Goal: Task Accomplishment & Management: Manage account settings

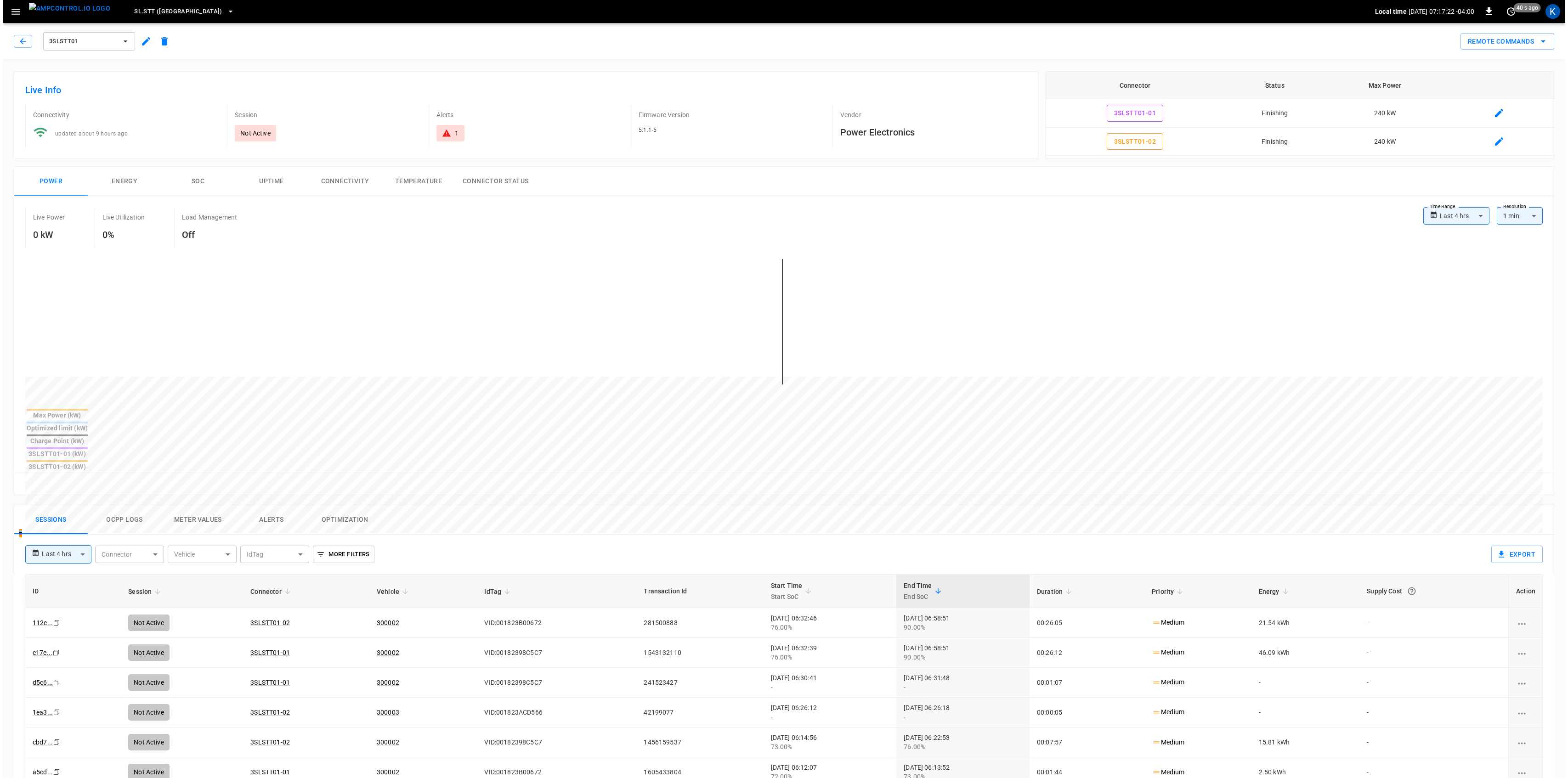
scroll to position [184, 0]
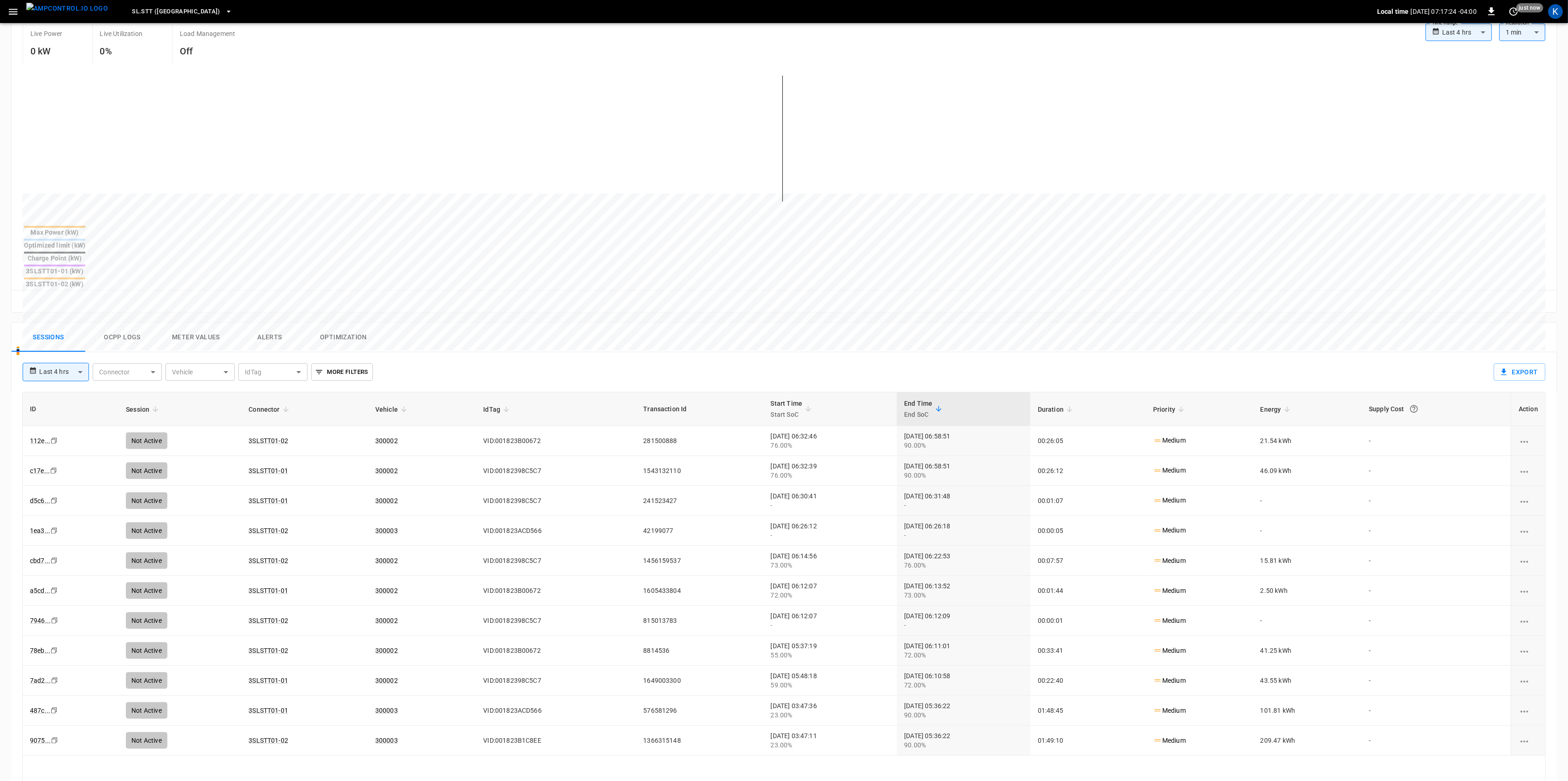
click at [15, 12] on icon "button" at bounding box center [13, 12] width 12 height 12
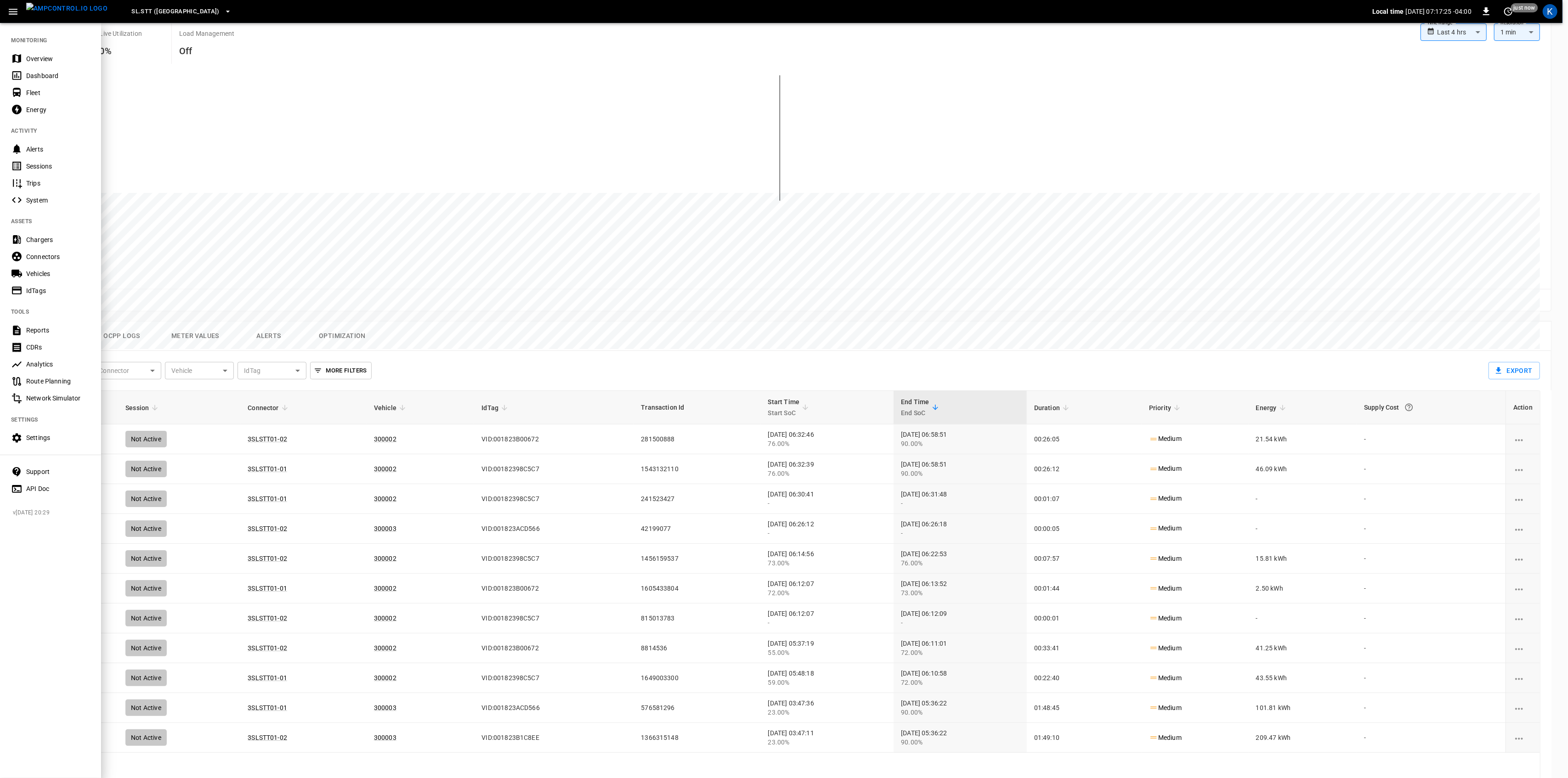
click at [35, 61] on div "Overview" at bounding box center [58, 59] width 64 height 9
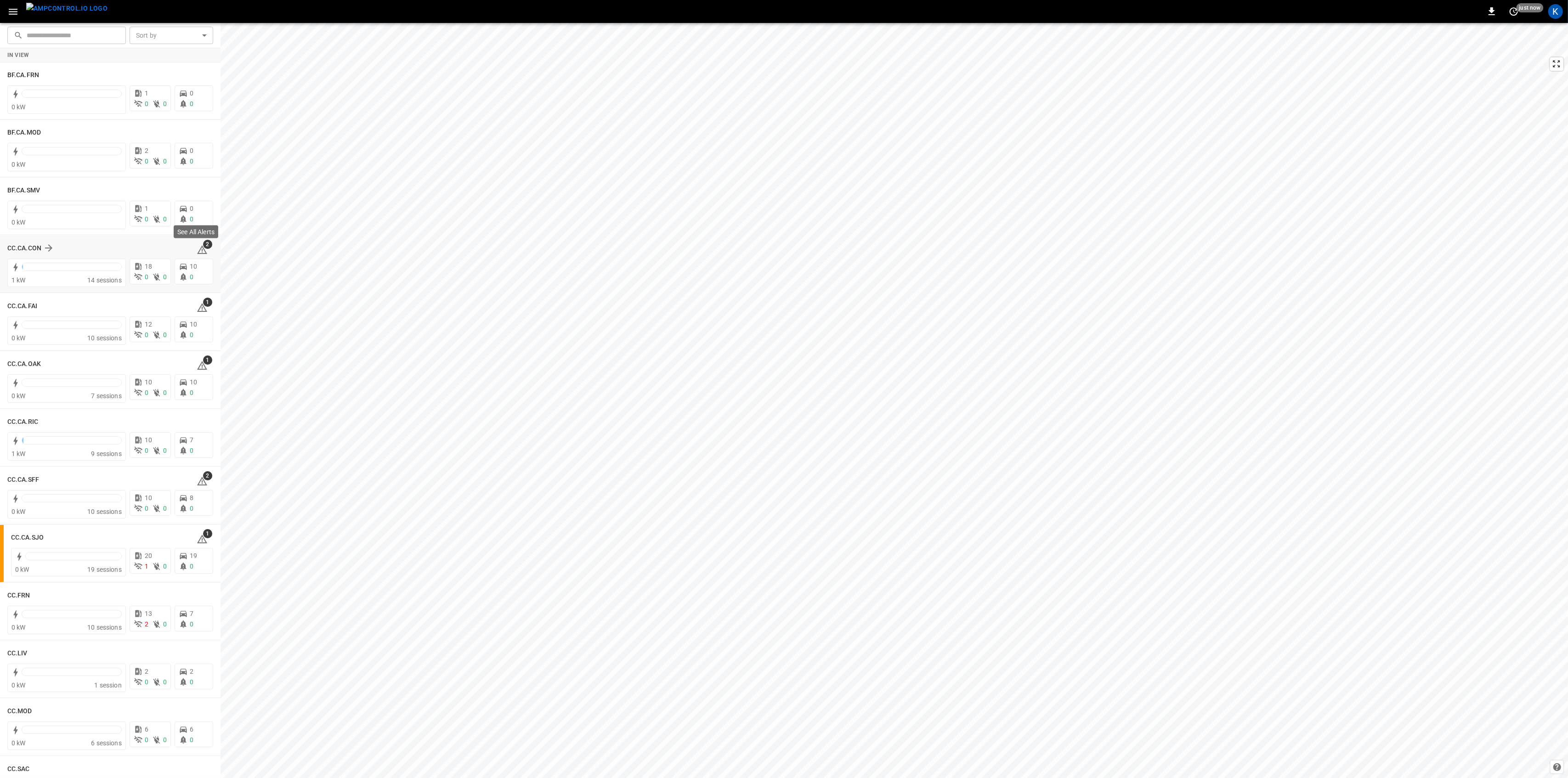
click at [196, 251] on icon at bounding box center [202, 249] width 11 height 11
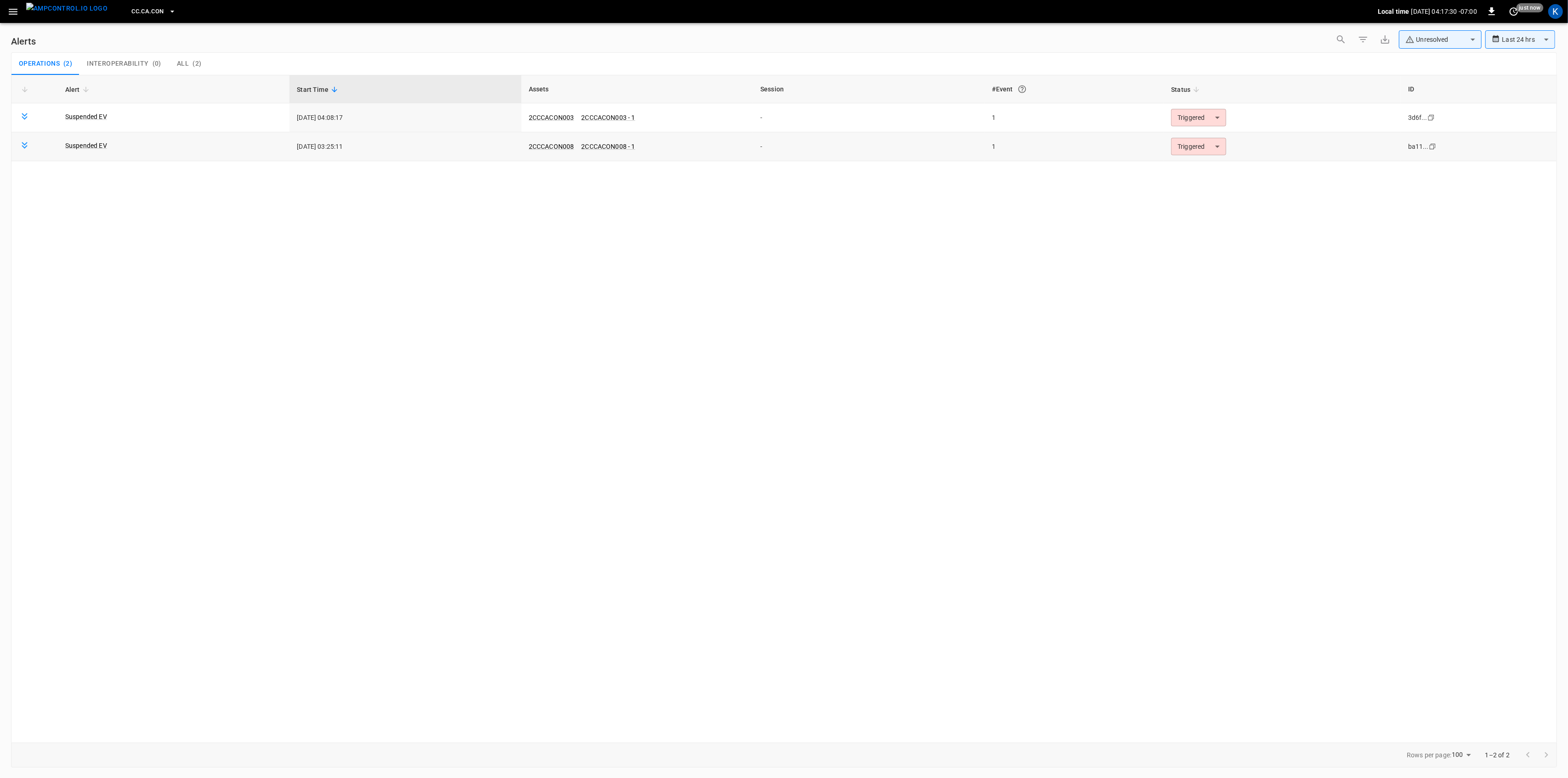
click at [1195, 154] on body "**********" at bounding box center [784, 387] width 1568 height 775
click at [1183, 173] on li "Resolved" at bounding box center [1197, 169] width 58 height 16
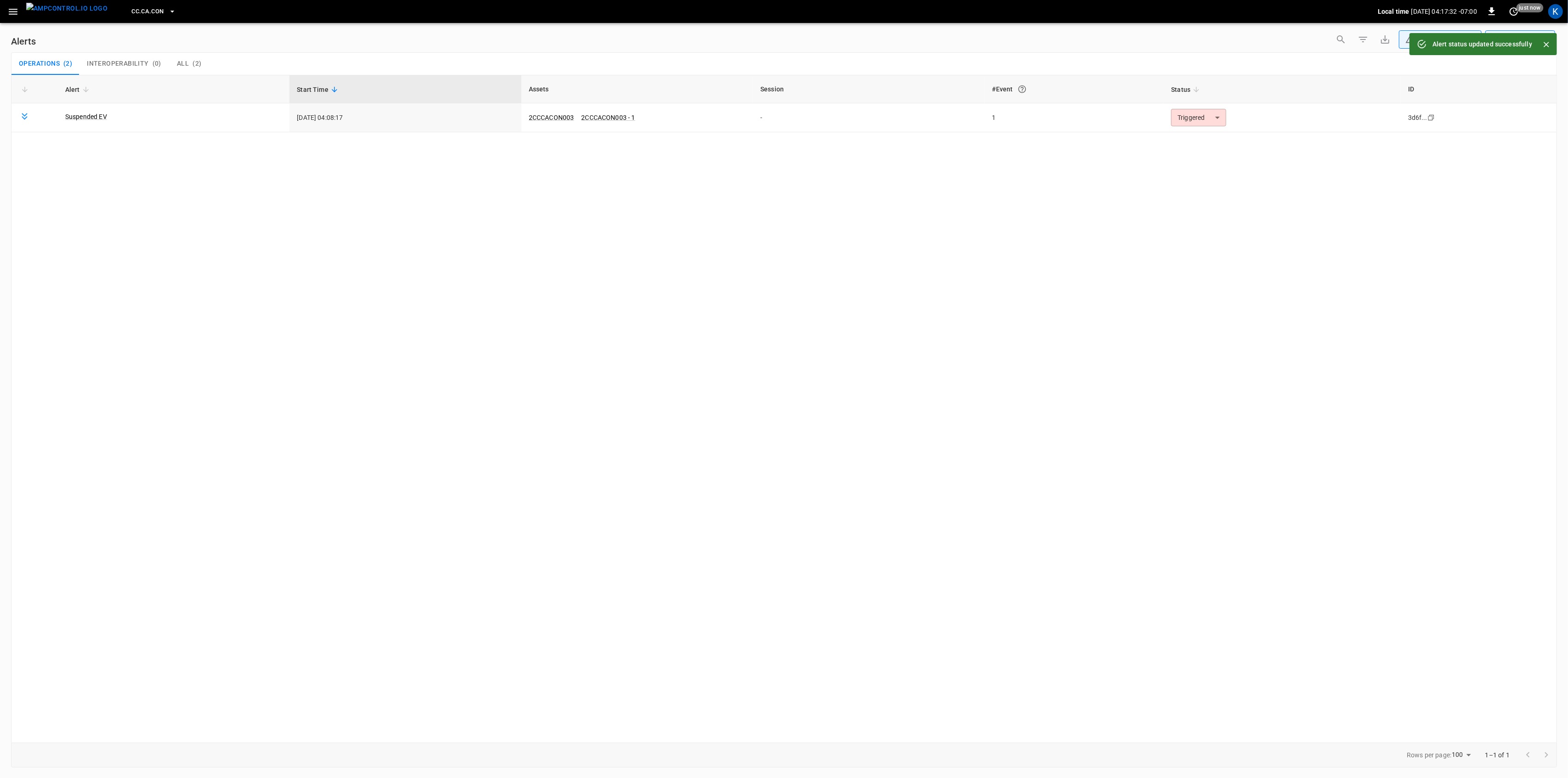
click at [1190, 119] on body "**********" at bounding box center [784, 387] width 1568 height 775
click at [1185, 144] on li "Resolved" at bounding box center [1197, 140] width 58 height 16
click at [14, 10] on icon "button" at bounding box center [13, 12] width 12 height 12
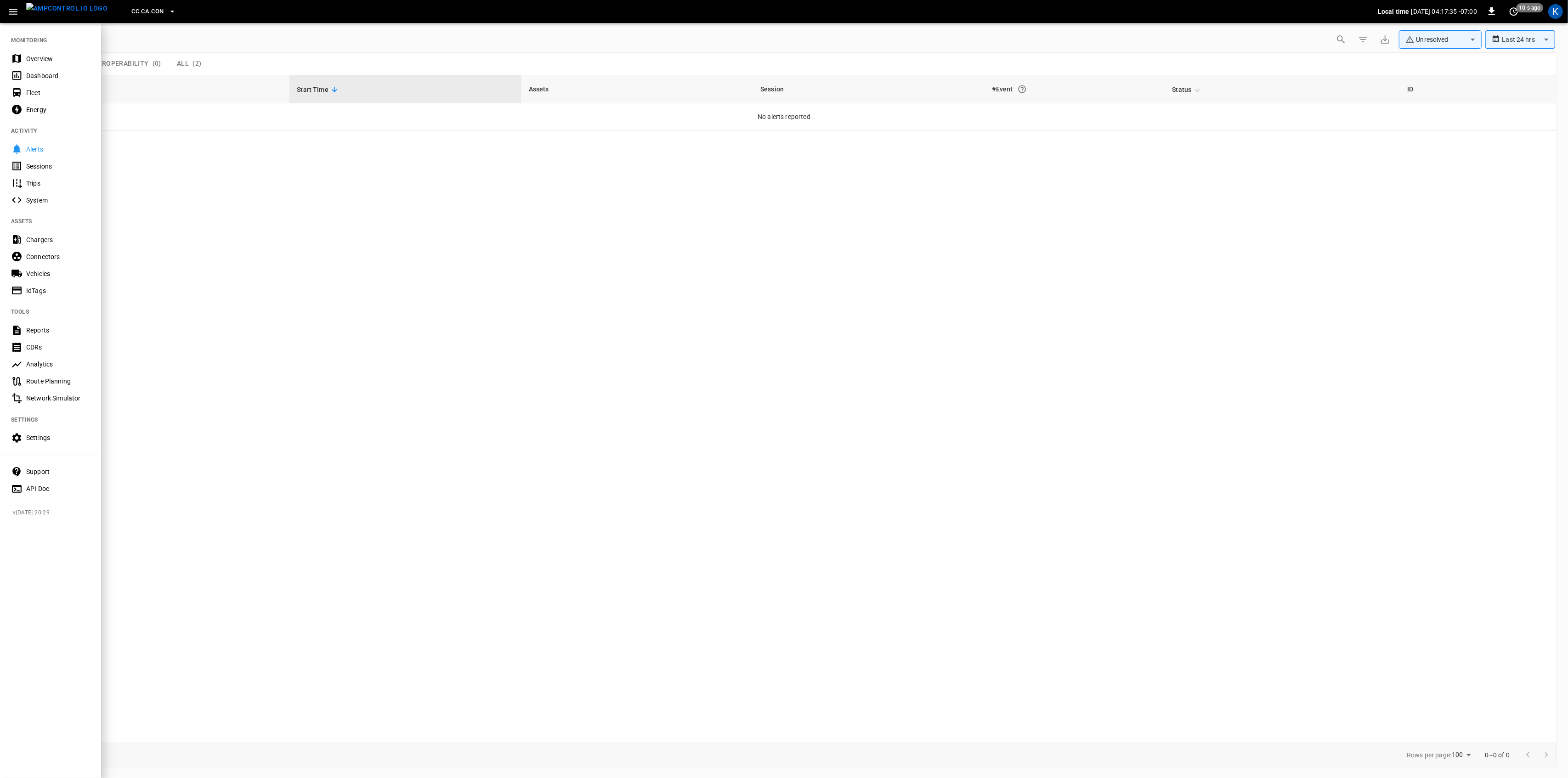
click at [34, 61] on div "Overview" at bounding box center [58, 59] width 64 height 9
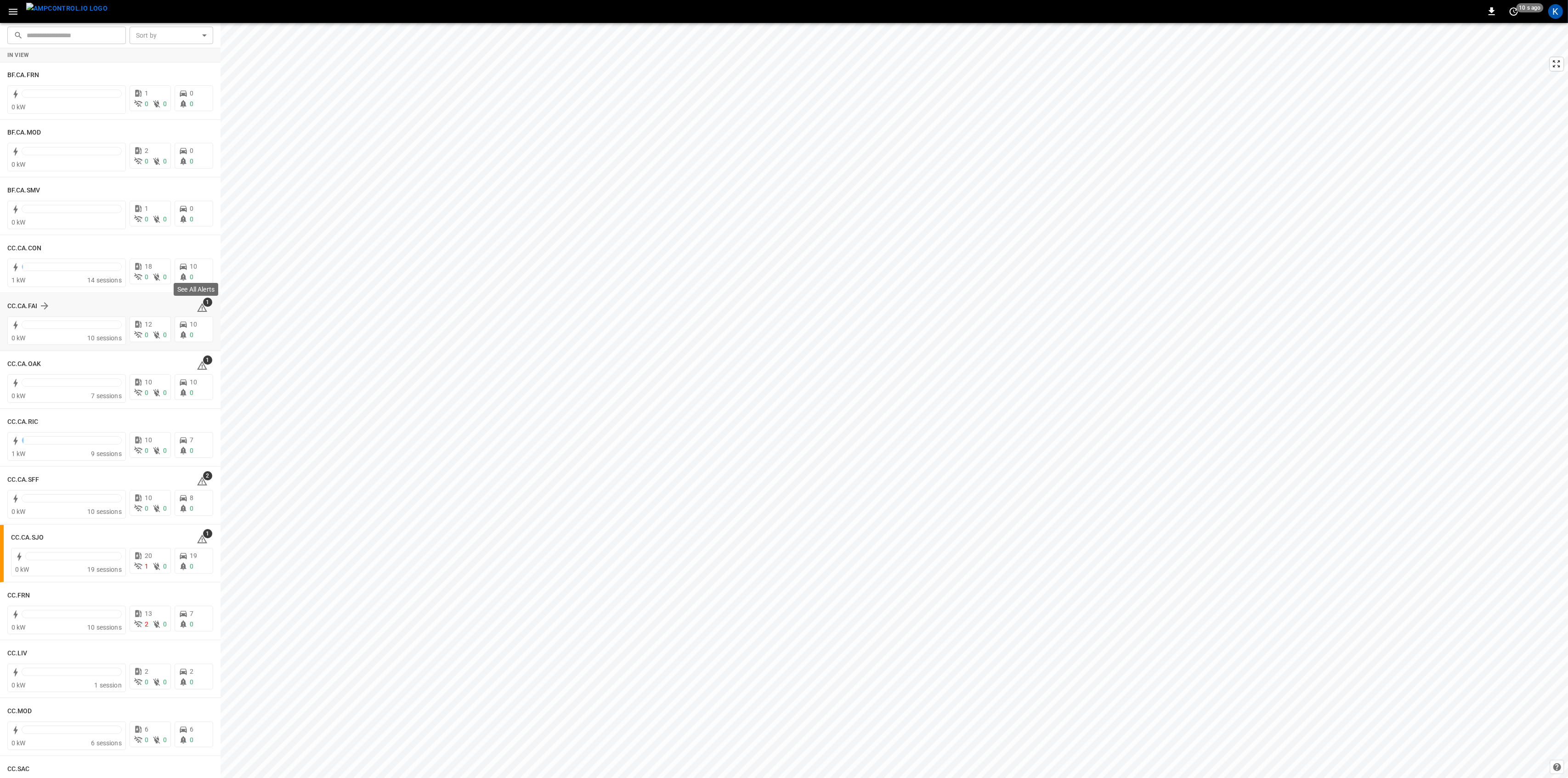
click at [199, 307] on icon at bounding box center [202, 307] width 11 height 11
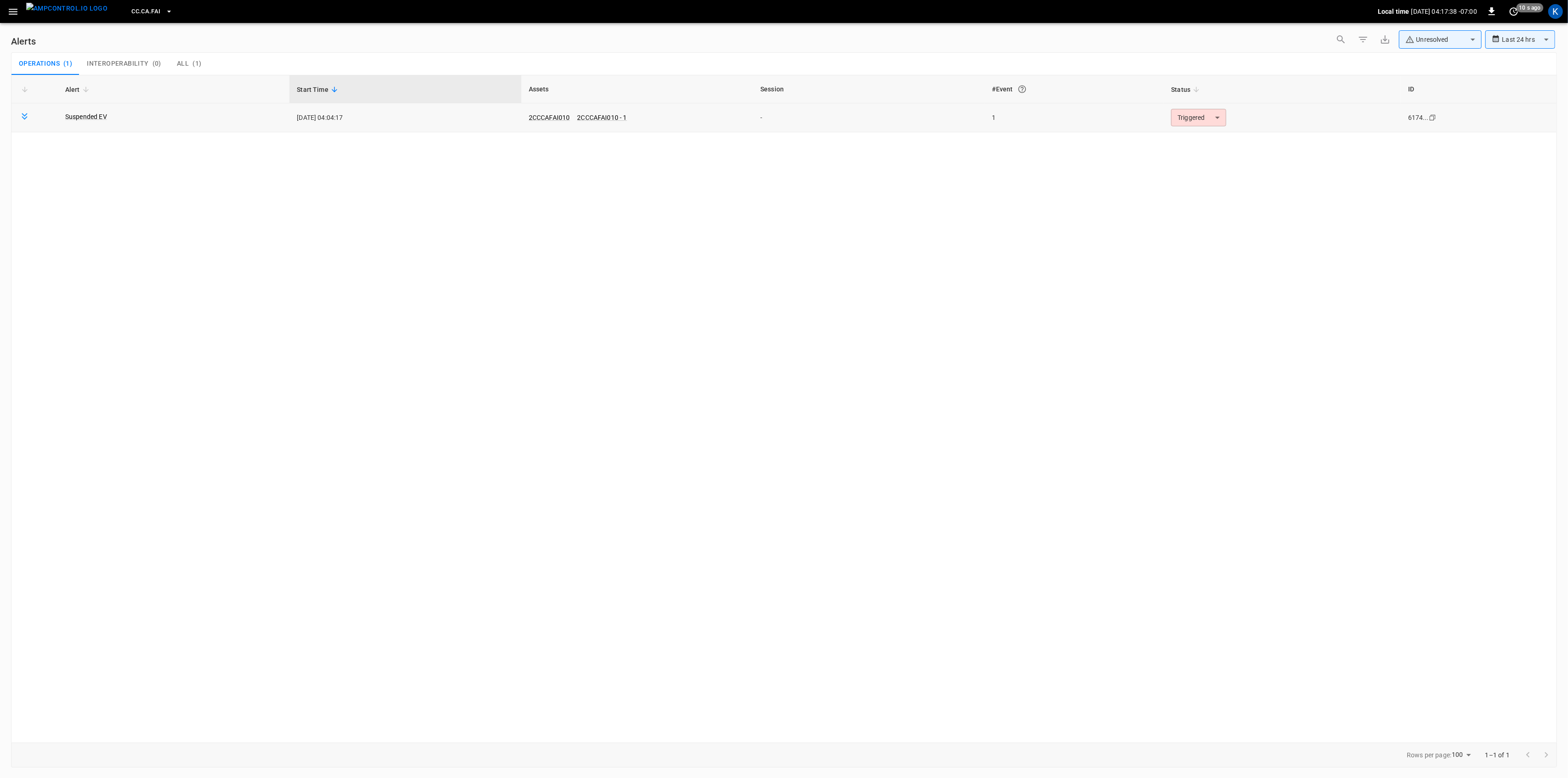
click at [1202, 120] on body "**********" at bounding box center [784, 387] width 1568 height 775
click at [1200, 140] on li "Resolved" at bounding box center [1197, 140] width 58 height 16
click at [15, 13] on icon "button" at bounding box center [12, 11] width 8 height 6
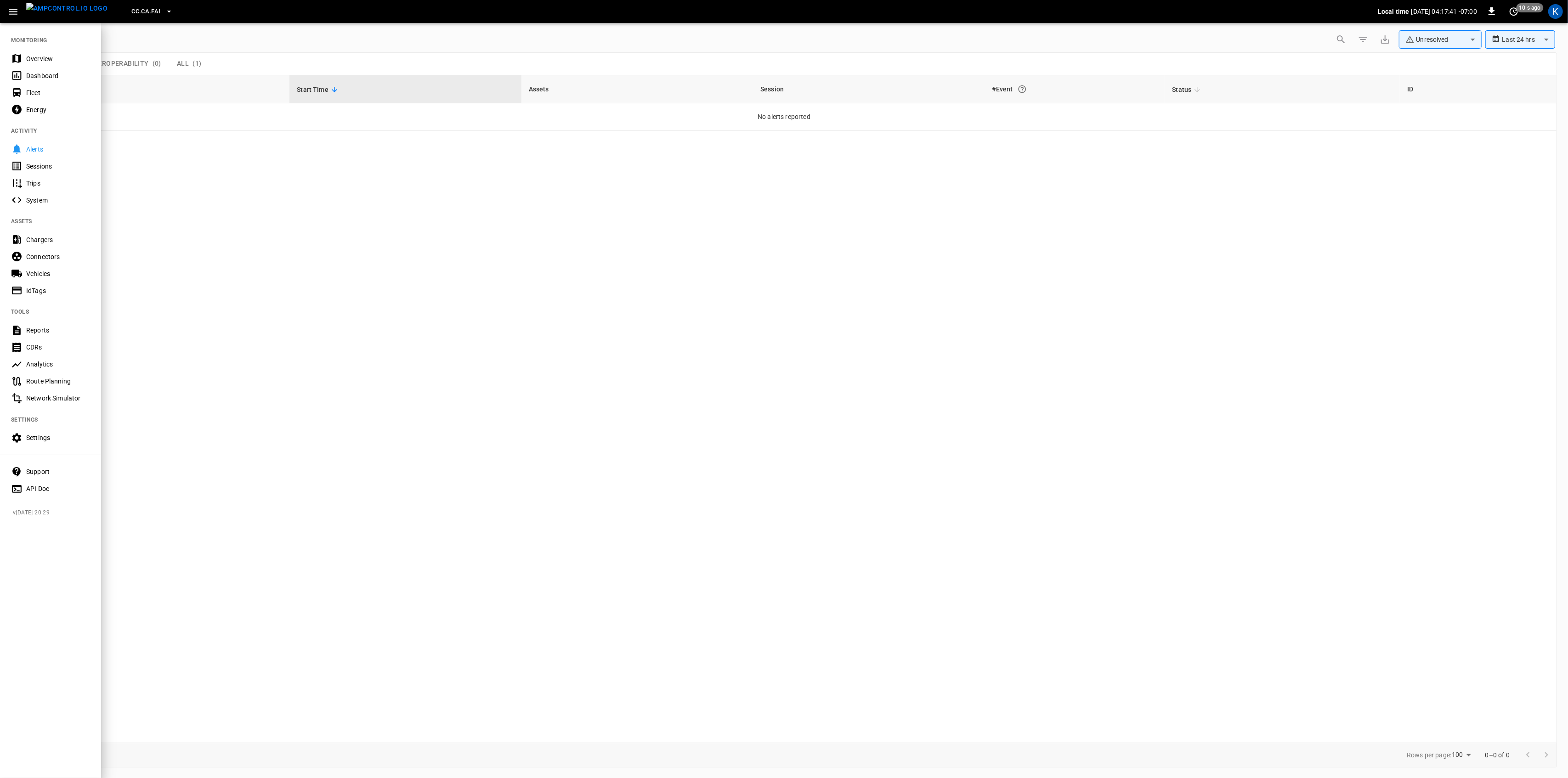
click at [35, 58] on div "Overview" at bounding box center [58, 59] width 64 height 9
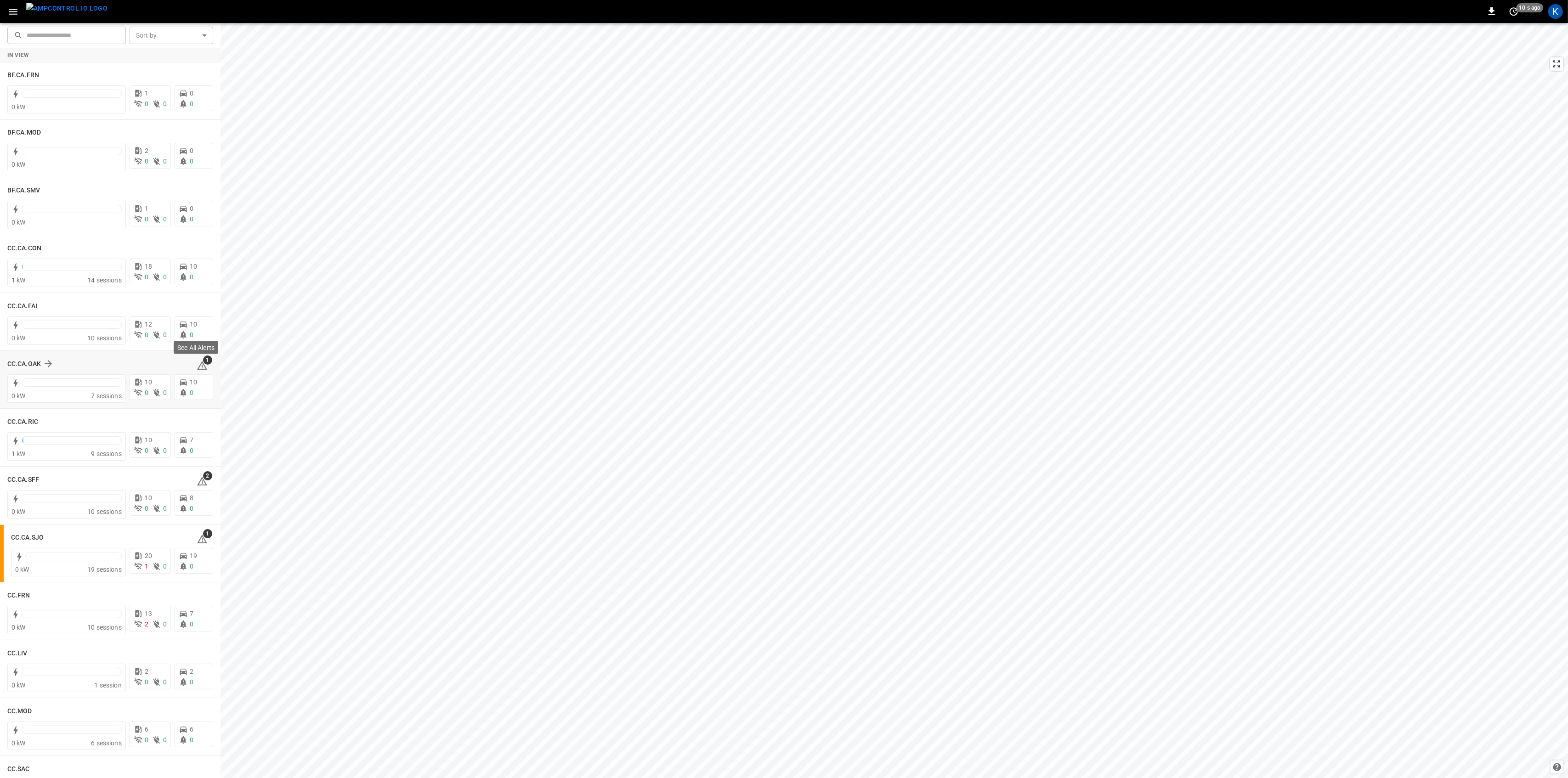
click at [199, 365] on icon at bounding box center [202, 366] width 11 height 11
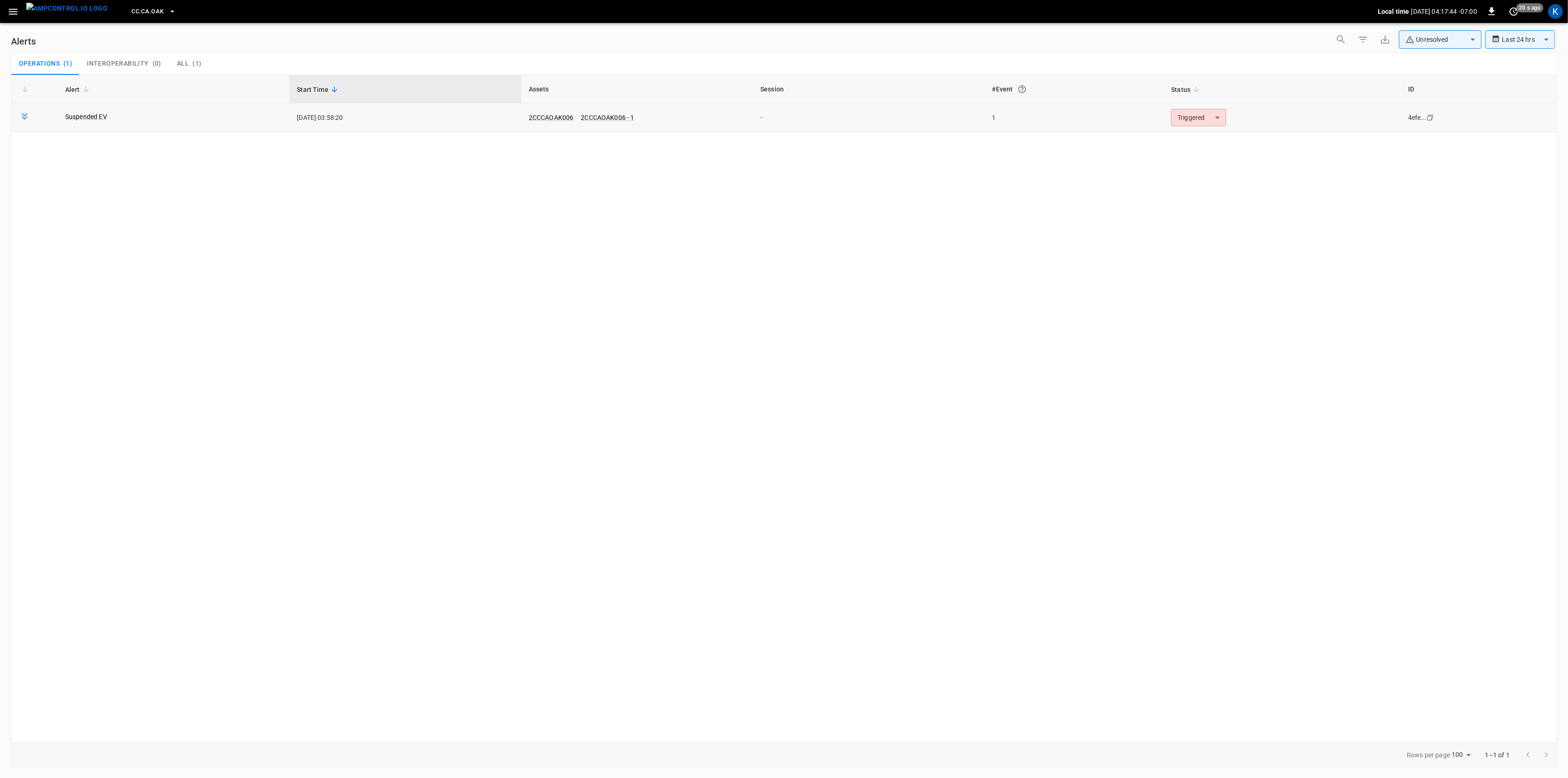
click at [1186, 116] on body "**********" at bounding box center [784, 387] width 1568 height 775
click at [1184, 140] on li "Resolved" at bounding box center [1197, 140] width 58 height 16
click at [10, 12] on icon "button" at bounding box center [13, 12] width 12 height 12
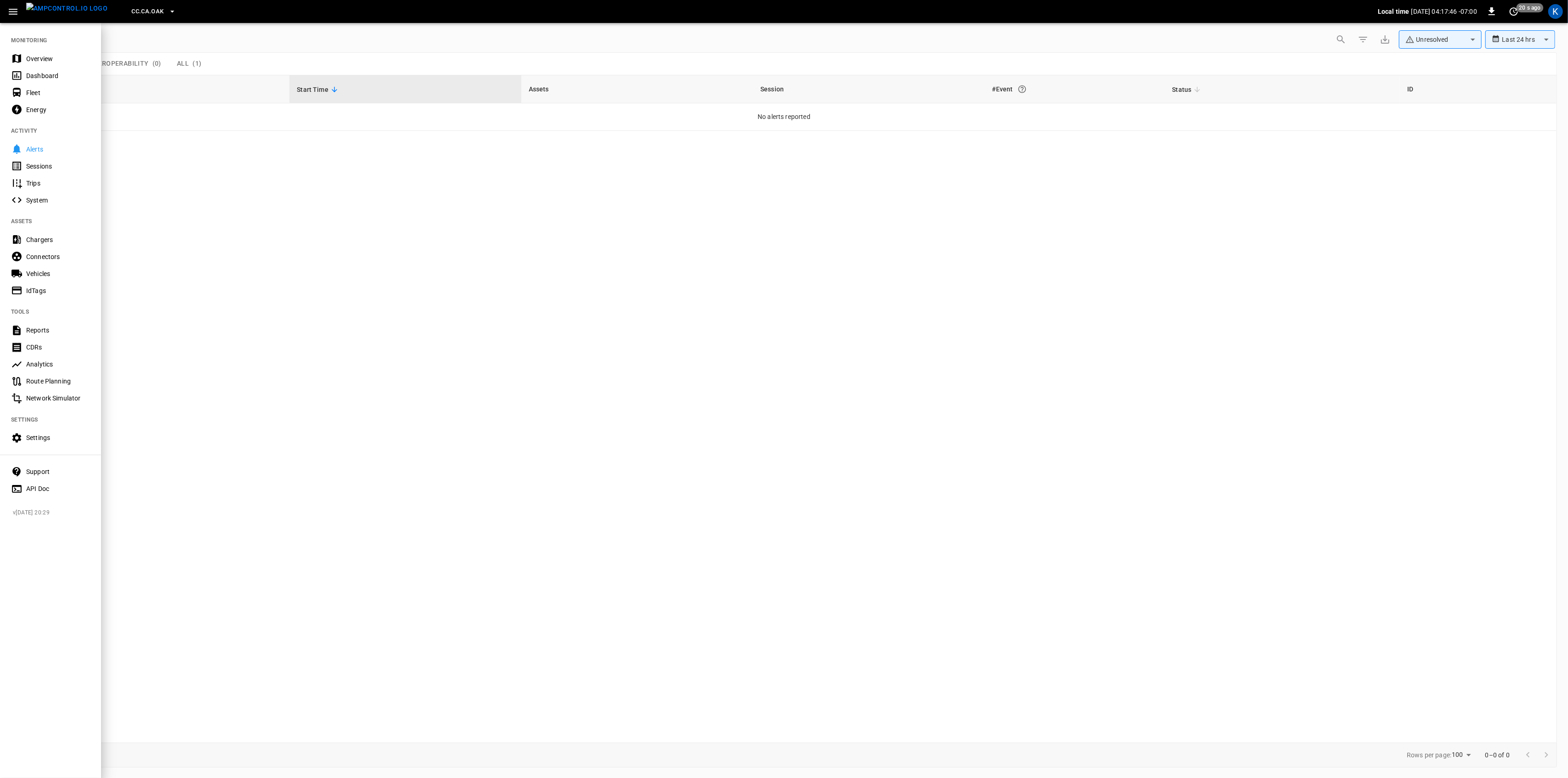
click at [43, 63] on div "Overview" at bounding box center [50, 59] width 101 height 17
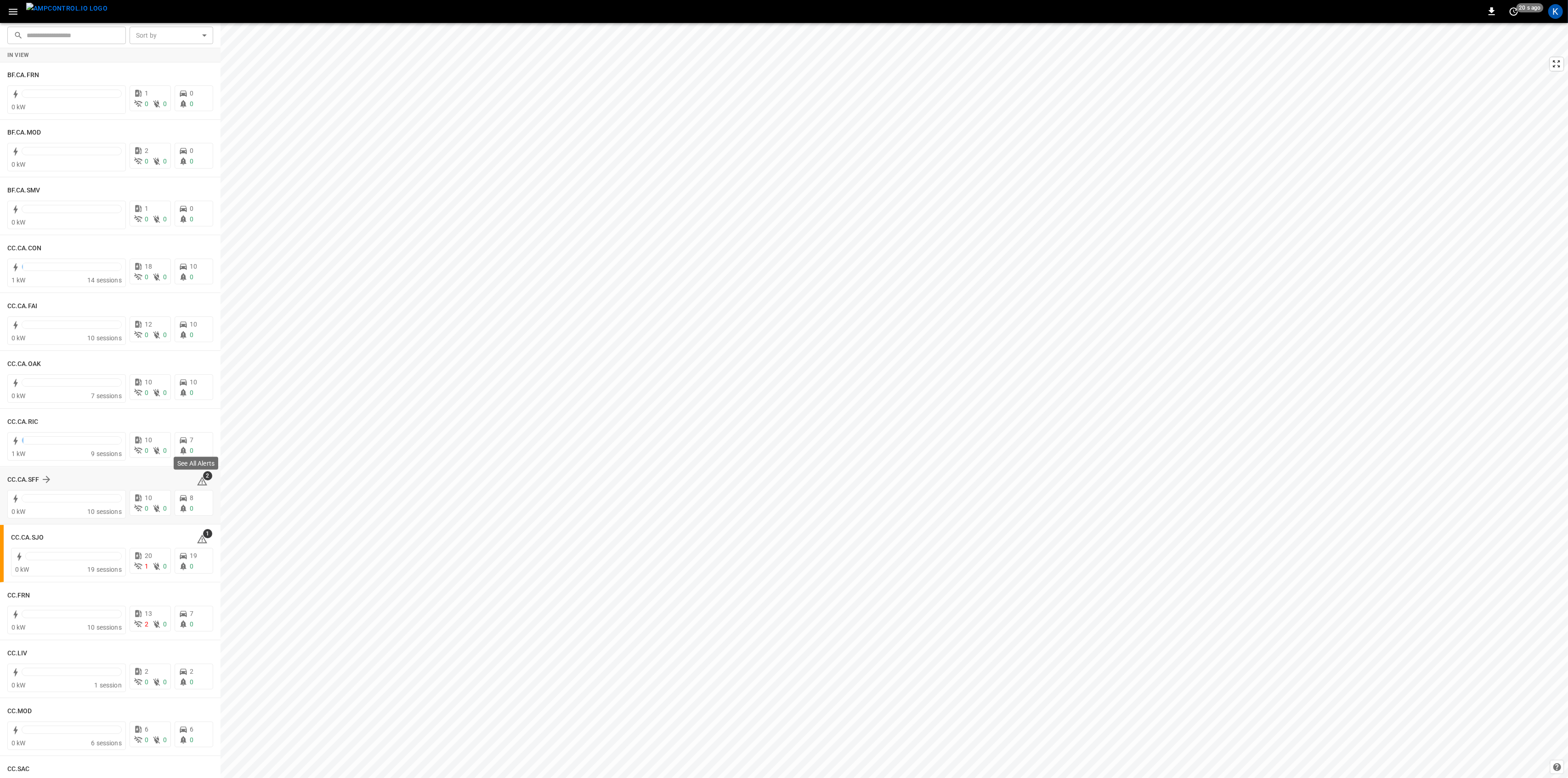
click at [199, 482] on icon at bounding box center [202, 481] width 11 height 11
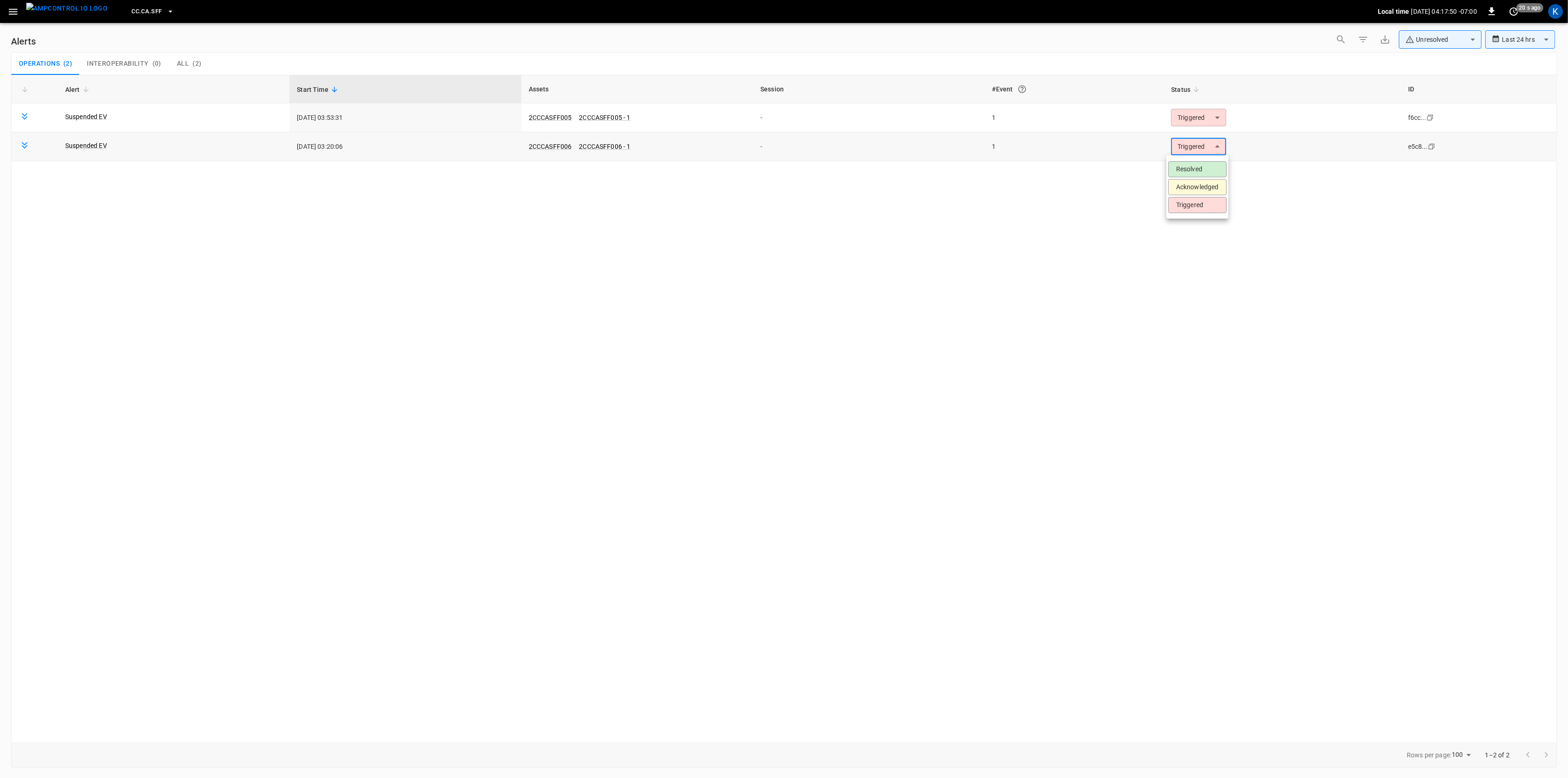
click at [1190, 149] on body "**********" at bounding box center [784, 387] width 1568 height 775
click at [1190, 166] on li "Resolved" at bounding box center [1197, 169] width 58 height 16
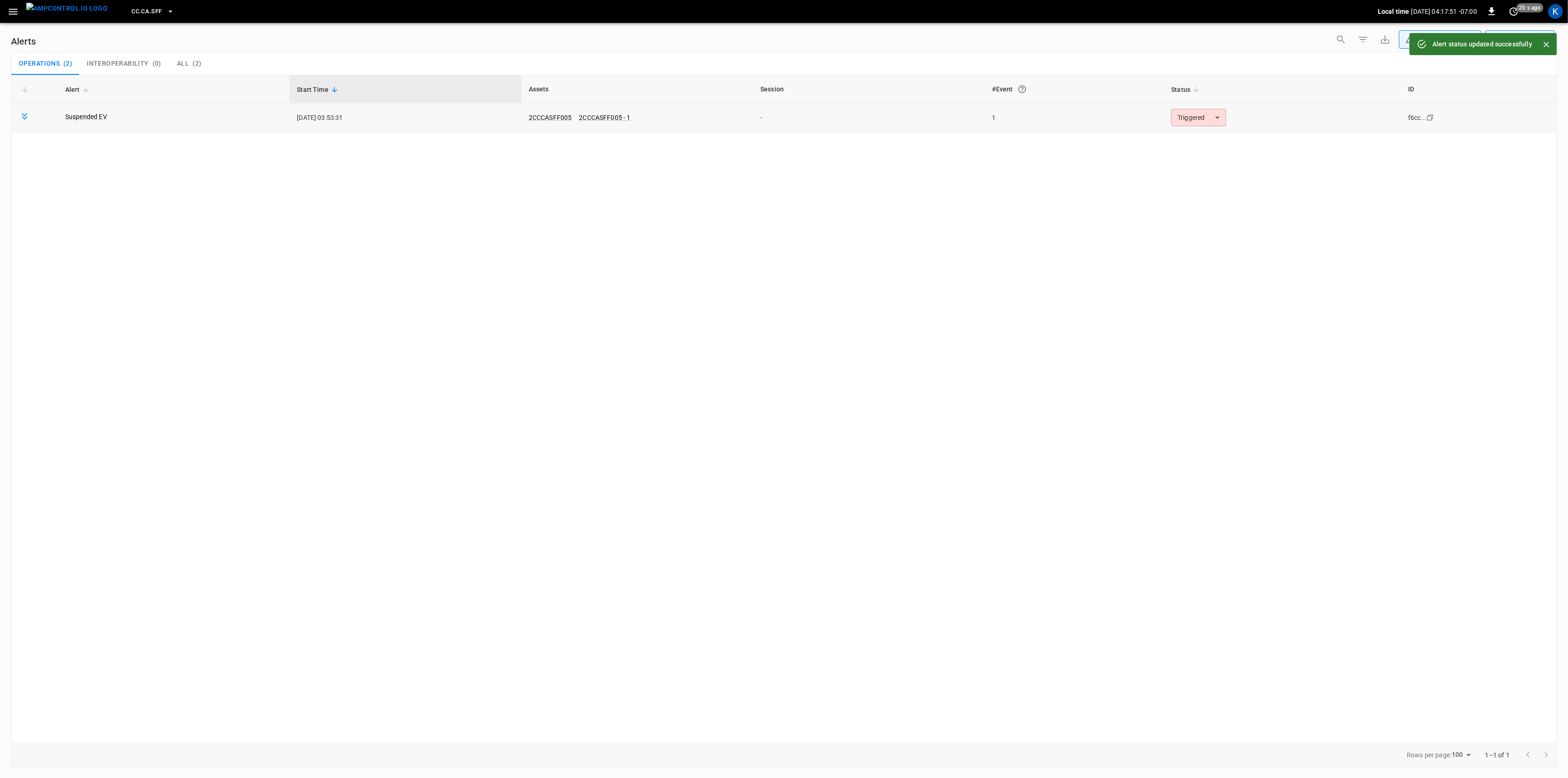
click at [1195, 120] on body "**********" at bounding box center [784, 387] width 1568 height 775
click at [1189, 136] on li "Resolved" at bounding box center [1197, 140] width 58 height 16
click at [15, 12] on icon "button" at bounding box center [13, 12] width 12 height 12
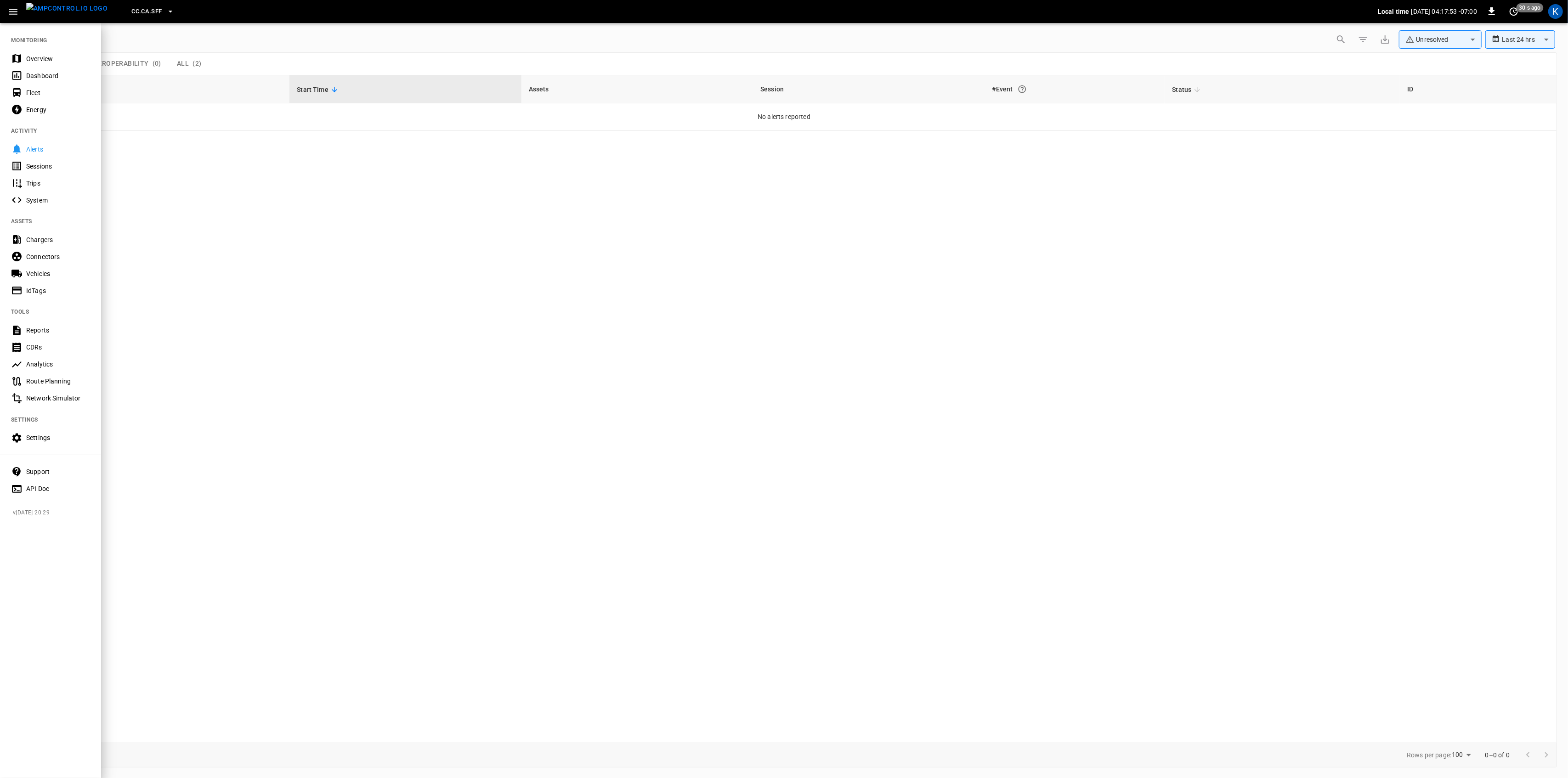
click at [27, 59] on div "Overview" at bounding box center [58, 59] width 64 height 9
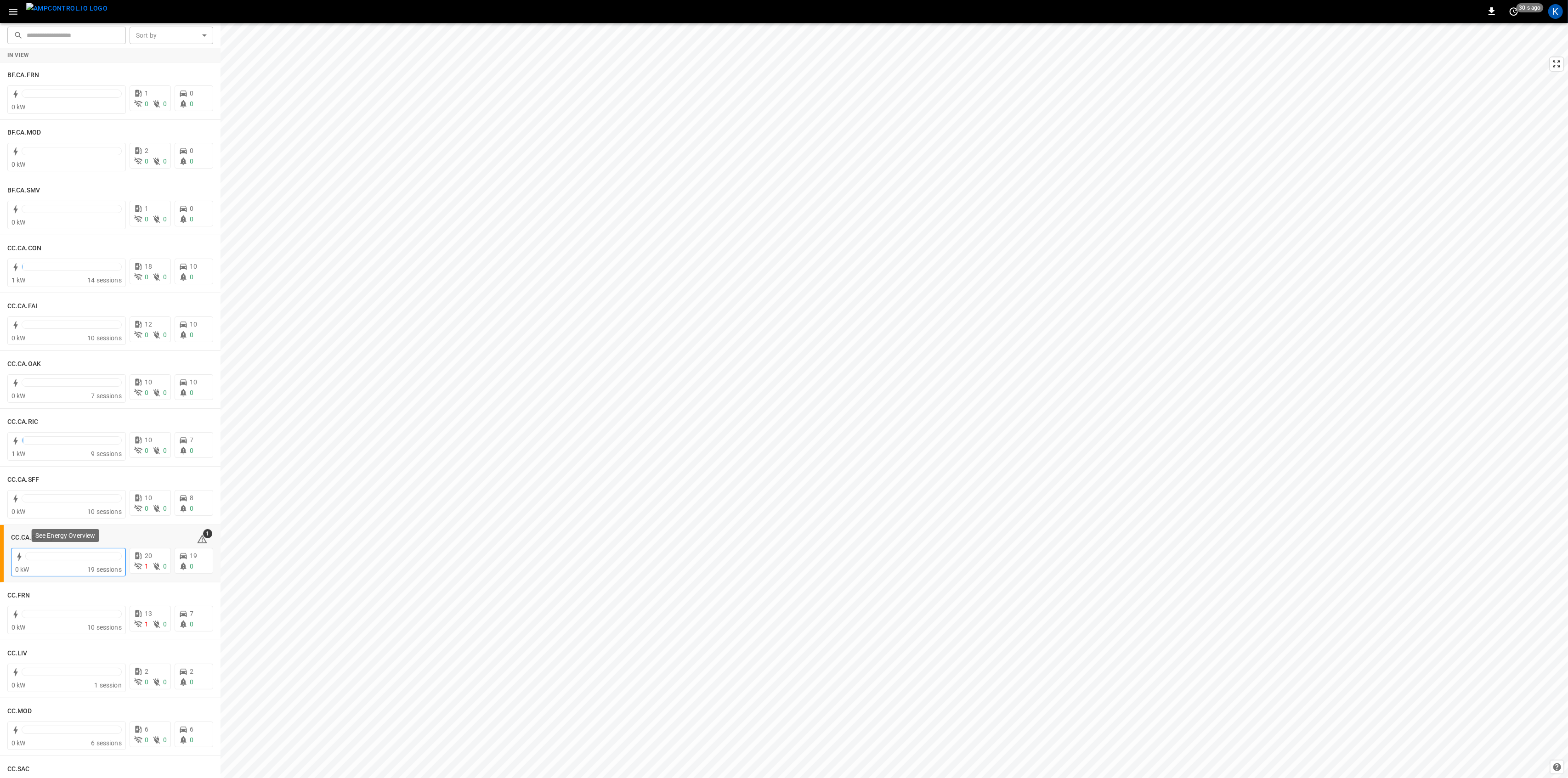
click at [72, 572] on div "0 kW" at bounding box center [51, 570] width 72 height 9
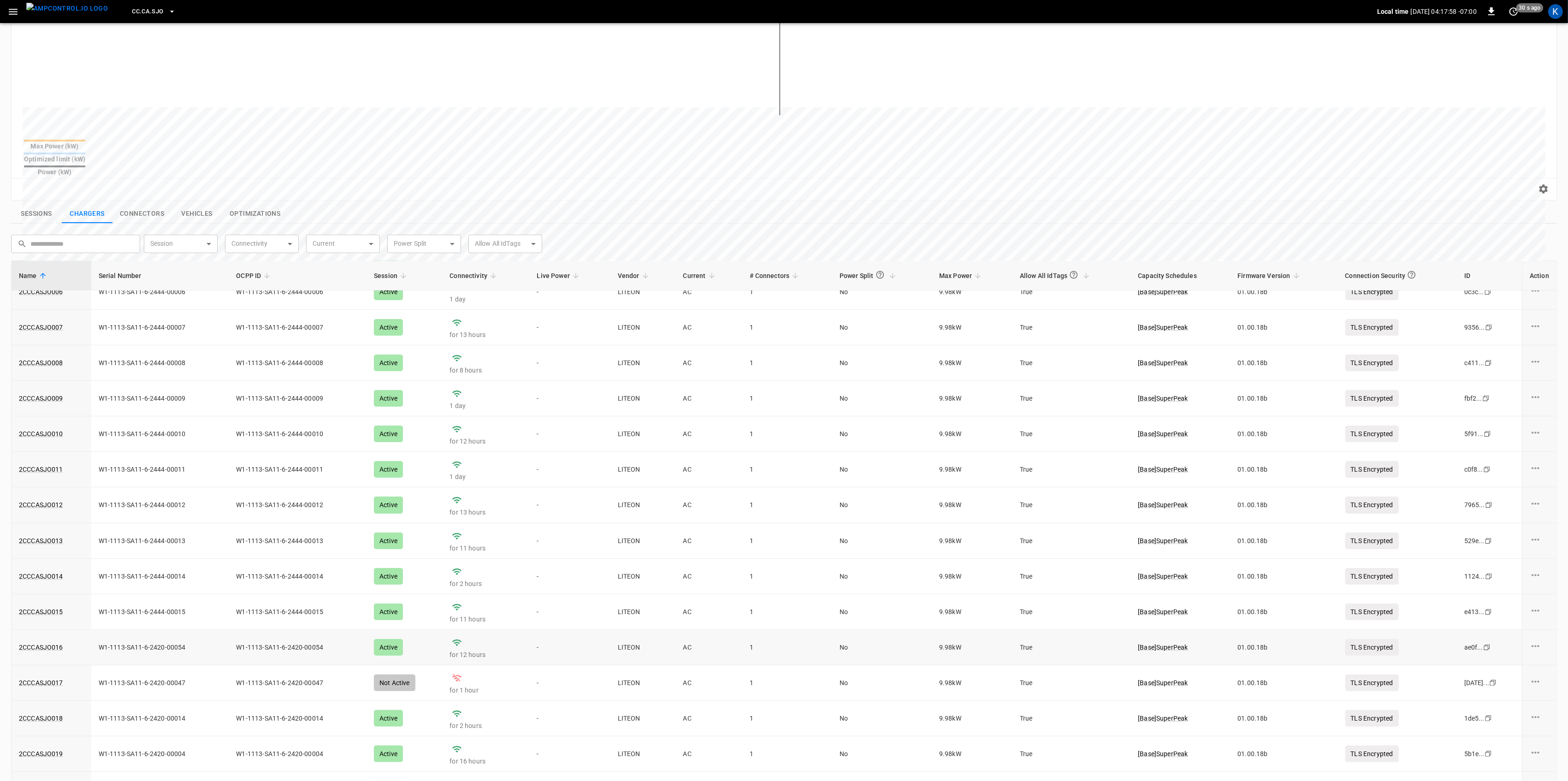
scroll to position [219, 0]
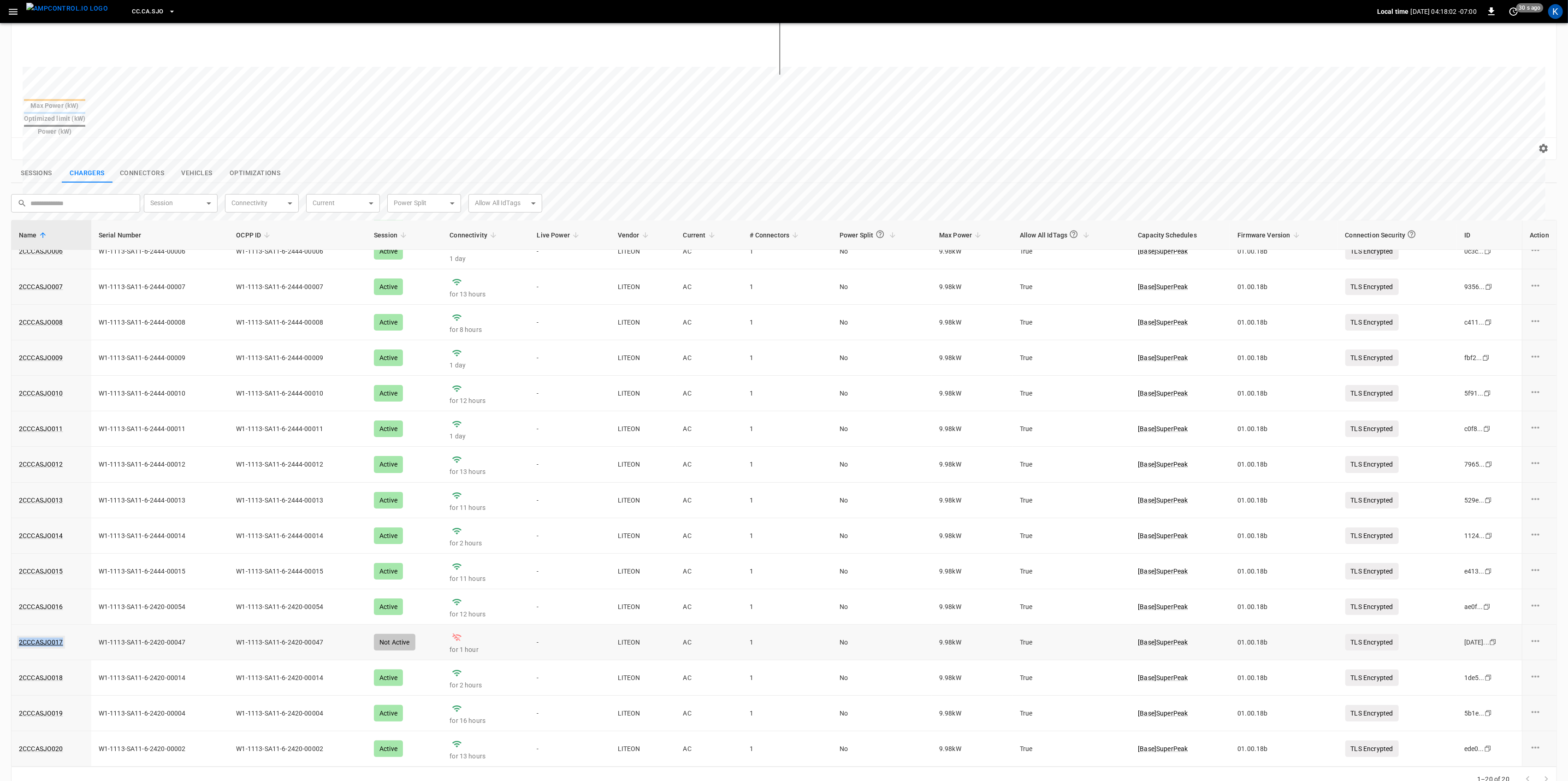
drag, startPoint x: 74, startPoint y: 626, endPoint x: 18, endPoint y: 629, distance: 56.1
click at [19, 638] on div "2CCCASJO017" at bounding box center [51, 642] width 65 height 9
copy link "2CCCASJO017"
click at [374, 141] on div "Reset zoom" at bounding box center [784, 149] width 1544 height 22
click at [54, 636] on link "2CCCASJO017" at bounding box center [41, 643] width 48 height 13
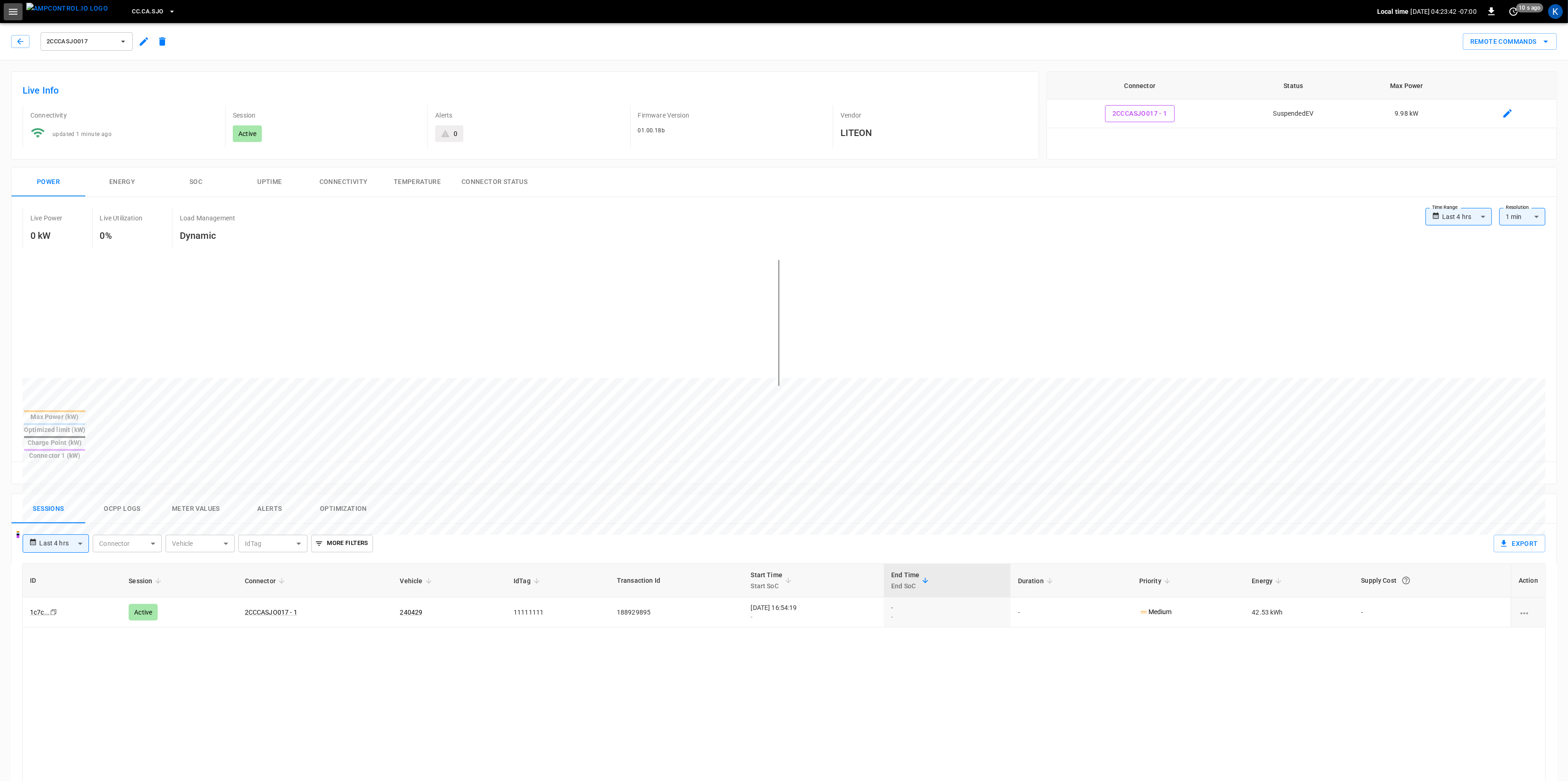
click at [12, 10] on icon "button" at bounding box center [13, 12] width 12 height 12
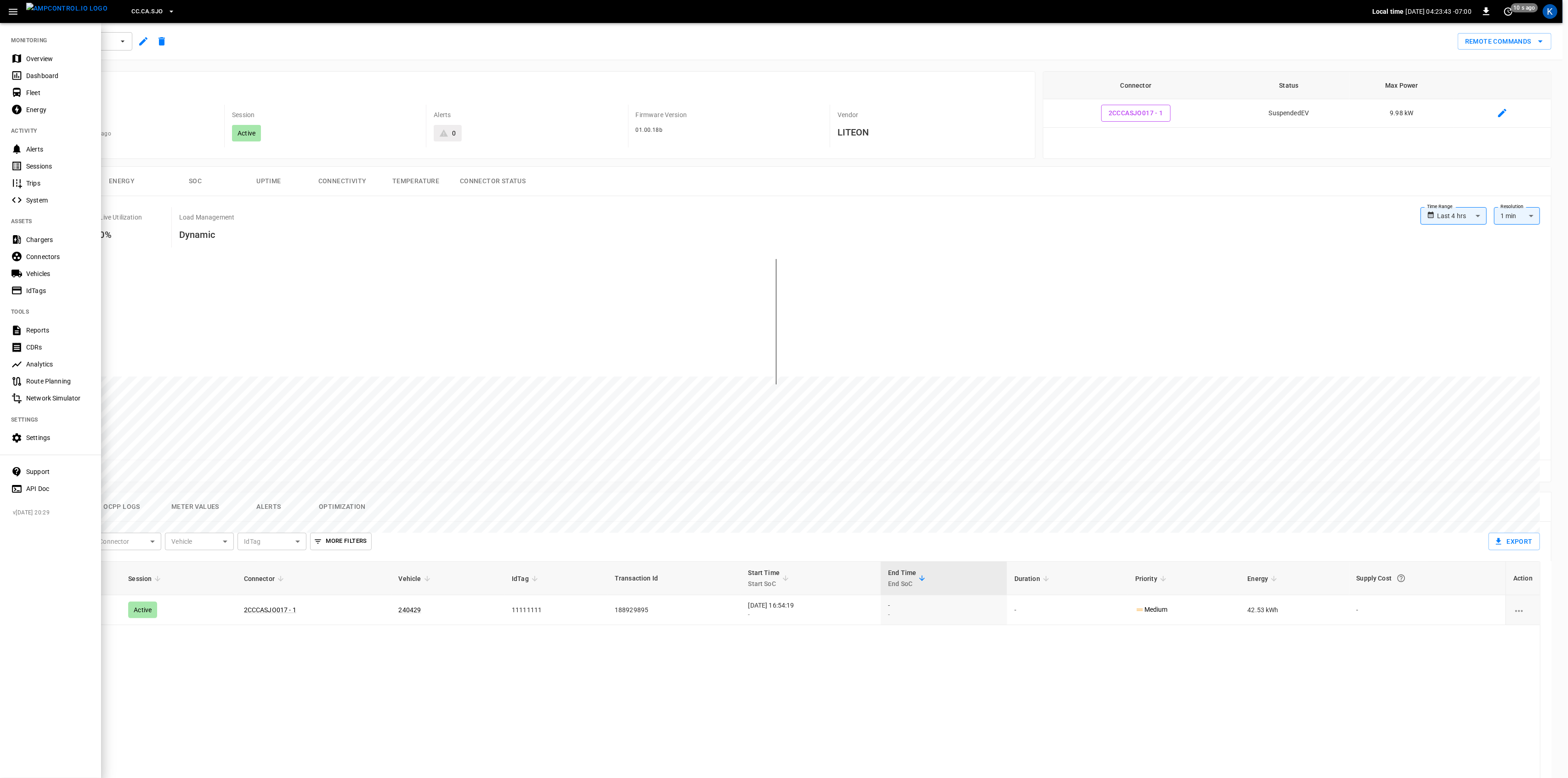
drag, startPoint x: 32, startPoint y: 57, endPoint x: 43, endPoint y: 56, distance: 11.0
click at [32, 57] on div "Overview" at bounding box center [58, 59] width 64 height 9
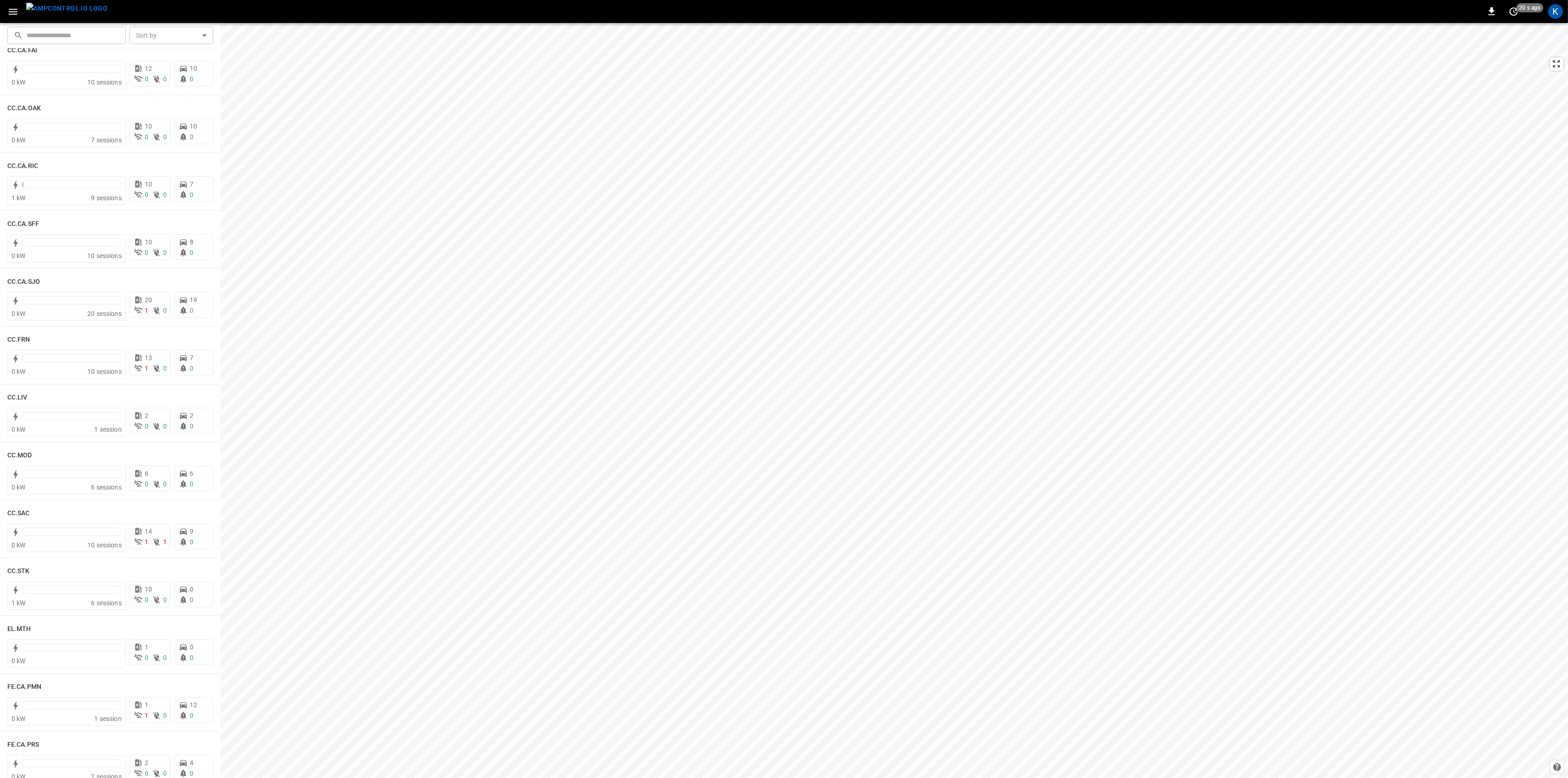
scroll to position [245, 0]
click at [92, 376] on div at bounding box center [71, 372] width 100 height 13
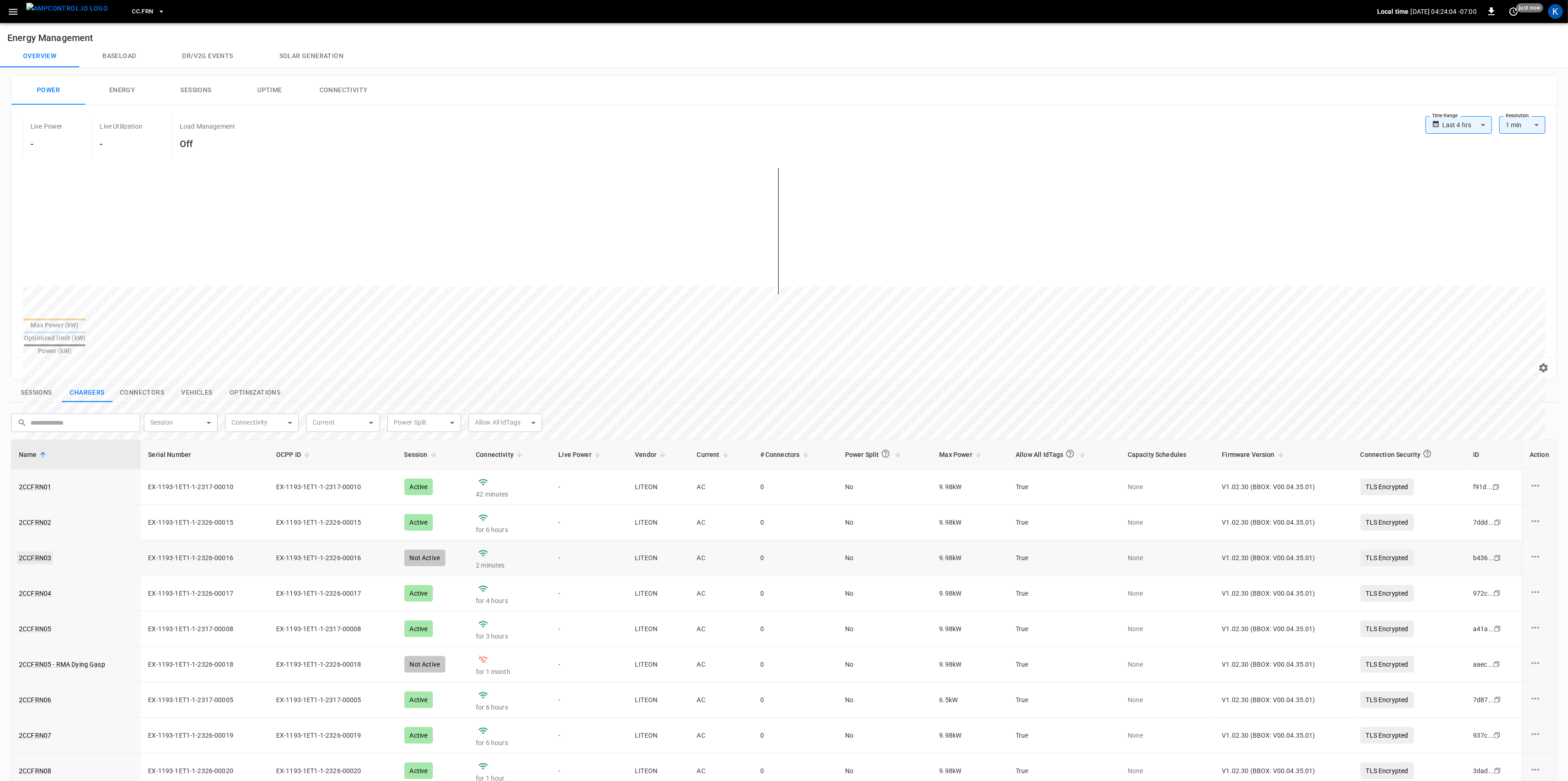
click at [35, 552] on link "2CCFRN03" at bounding box center [35, 558] width 36 height 13
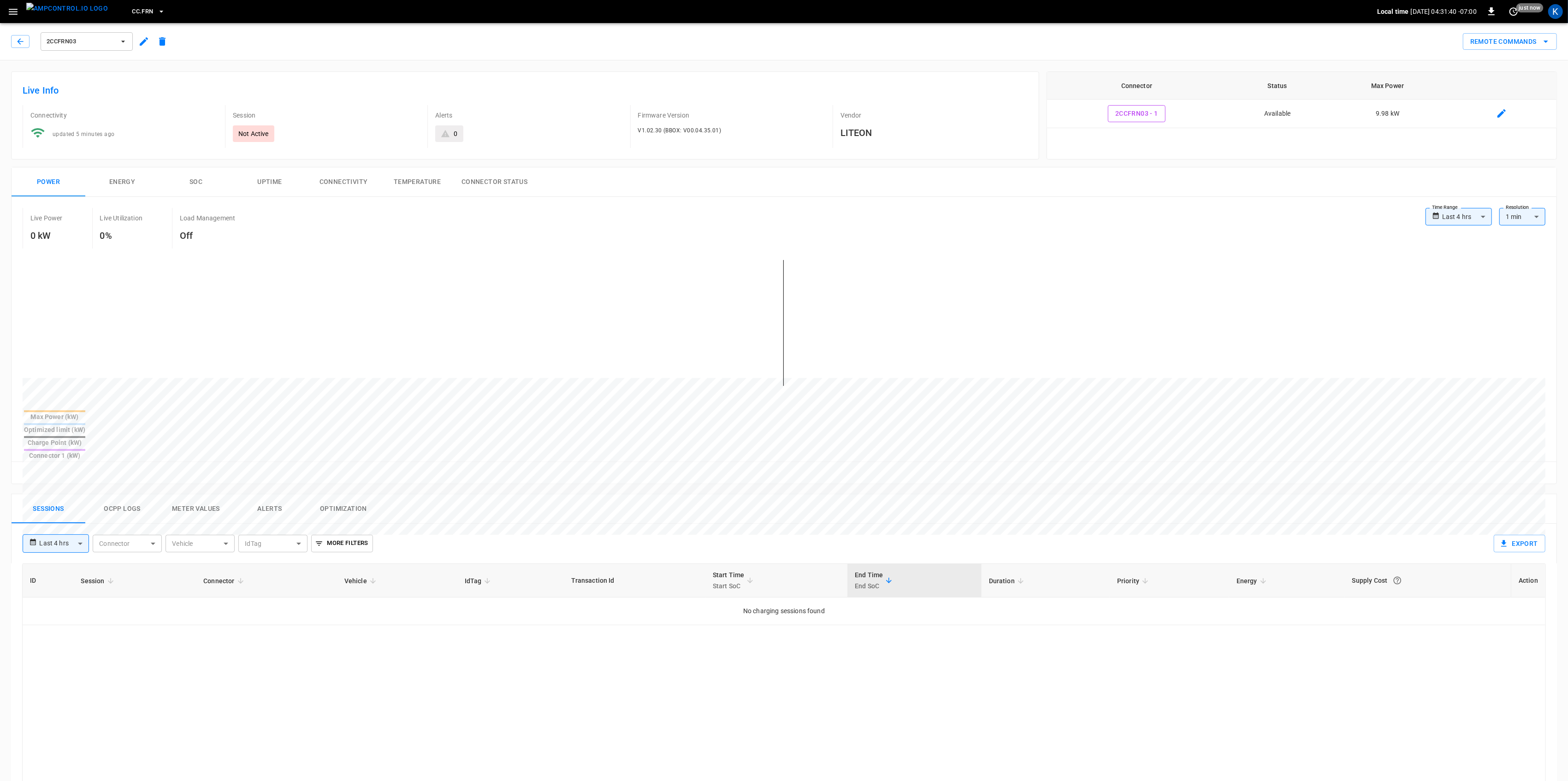
click at [13, 15] on icon "button" at bounding box center [13, 12] width 12 height 12
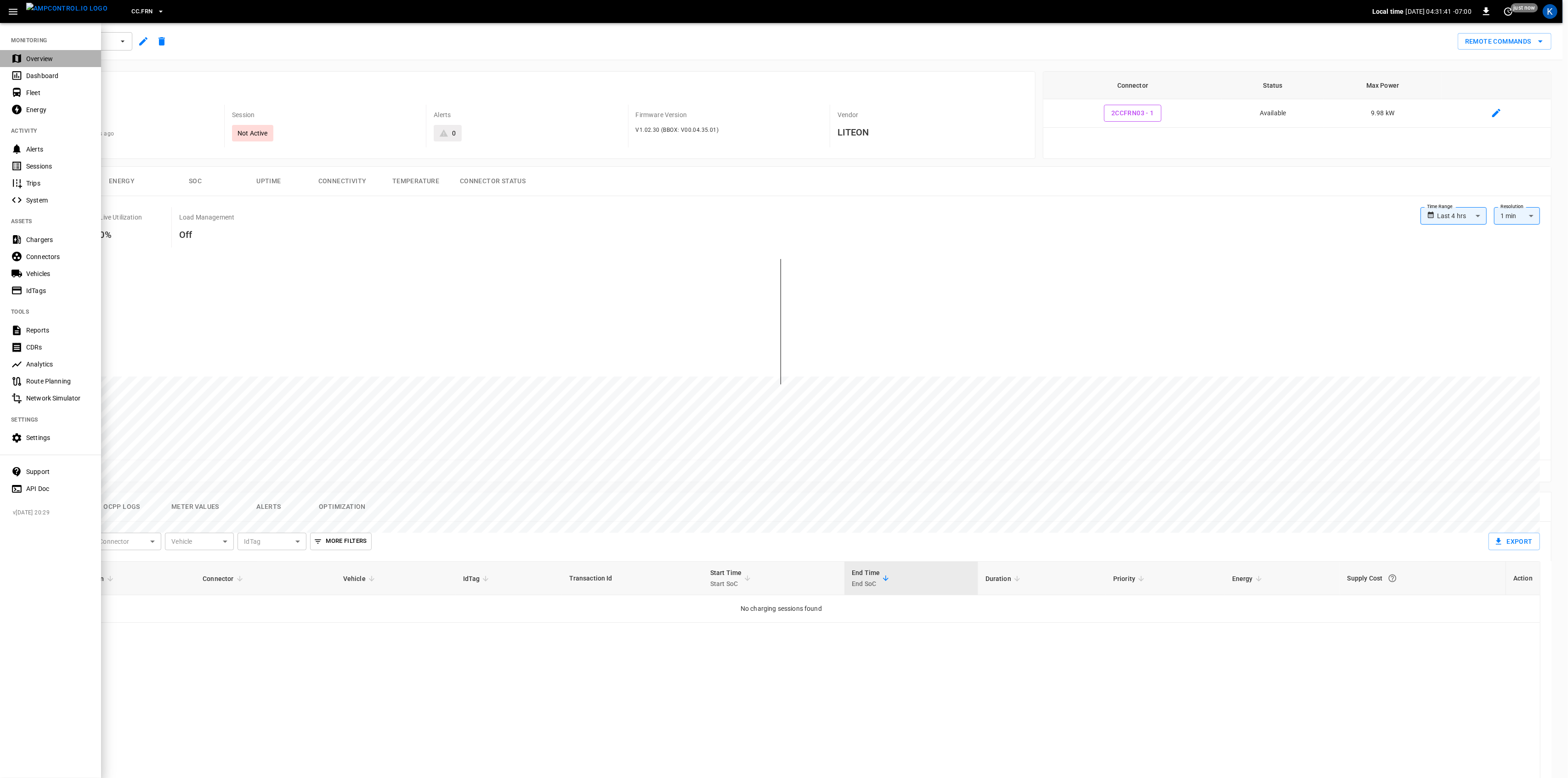
click at [32, 57] on div "Overview" at bounding box center [58, 59] width 64 height 9
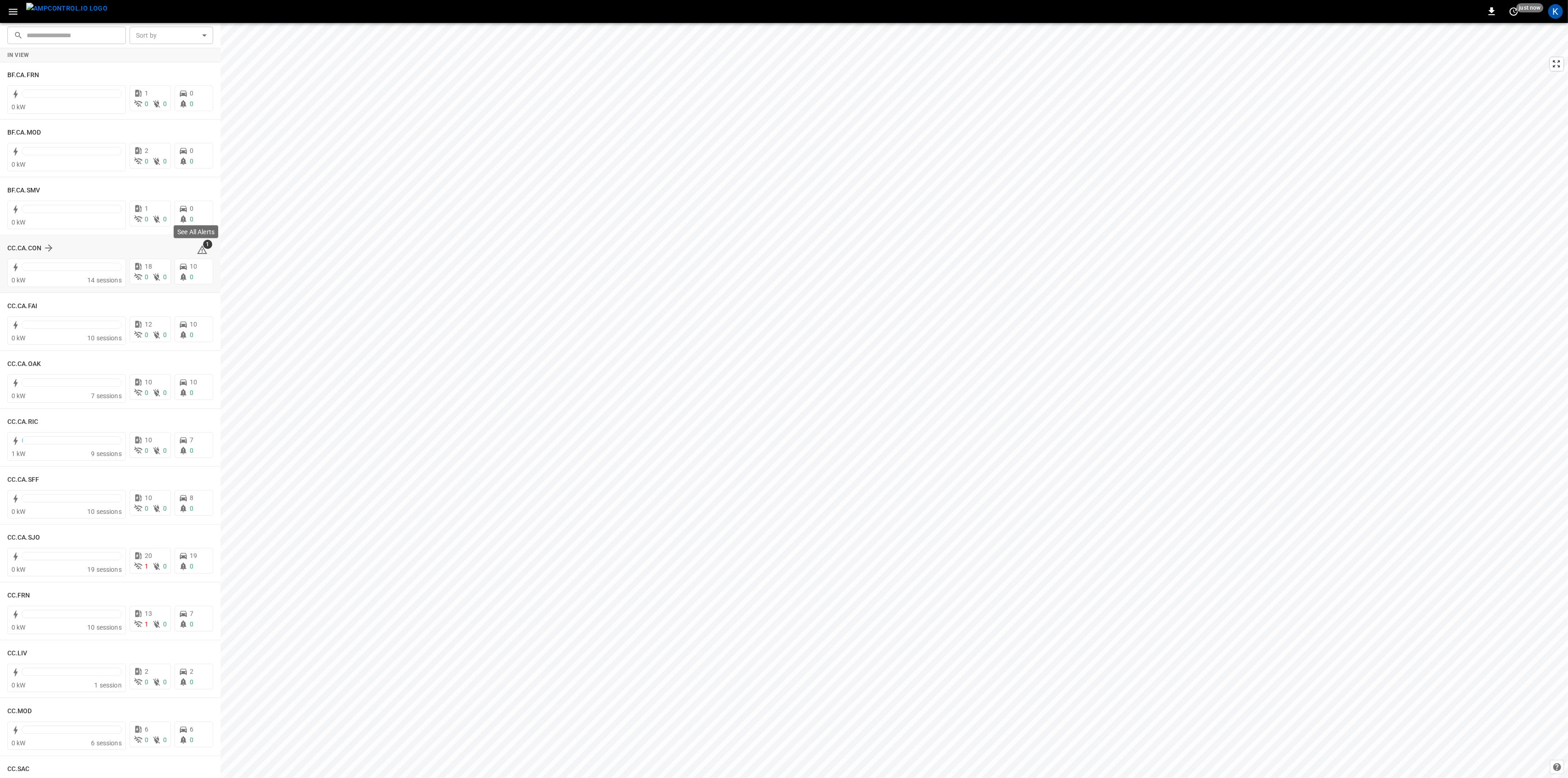
click at [200, 251] on icon at bounding box center [202, 249] width 11 height 11
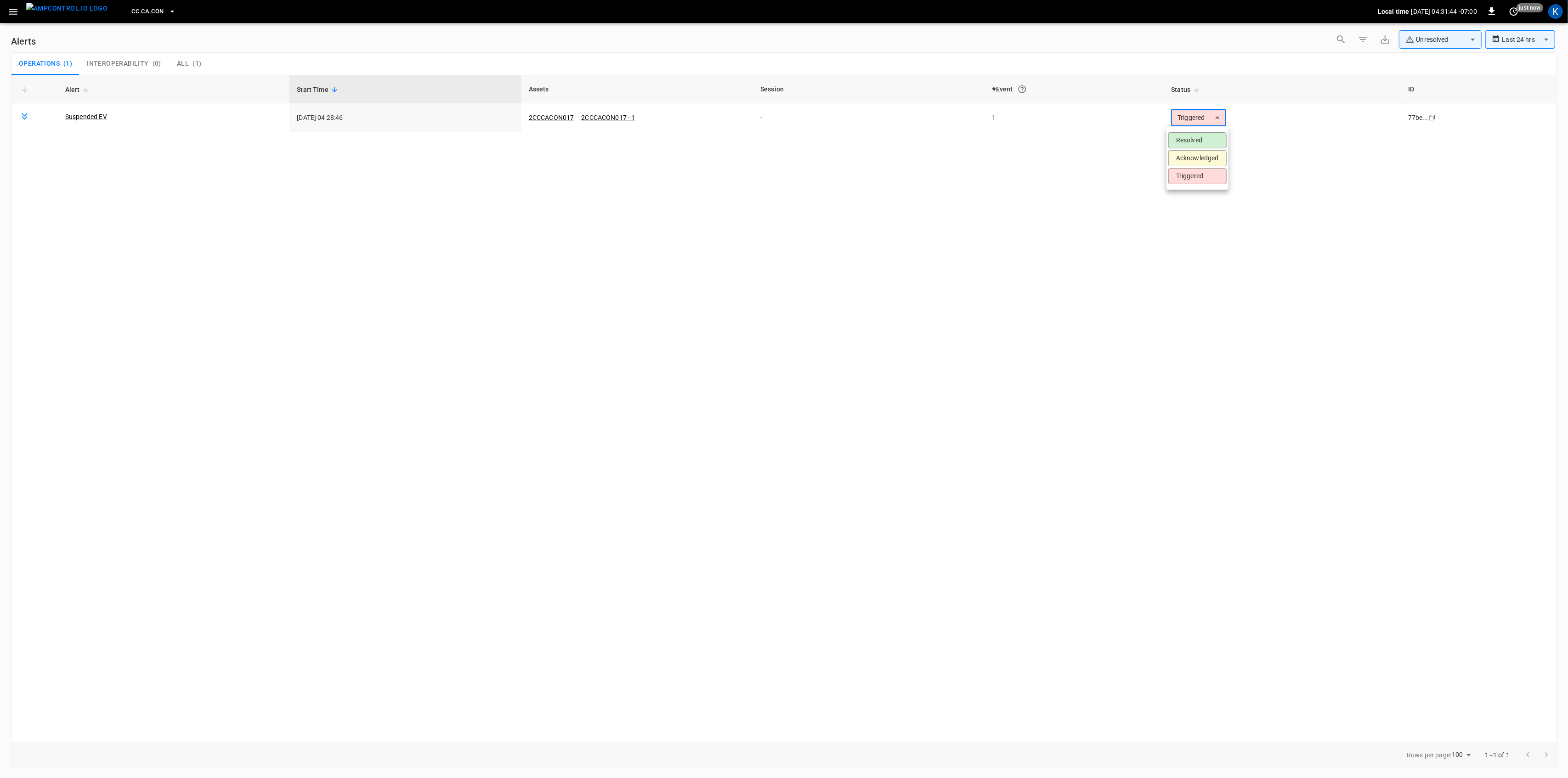
drag, startPoint x: 1197, startPoint y: 115, endPoint x: 1193, endPoint y: 124, distance: 9.8
click at [1197, 116] on body "**********" at bounding box center [784, 387] width 1568 height 775
click at [1189, 140] on li "Resolved" at bounding box center [1197, 140] width 58 height 16
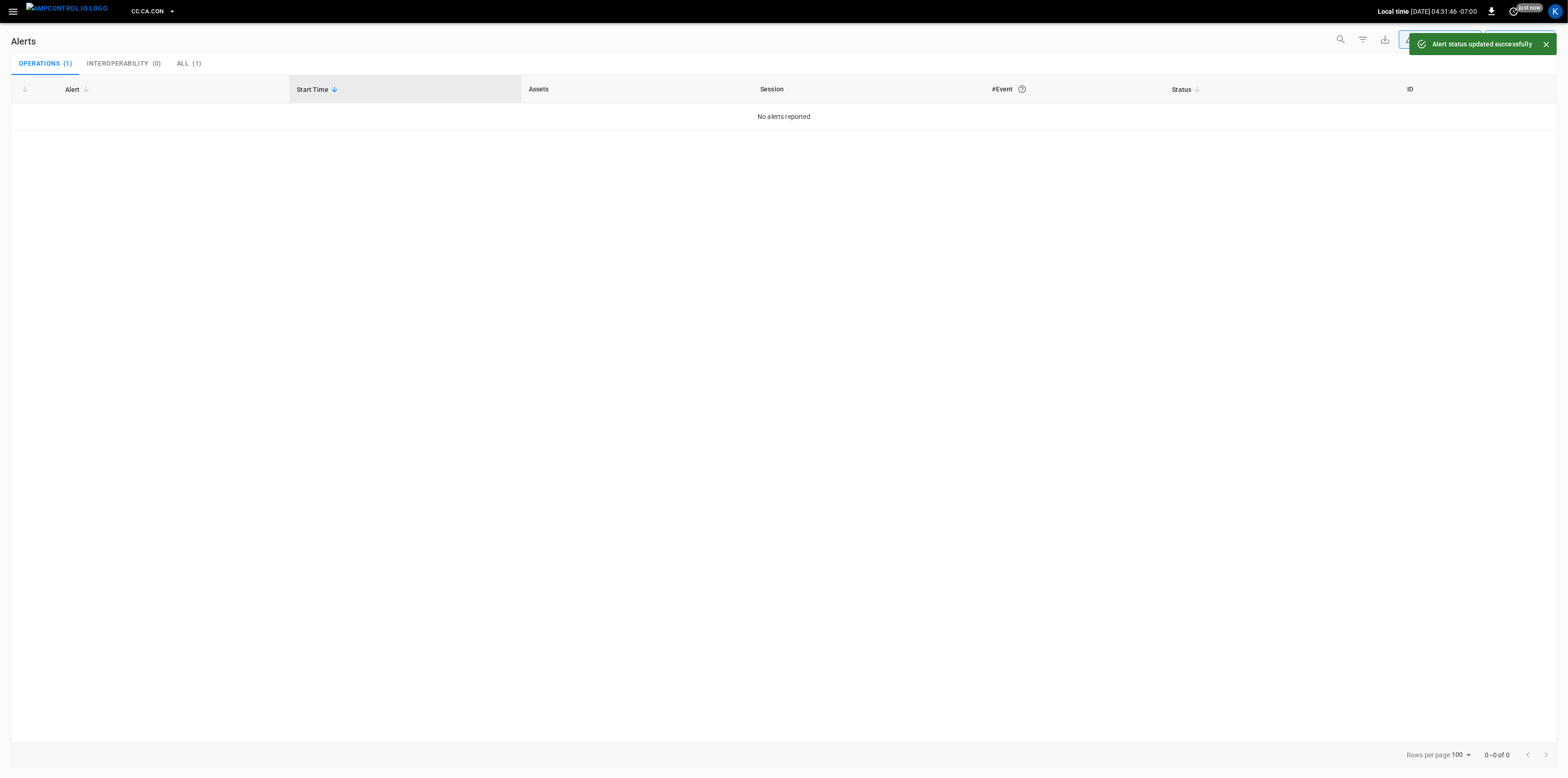
click at [15, 14] on icon "button" at bounding box center [12, 11] width 8 height 6
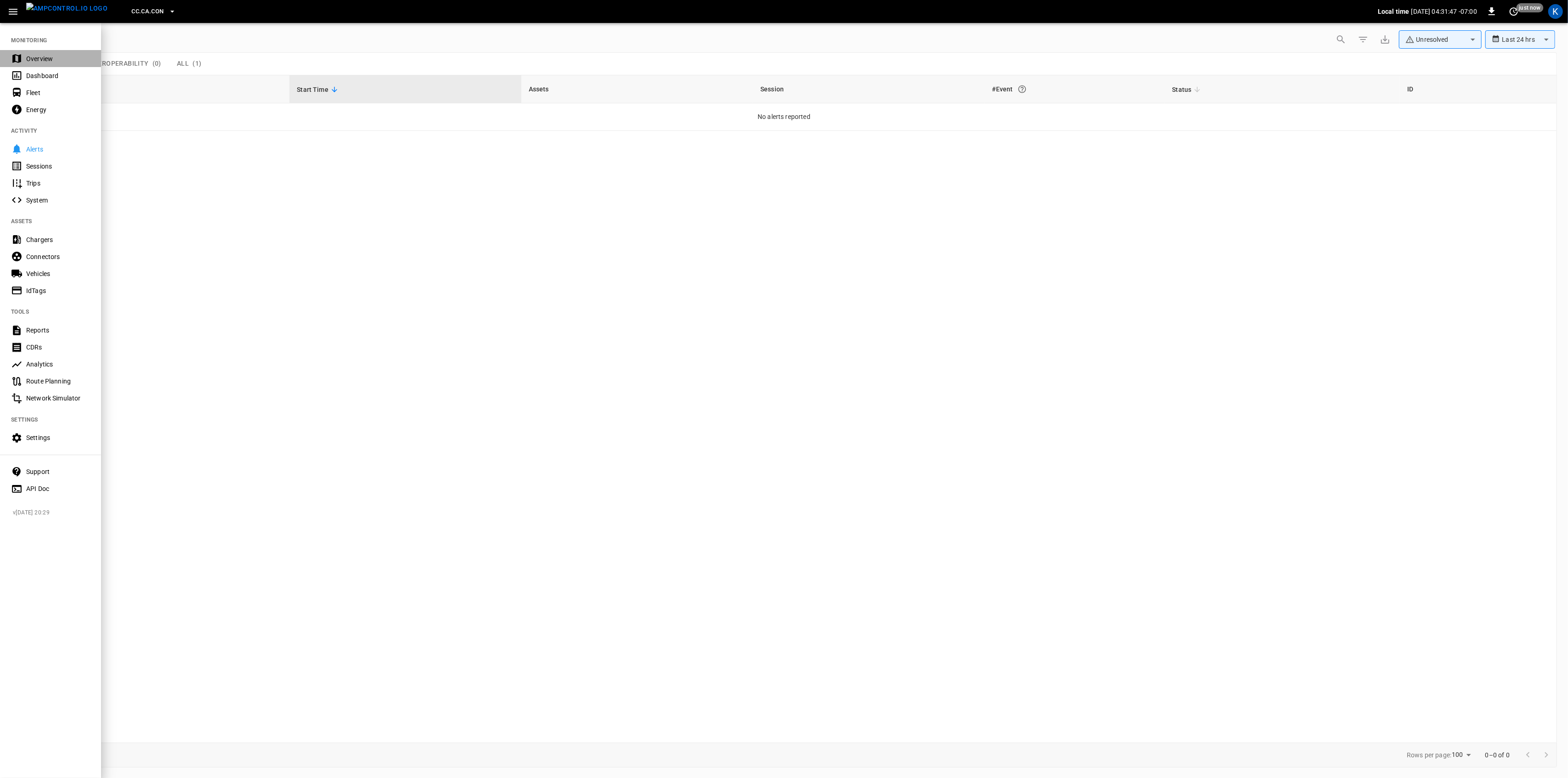
click at [27, 58] on div "Overview" at bounding box center [58, 59] width 64 height 9
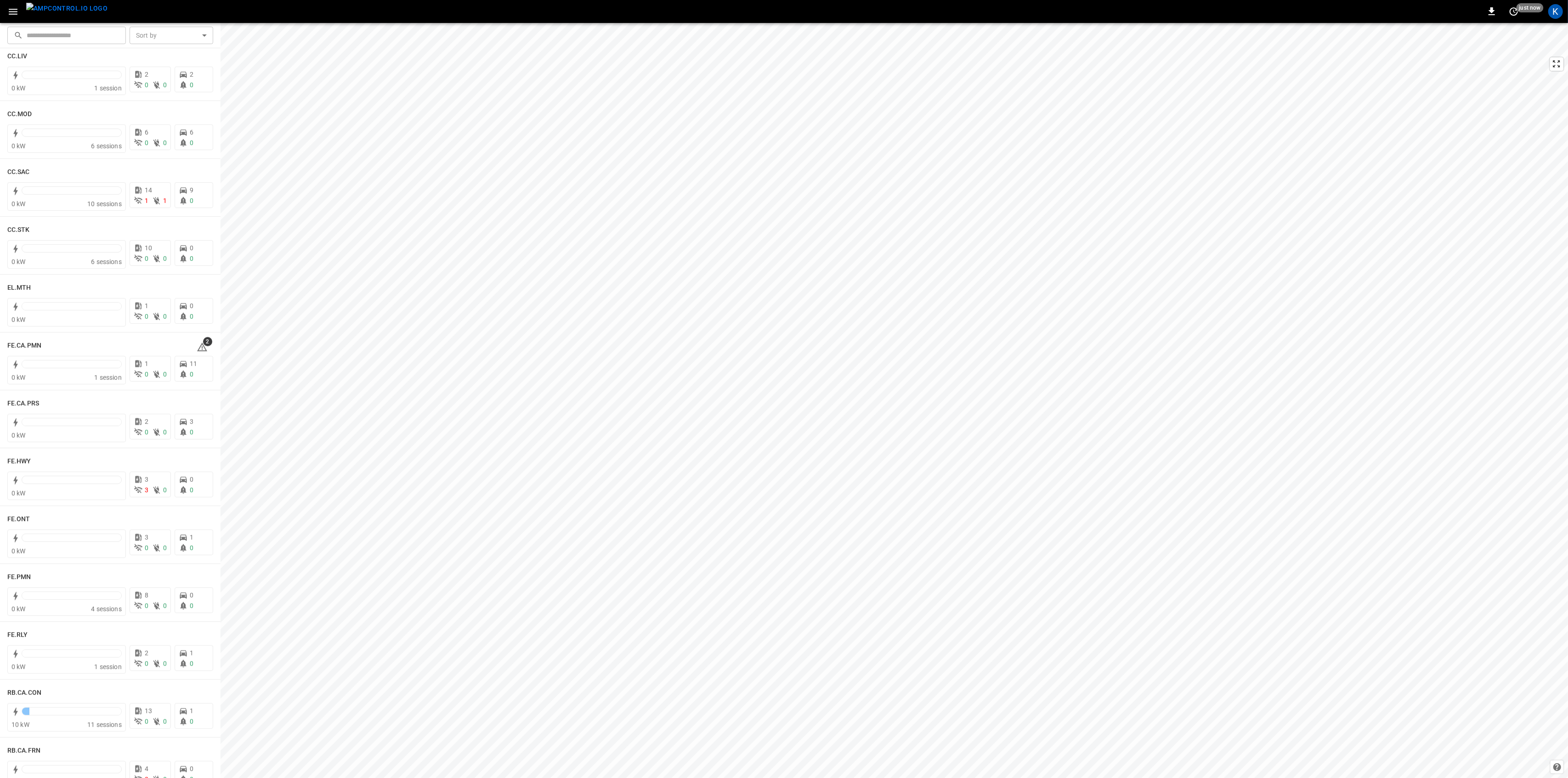
scroll to position [674, 0]
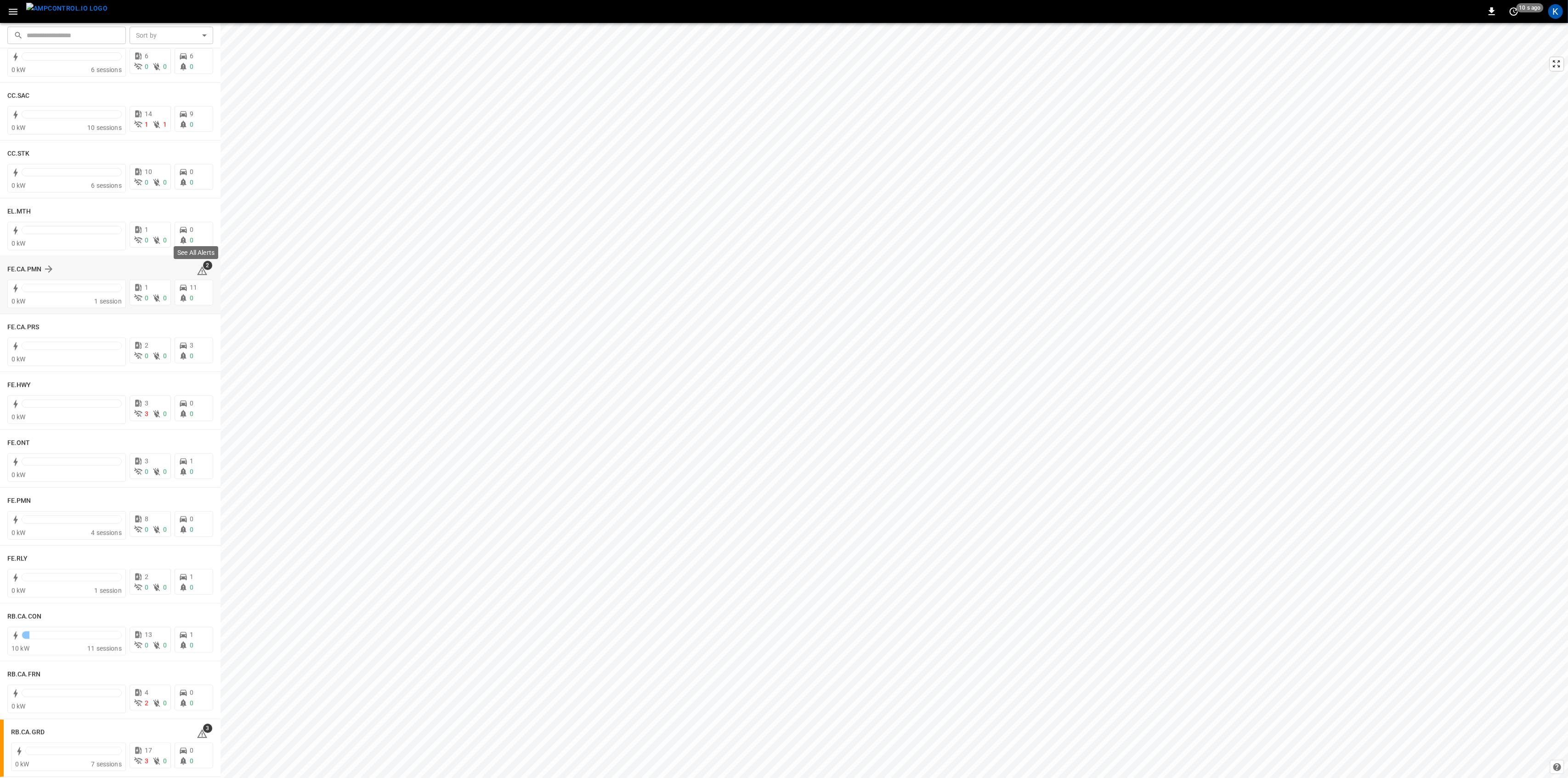
click at [197, 273] on icon at bounding box center [202, 271] width 11 height 11
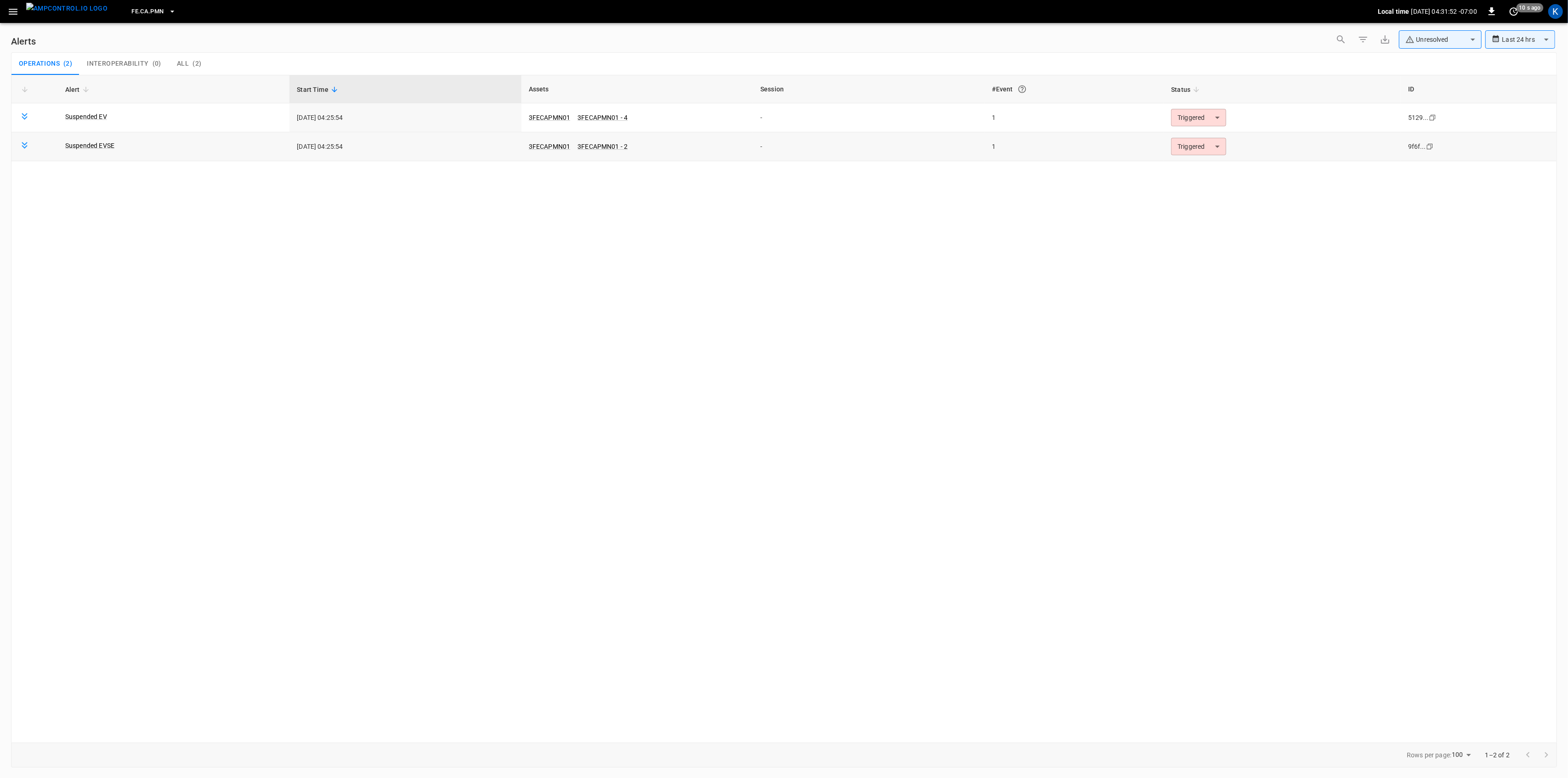
click at [1204, 149] on body "**********" at bounding box center [784, 387] width 1568 height 775
click at [1187, 168] on li "Resolved" at bounding box center [1197, 169] width 58 height 16
click at [1193, 120] on body "**********" at bounding box center [784, 387] width 1568 height 775
click at [1181, 135] on li "Resolved" at bounding box center [1197, 140] width 58 height 16
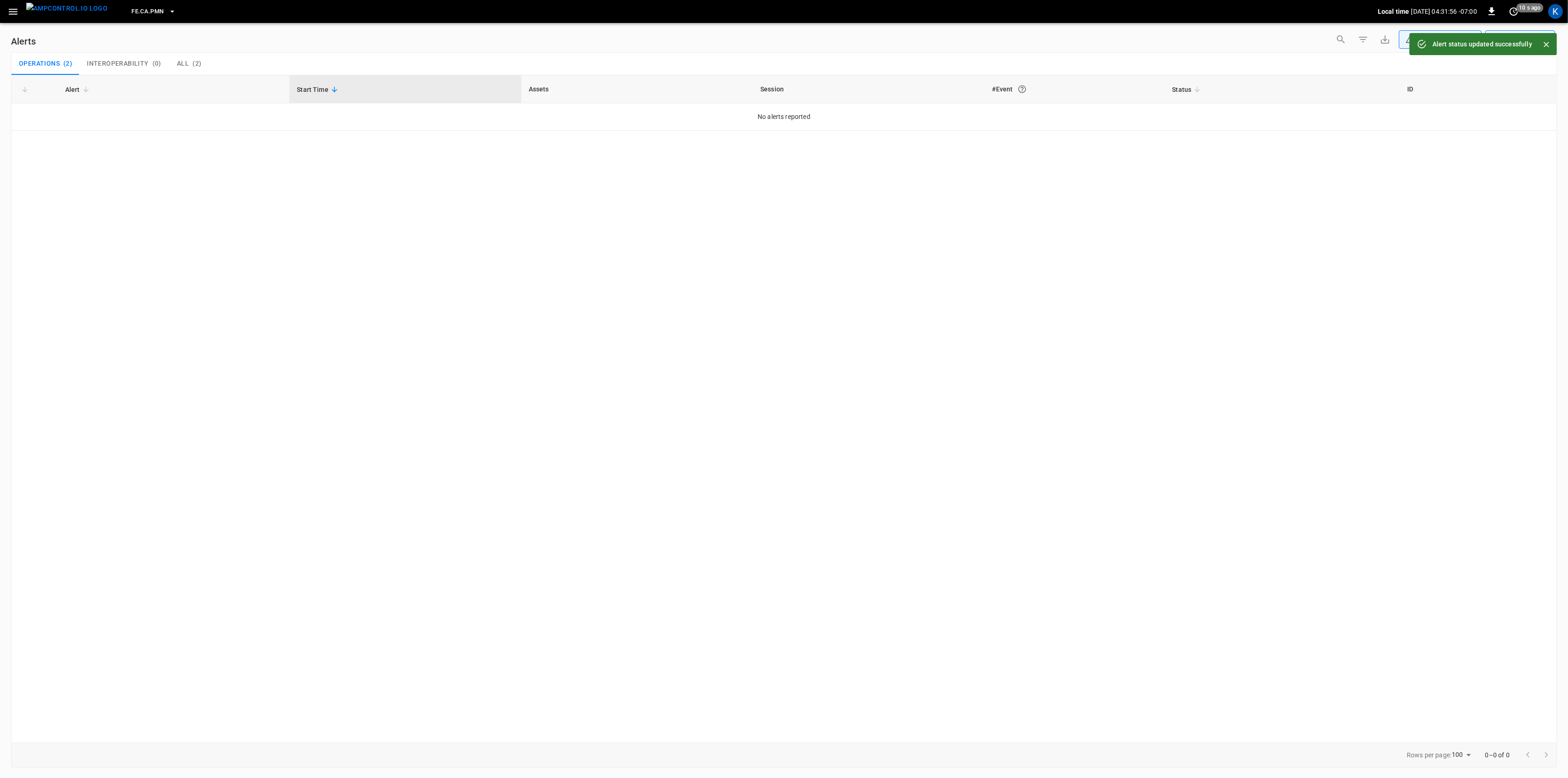
click at [10, 12] on icon "button" at bounding box center [13, 12] width 12 height 12
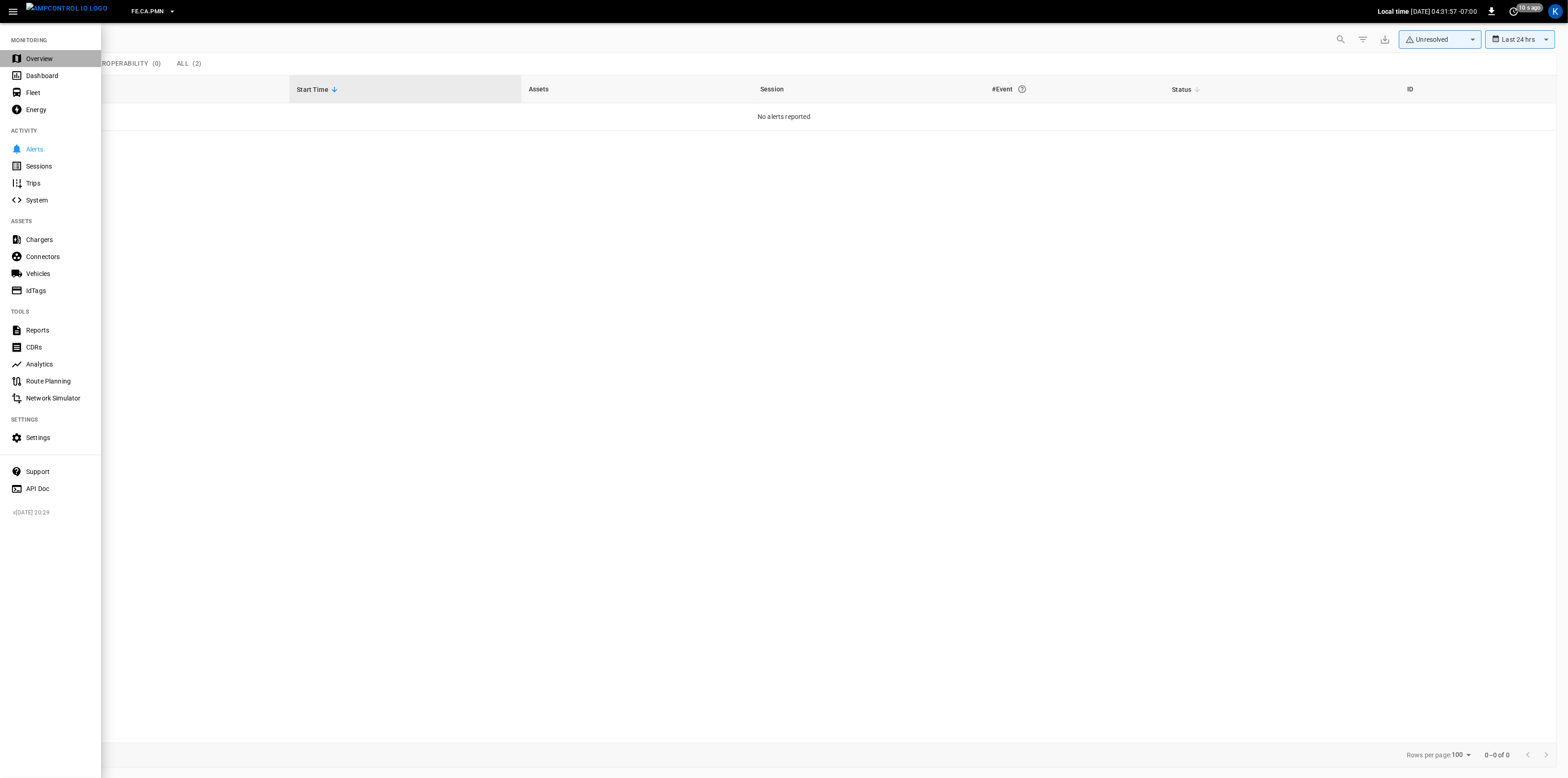
click at [24, 59] on div "Overview" at bounding box center [50, 59] width 101 height 17
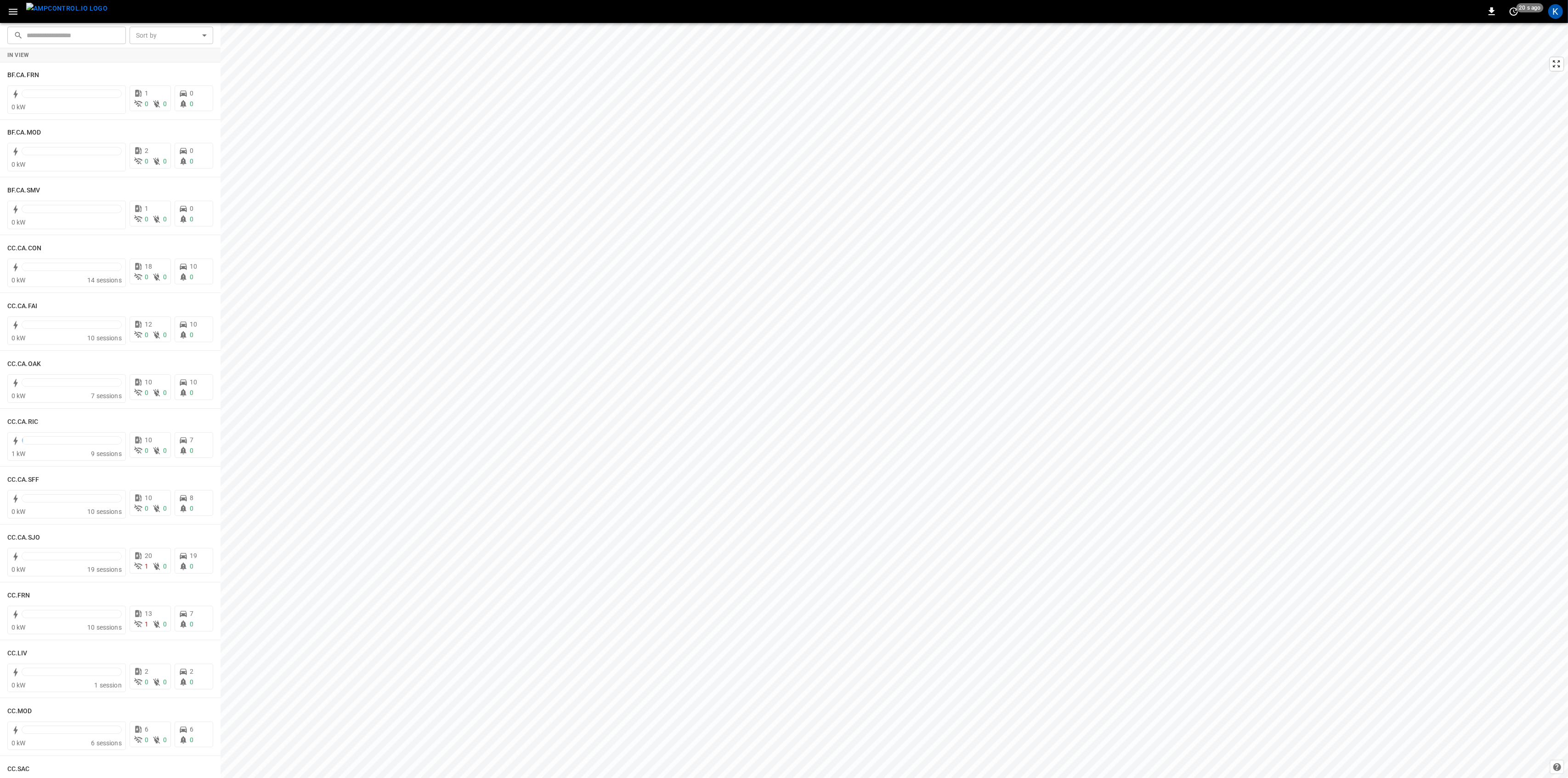
click at [12, 13] on icon "button" at bounding box center [13, 12] width 12 height 12
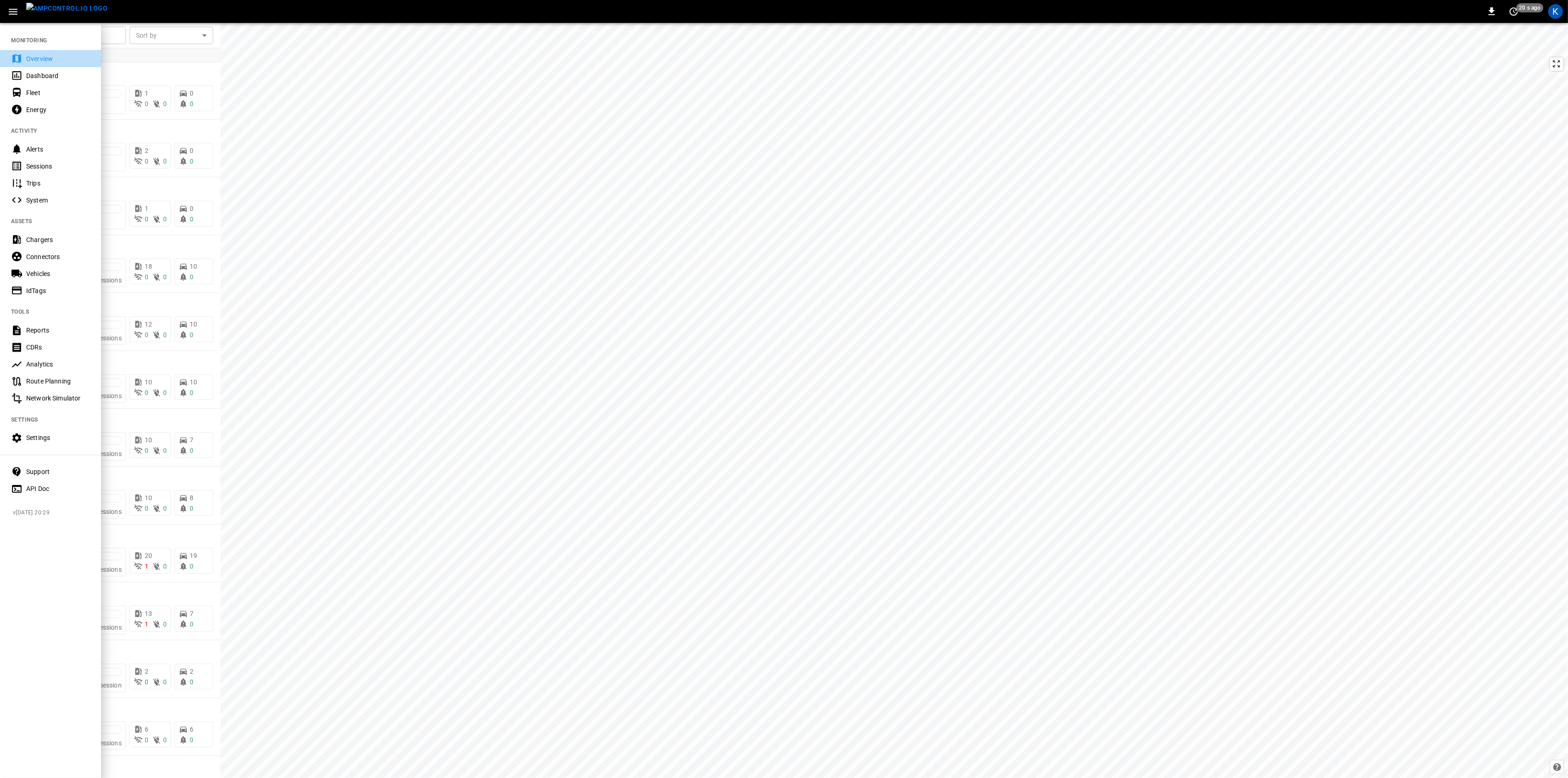
click at [26, 59] on div "Overview" at bounding box center [58, 59] width 64 height 9
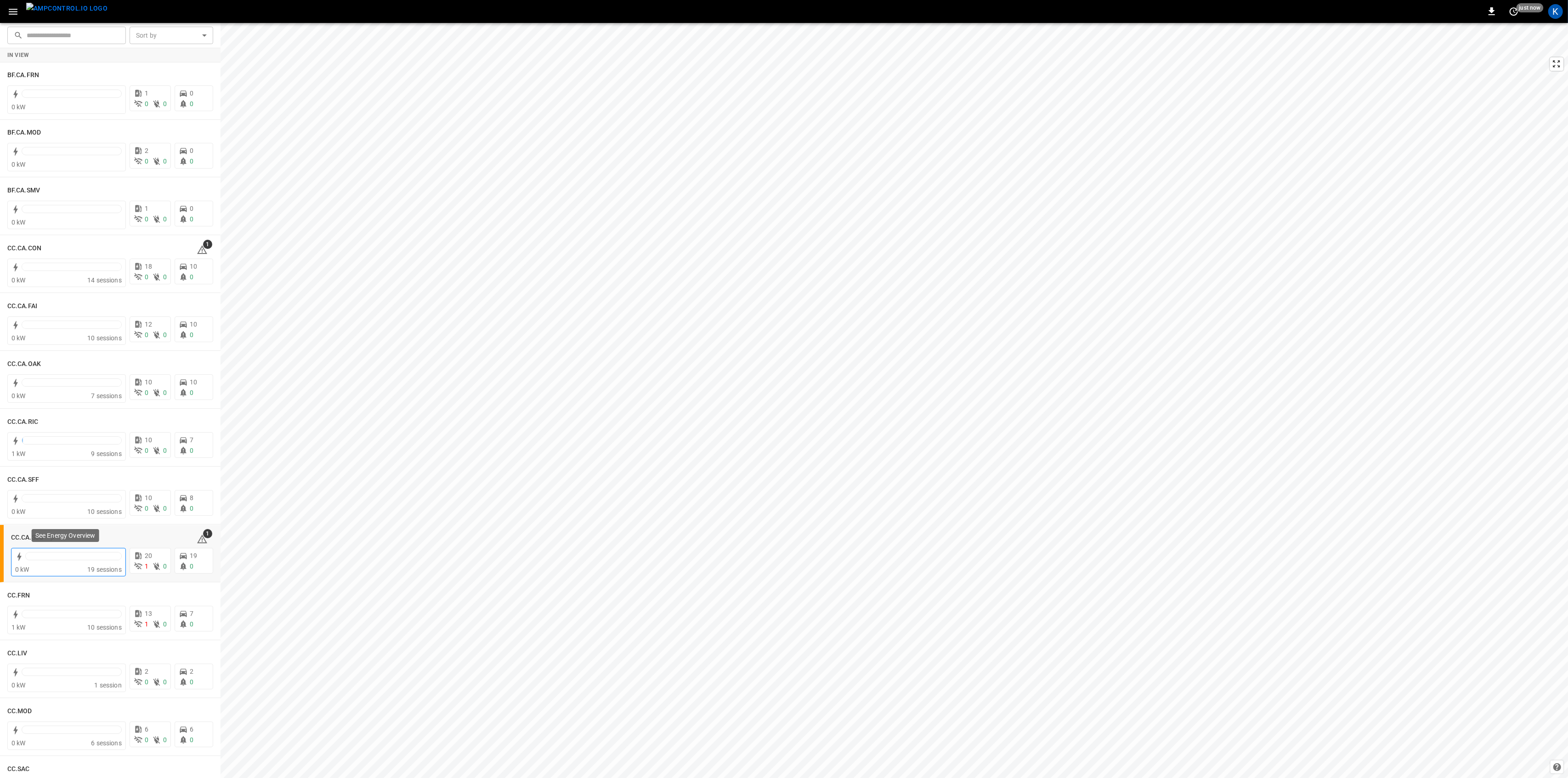
click at [66, 567] on div "0 kW" at bounding box center [51, 570] width 72 height 9
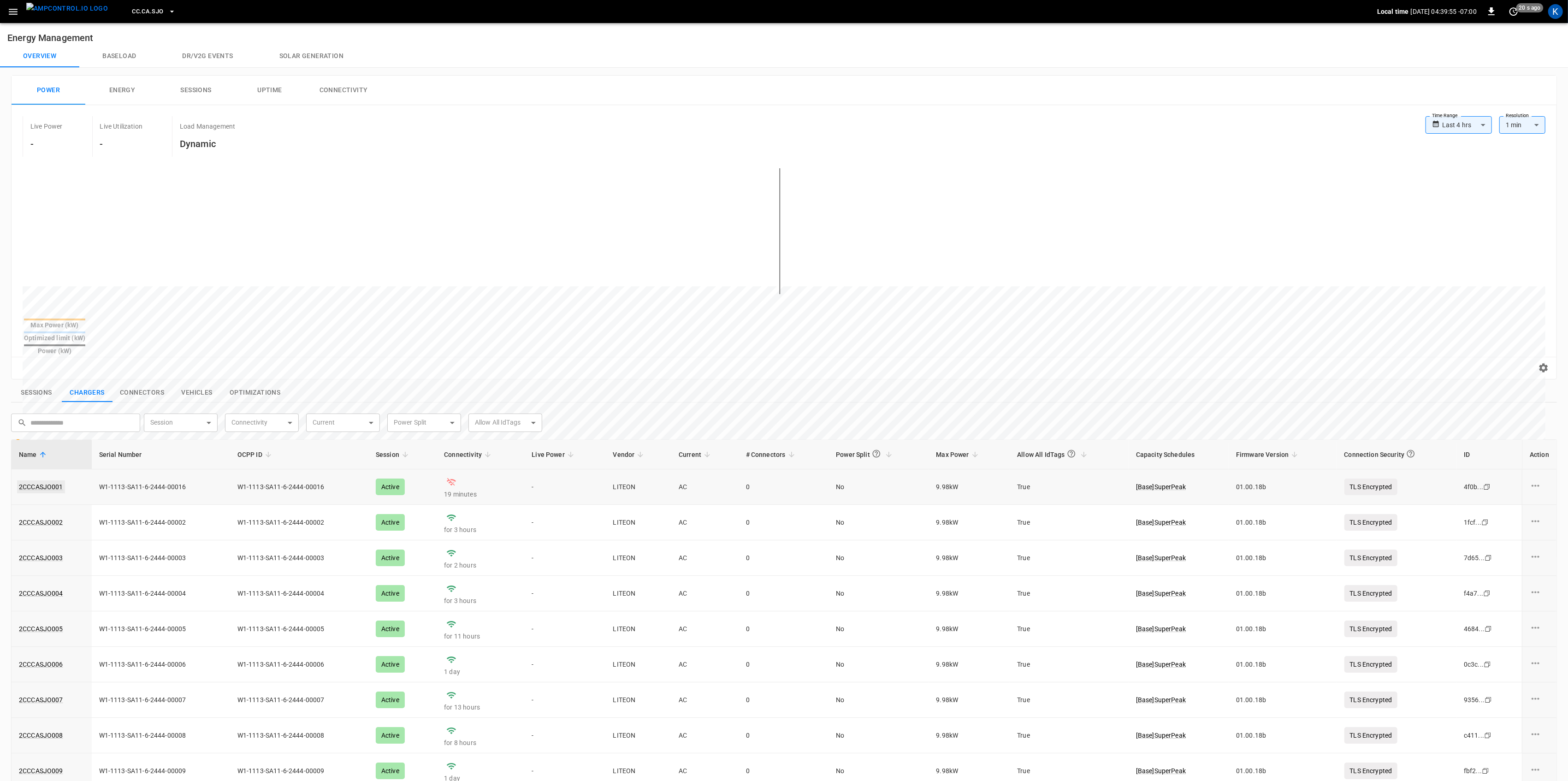
click at [48, 480] on link "2CCCASJO001" at bounding box center [41, 487] width 48 height 13
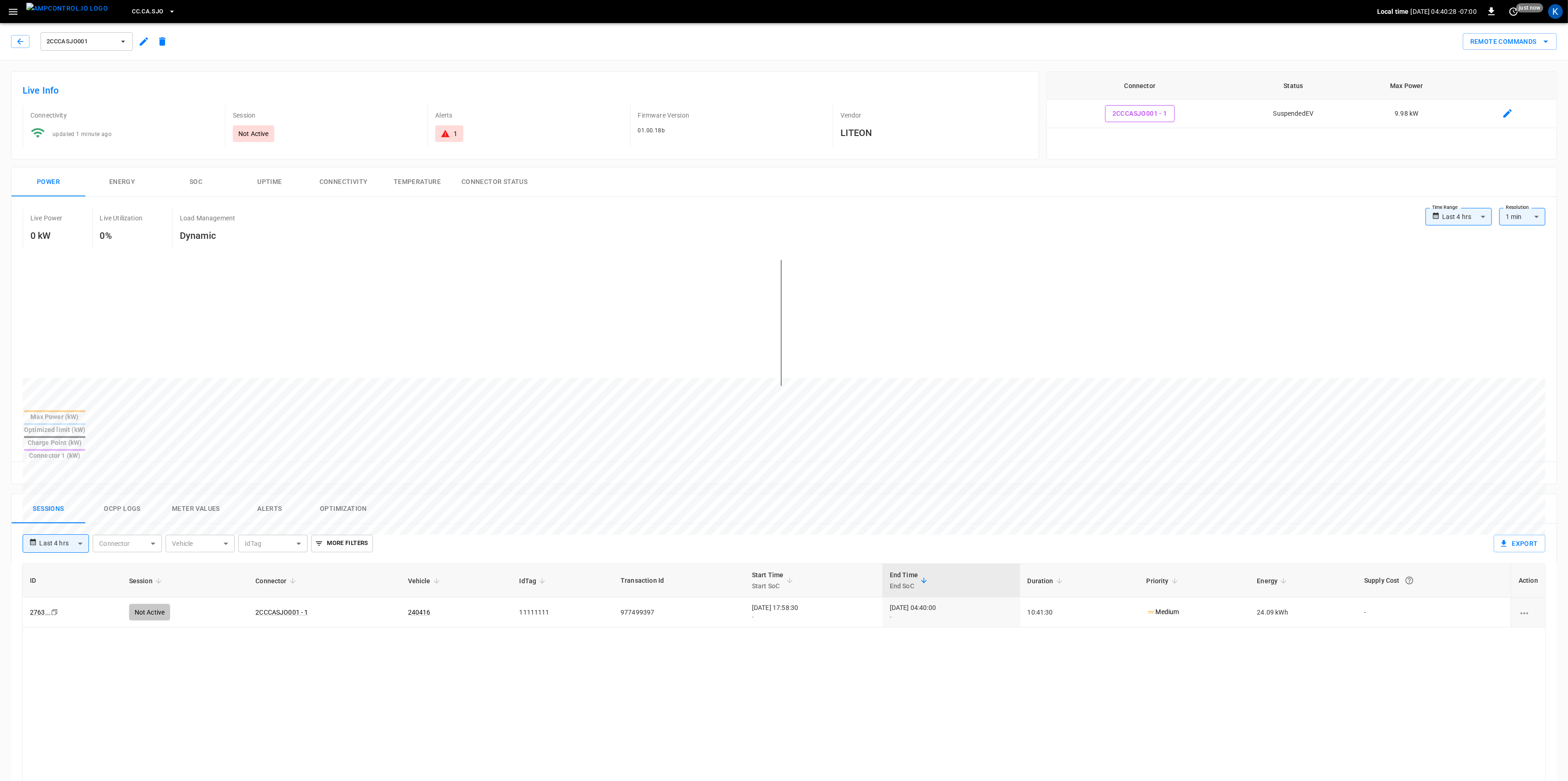
click at [453, 137] on div "1" at bounding box center [449, 134] width 16 height 9
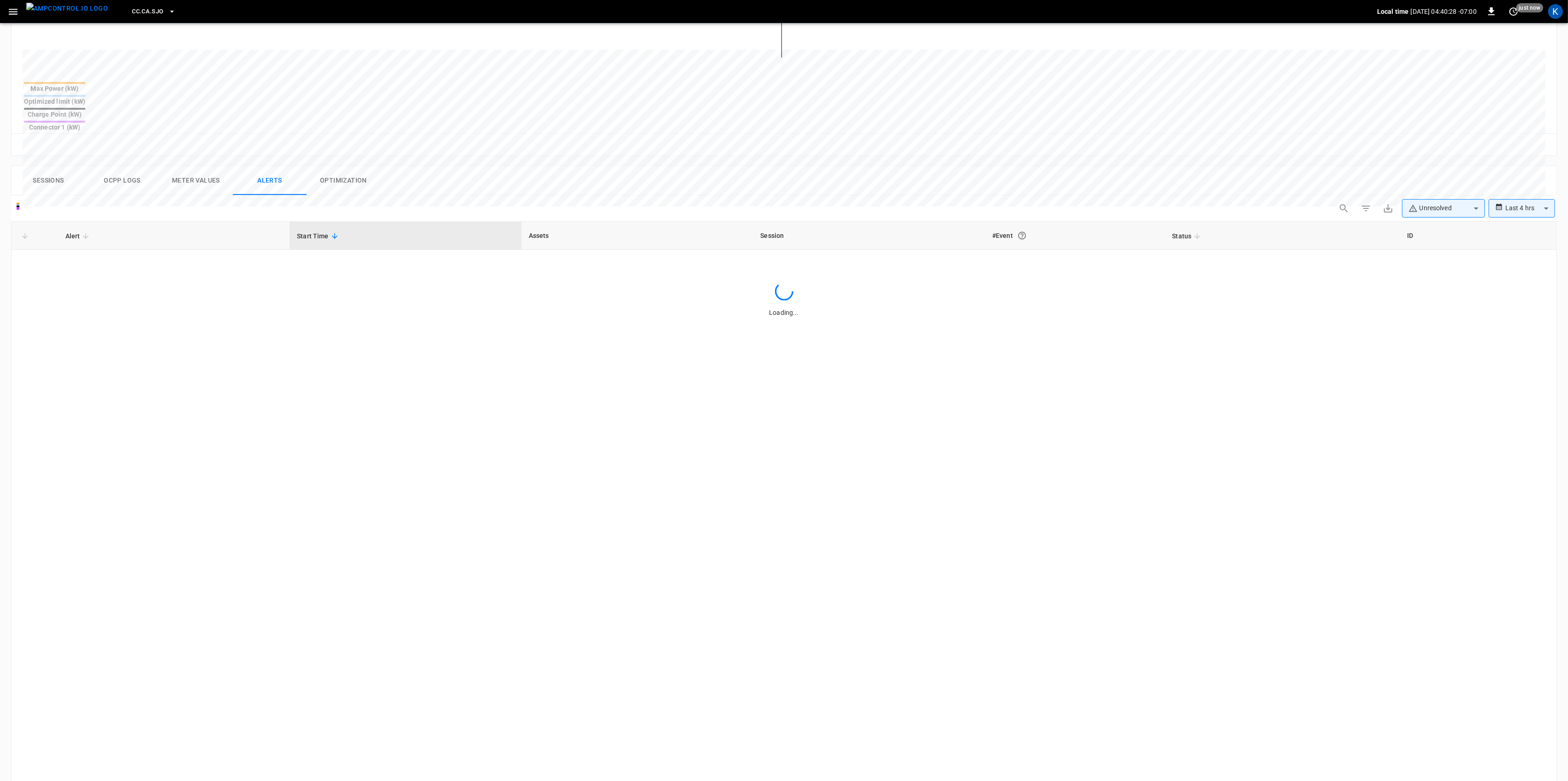
scroll to position [335, 0]
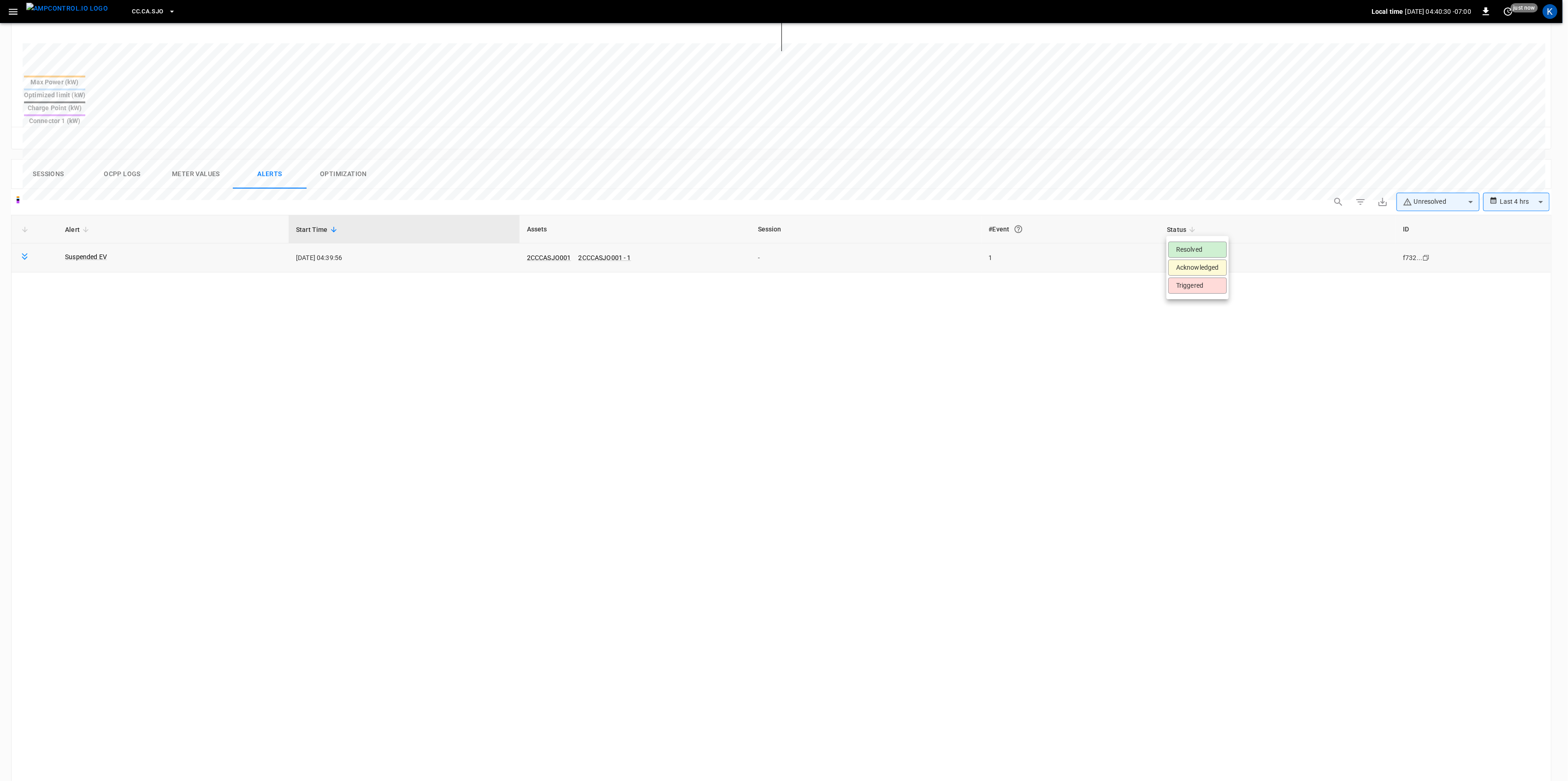
click at [1216, 235] on body "**********" at bounding box center [784, 297] width 1568 height 1263
click at [1201, 252] on li "Resolved" at bounding box center [1197, 250] width 58 height 16
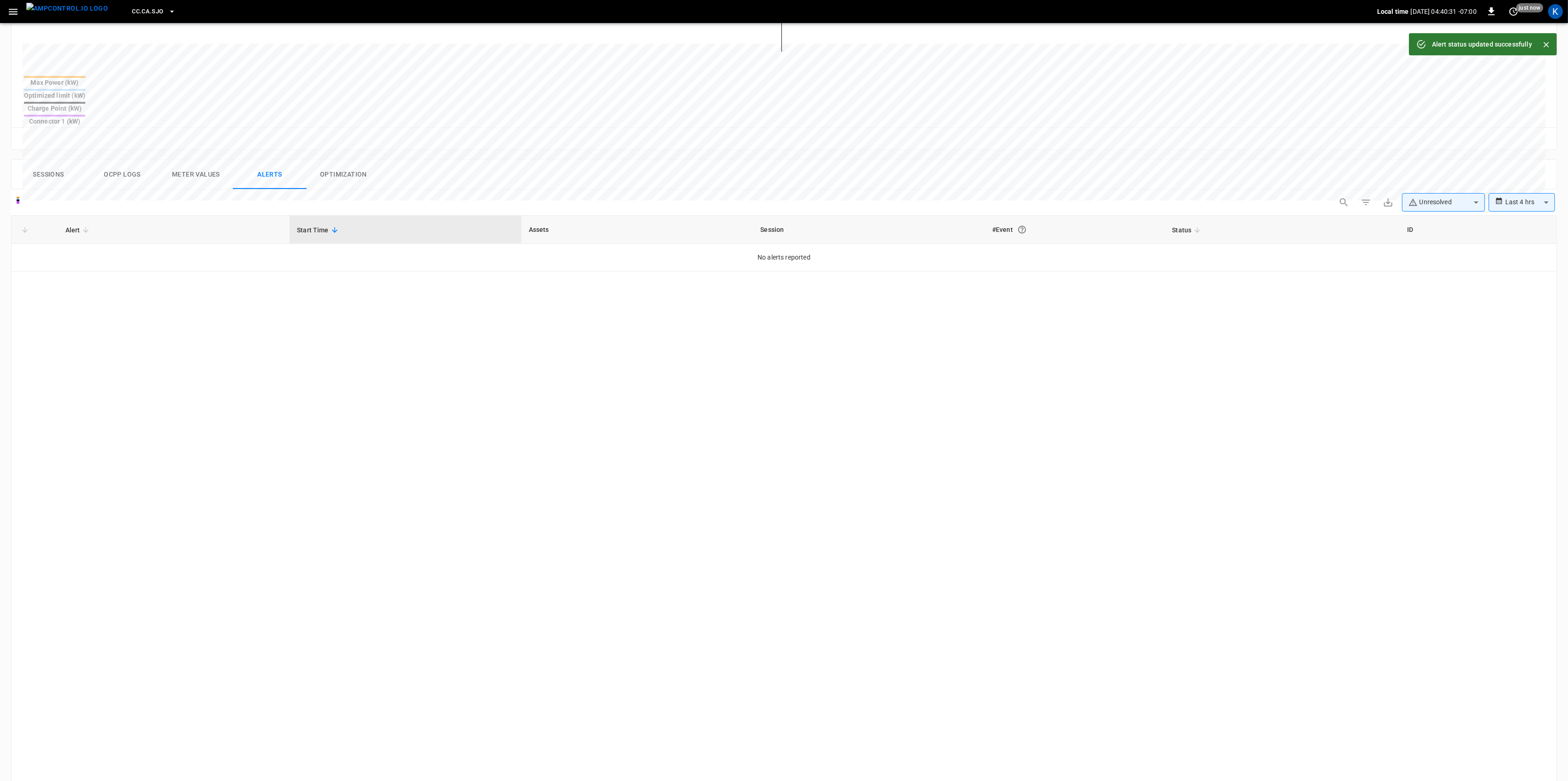
scroll to position [0, 0]
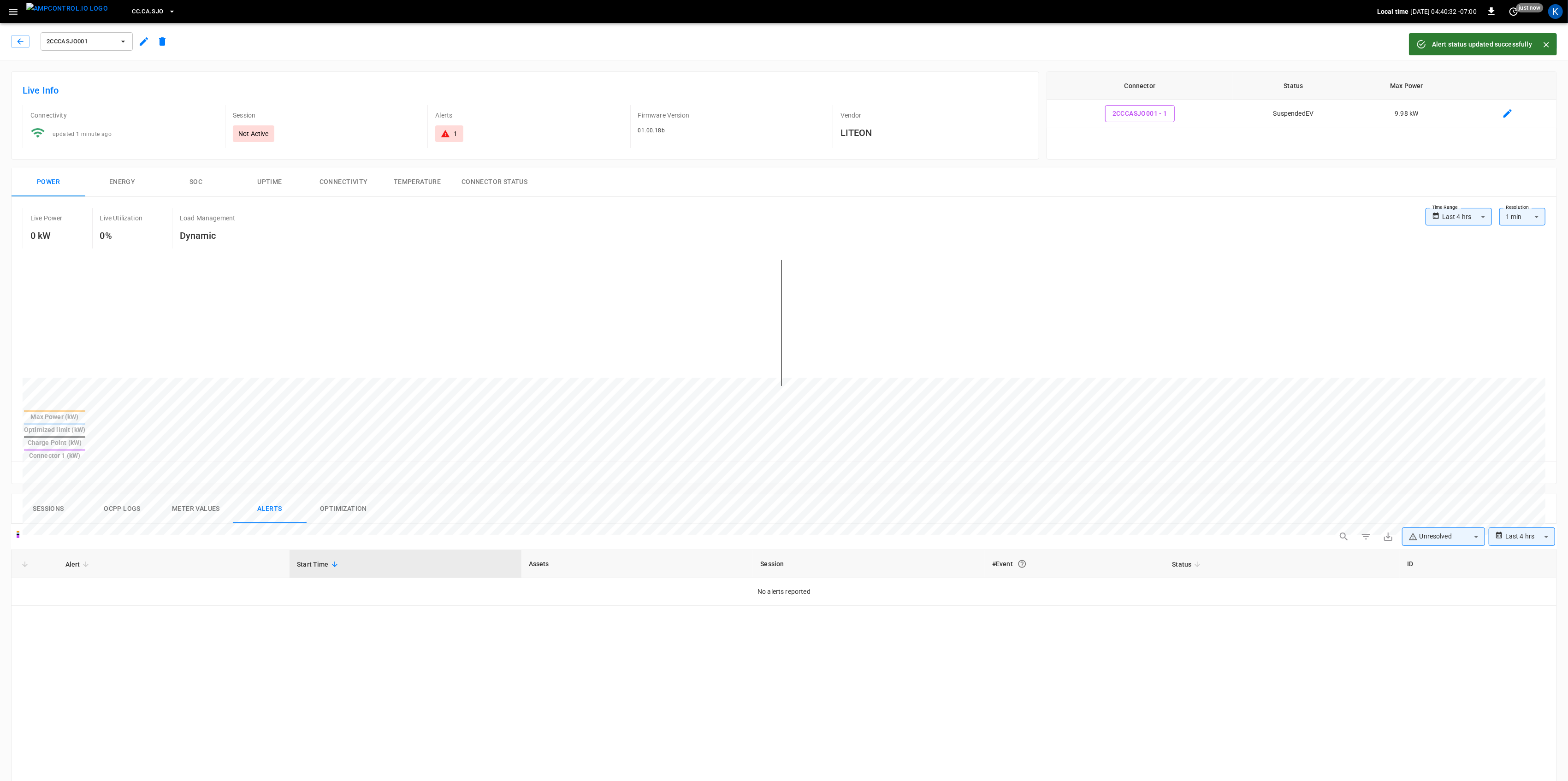
click at [54, 494] on button "Sessions" at bounding box center [48, 508] width 74 height 29
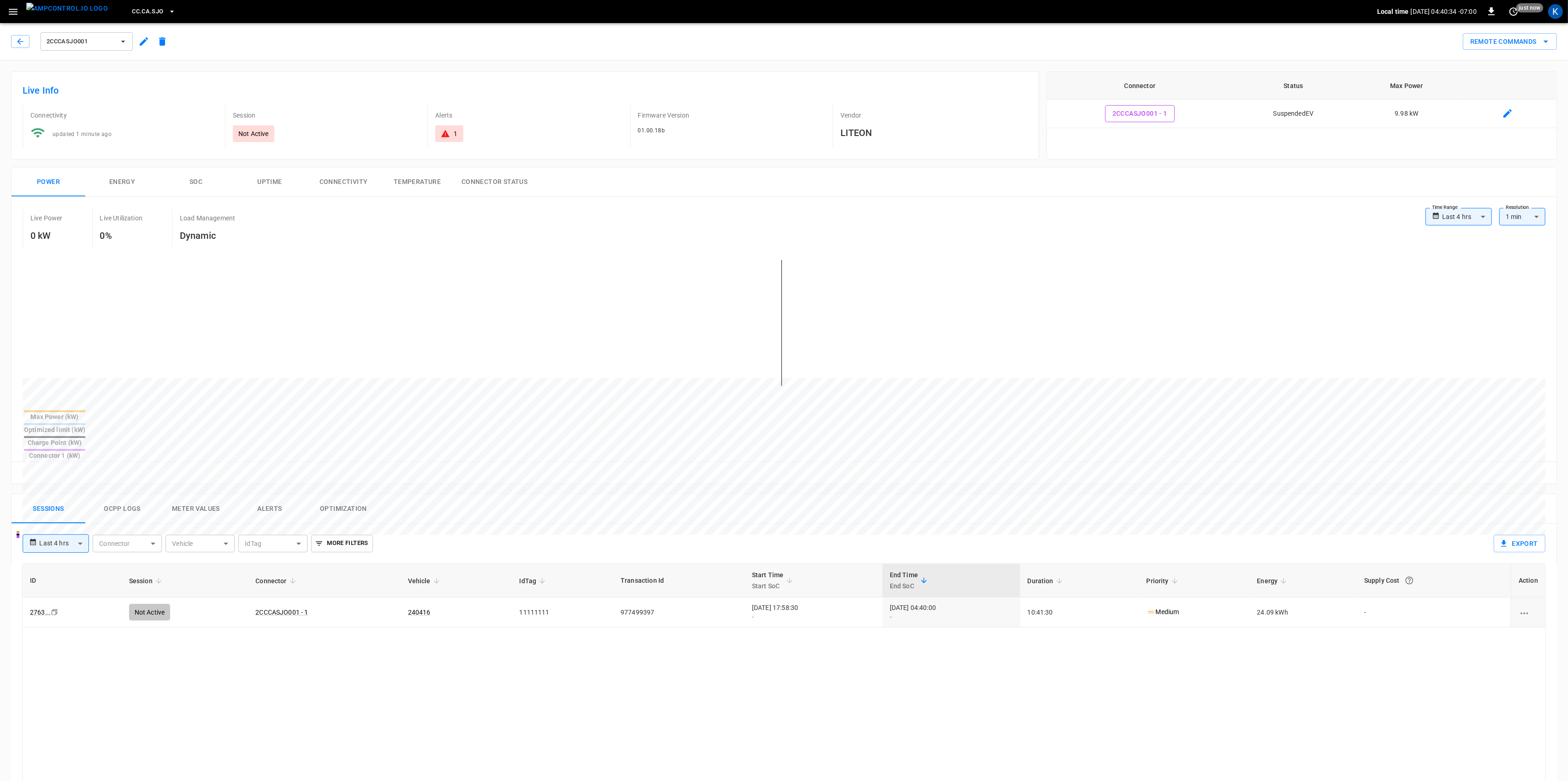
click at [462, 124] on div "Alerts 1" at bounding box center [525, 126] width 195 height 43
click at [447, 137] on icon at bounding box center [445, 133] width 9 height 7
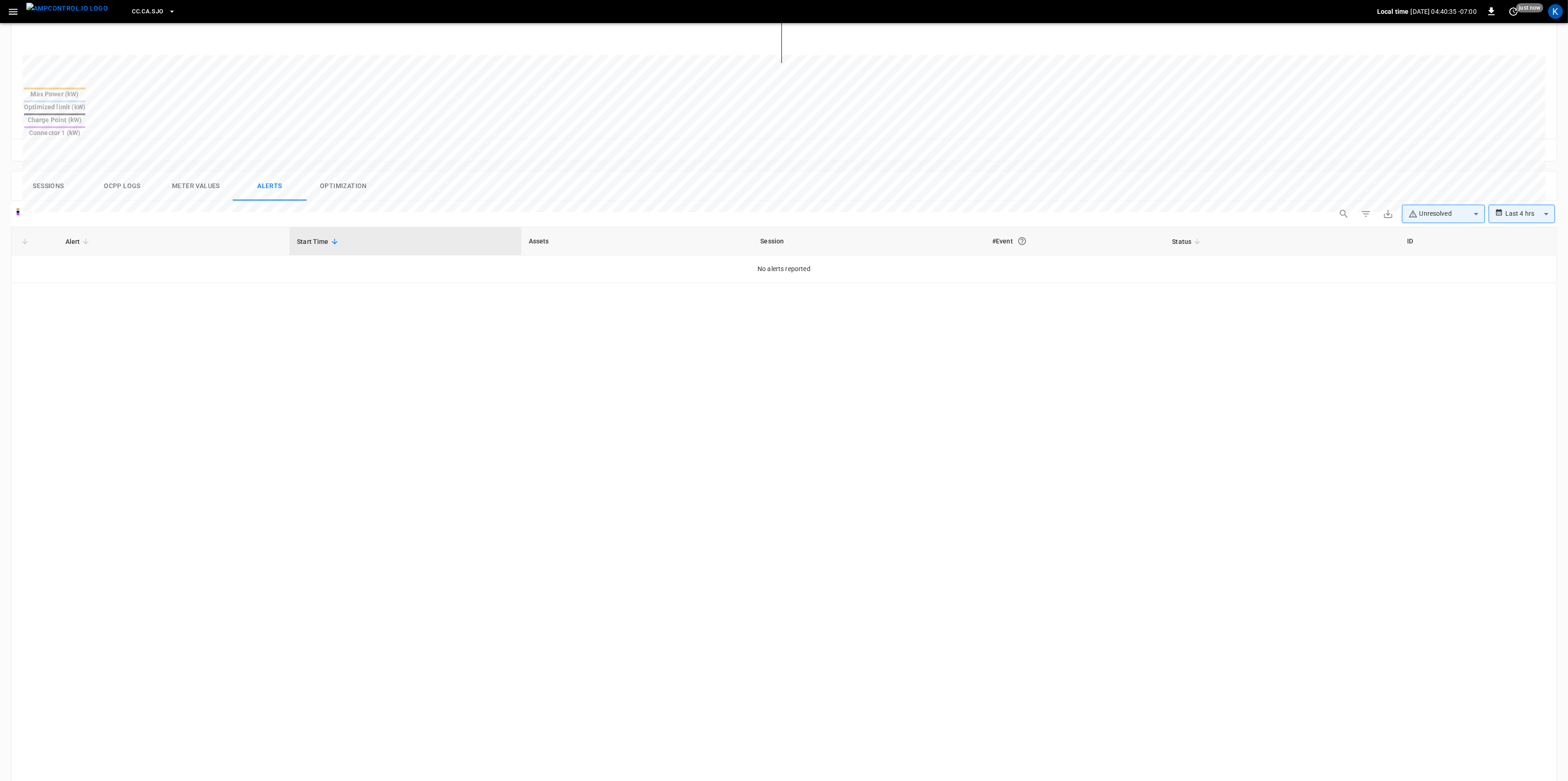
scroll to position [335, 0]
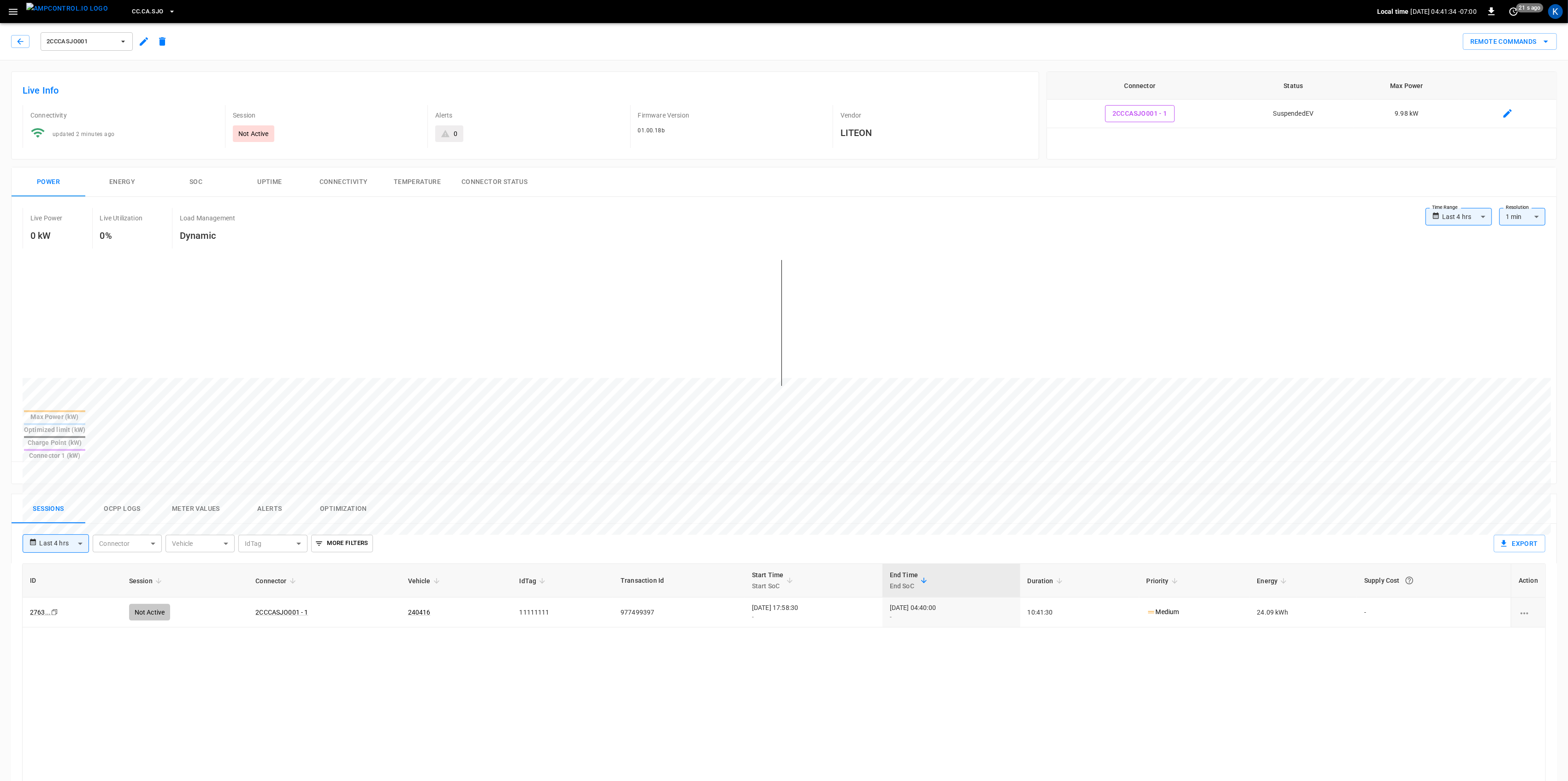
click at [4, 10] on button "button" at bounding box center [13, 12] width 19 height 17
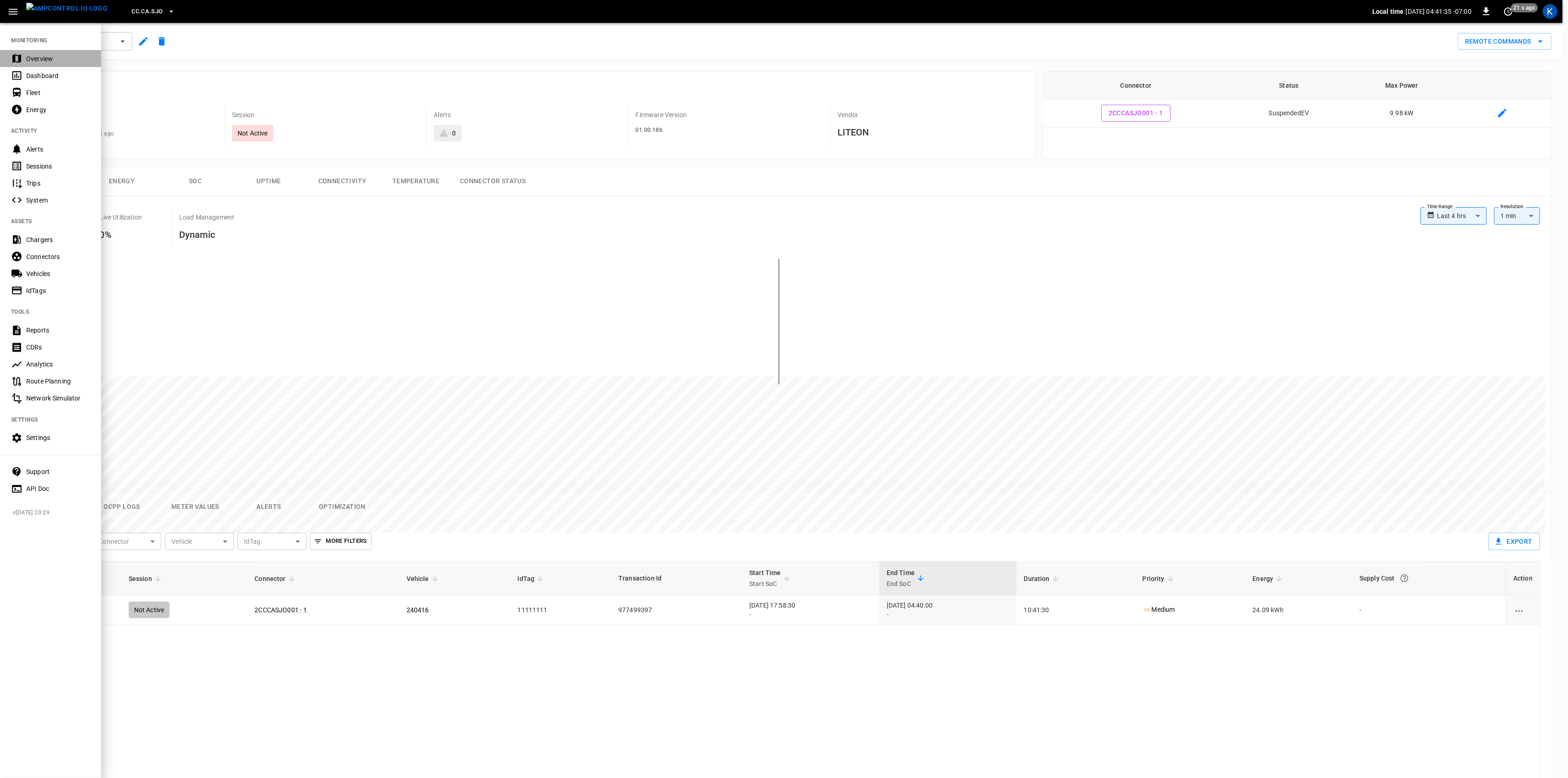
click at [35, 55] on div "Overview" at bounding box center [58, 59] width 64 height 9
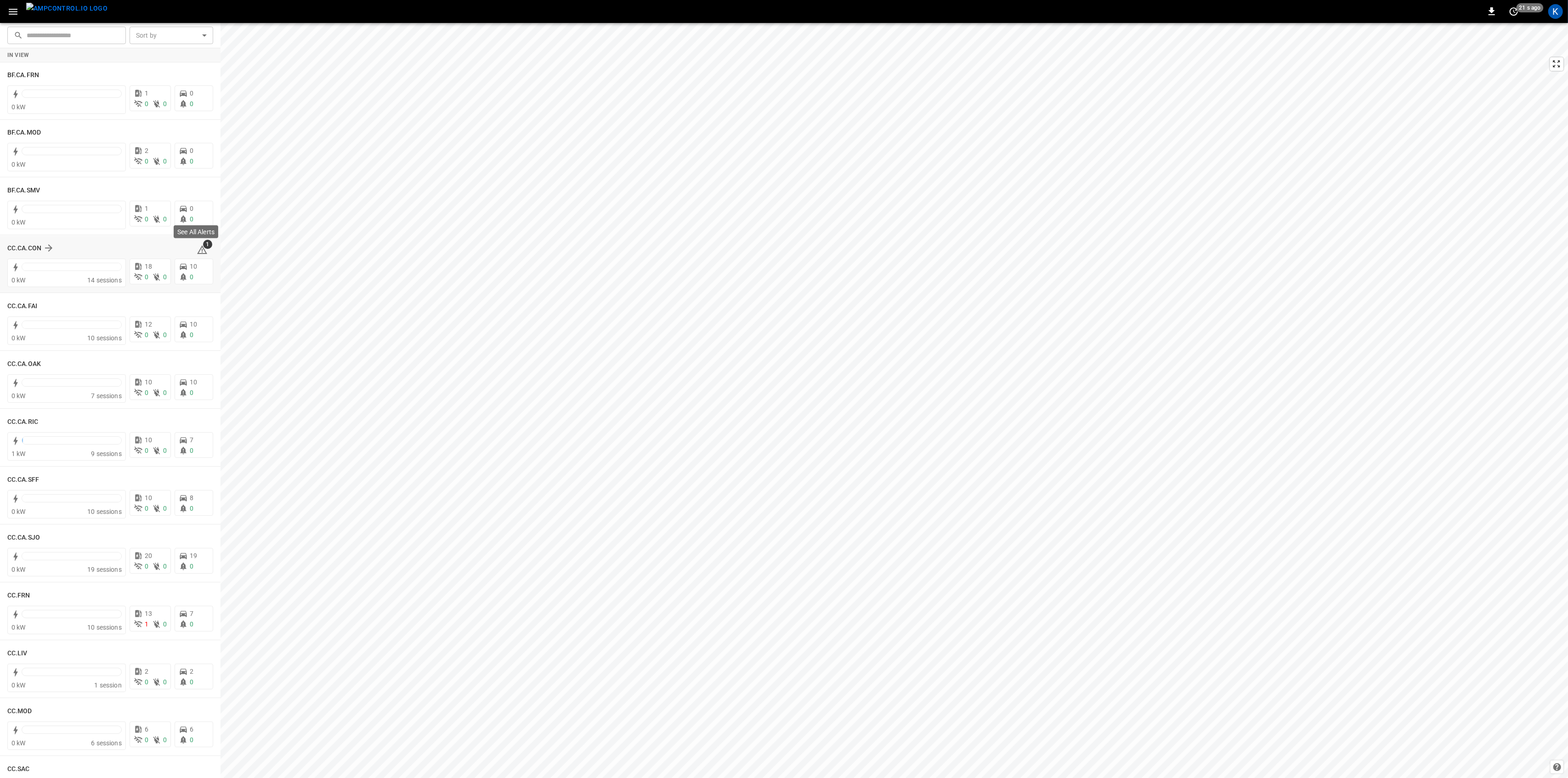
click at [197, 249] on icon at bounding box center [202, 249] width 11 height 11
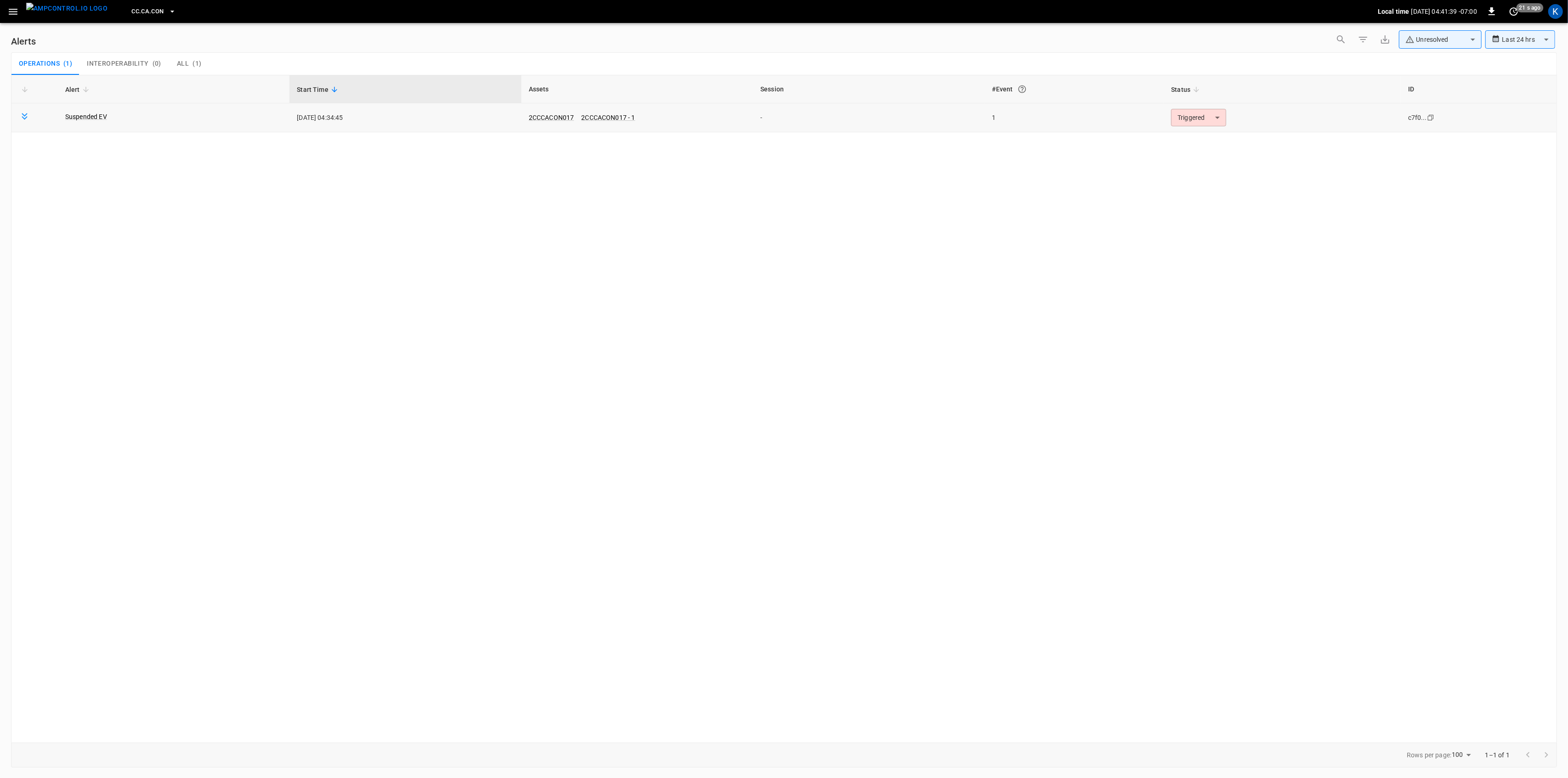
click at [1197, 123] on body "**********" at bounding box center [784, 387] width 1568 height 775
click at [1184, 137] on li "Resolved" at bounding box center [1197, 140] width 58 height 16
click at [17, 9] on icon "button" at bounding box center [12, 11] width 8 height 6
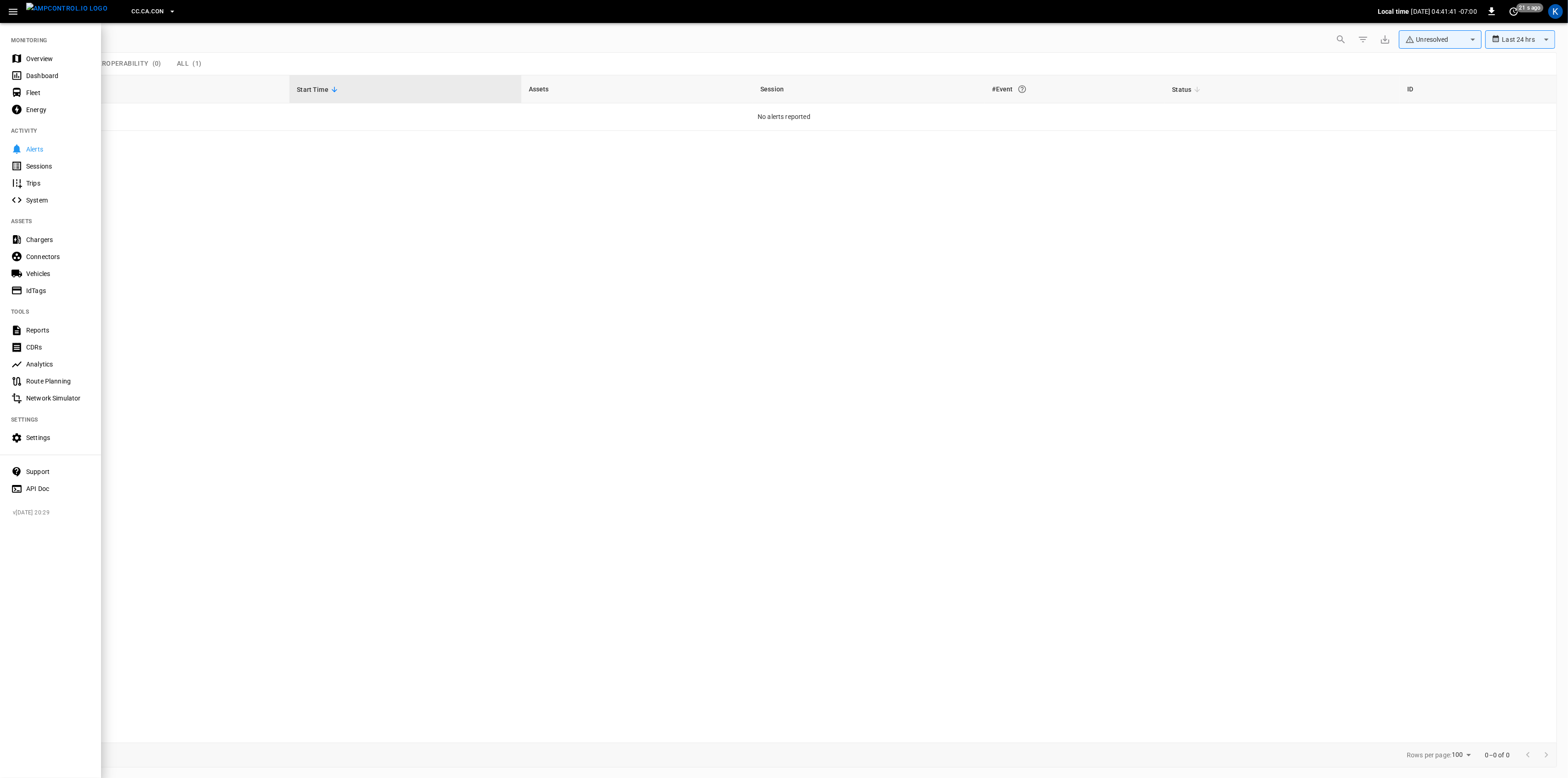
click at [36, 63] on div "Overview" at bounding box center [58, 59] width 64 height 9
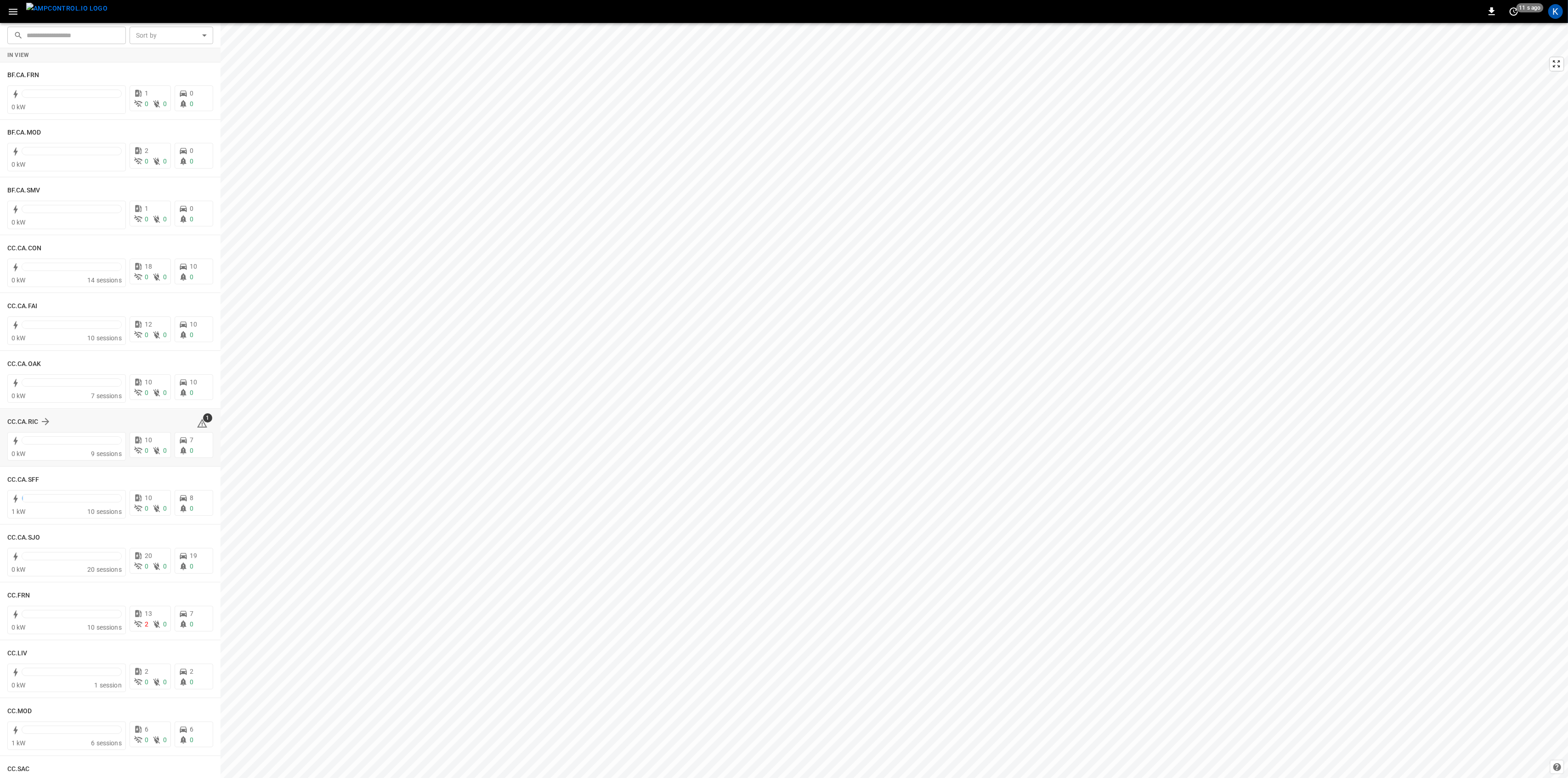
click at [203, 421] on span "1" at bounding box center [208, 418] width 9 height 9
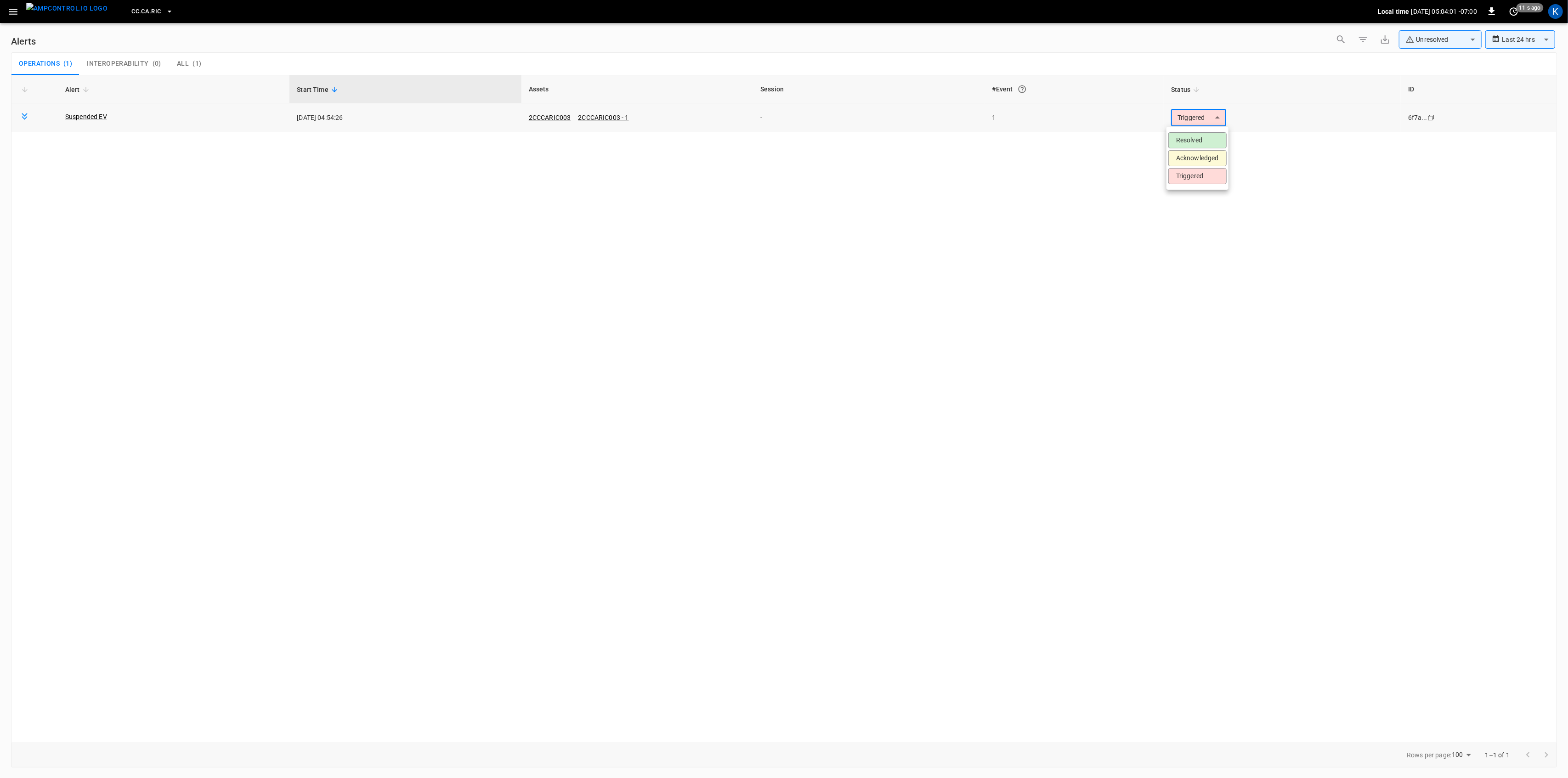
click at [1195, 117] on body "**********" at bounding box center [784, 387] width 1568 height 775
drag, startPoint x: 1184, startPoint y: 138, endPoint x: 1131, endPoint y: 153, distance: 55.1
click at [1184, 138] on li "Resolved" at bounding box center [1197, 140] width 58 height 16
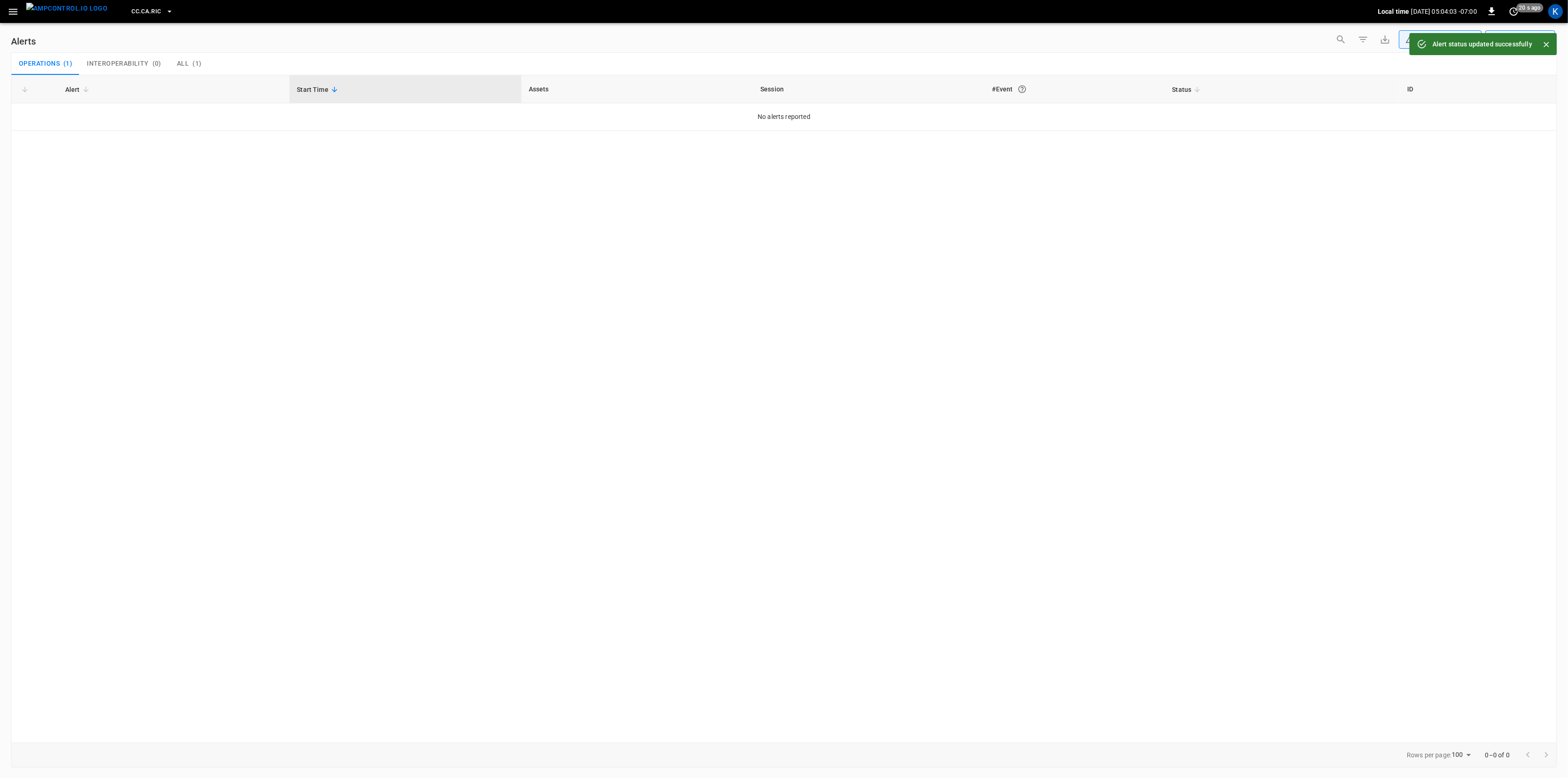
click at [9, 8] on icon "button" at bounding box center [13, 12] width 12 height 12
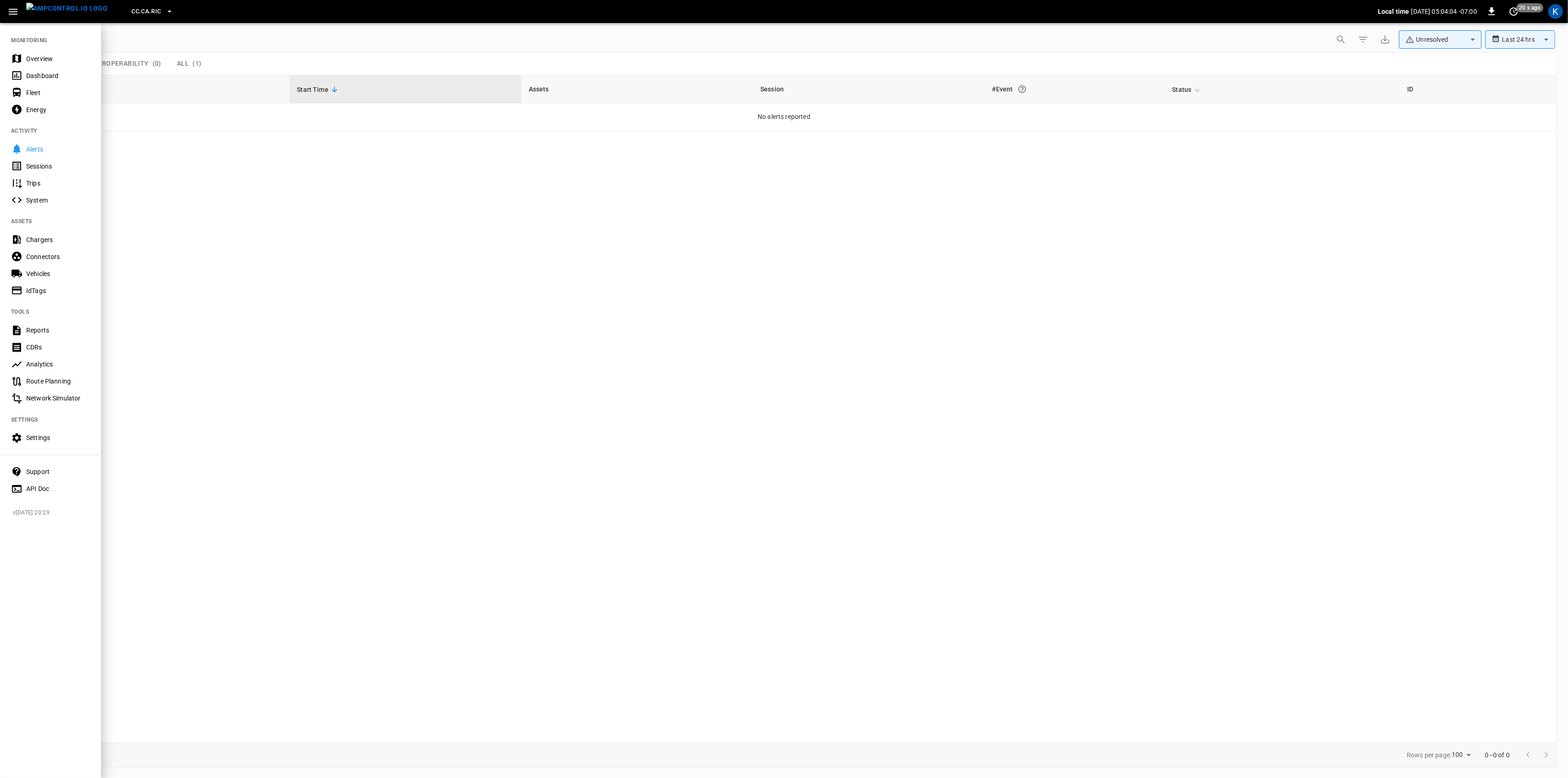
click at [42, 56] on div "Overview" at bounding box center [58, 59] width 64 height 9
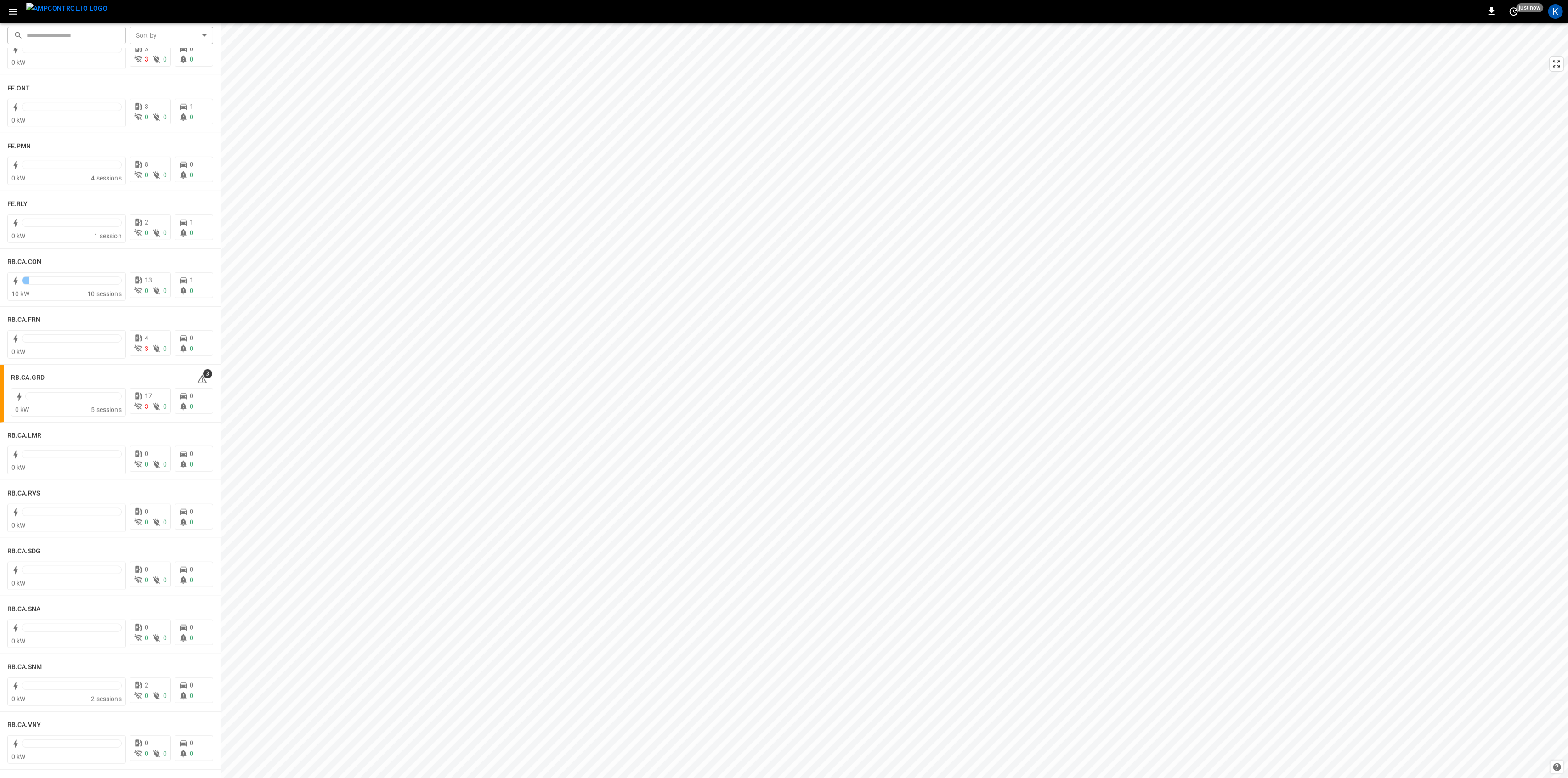
scroll to position [1026, 0]
click at [75, 347] on div at bounding box center [71, 343] width 100 height 13
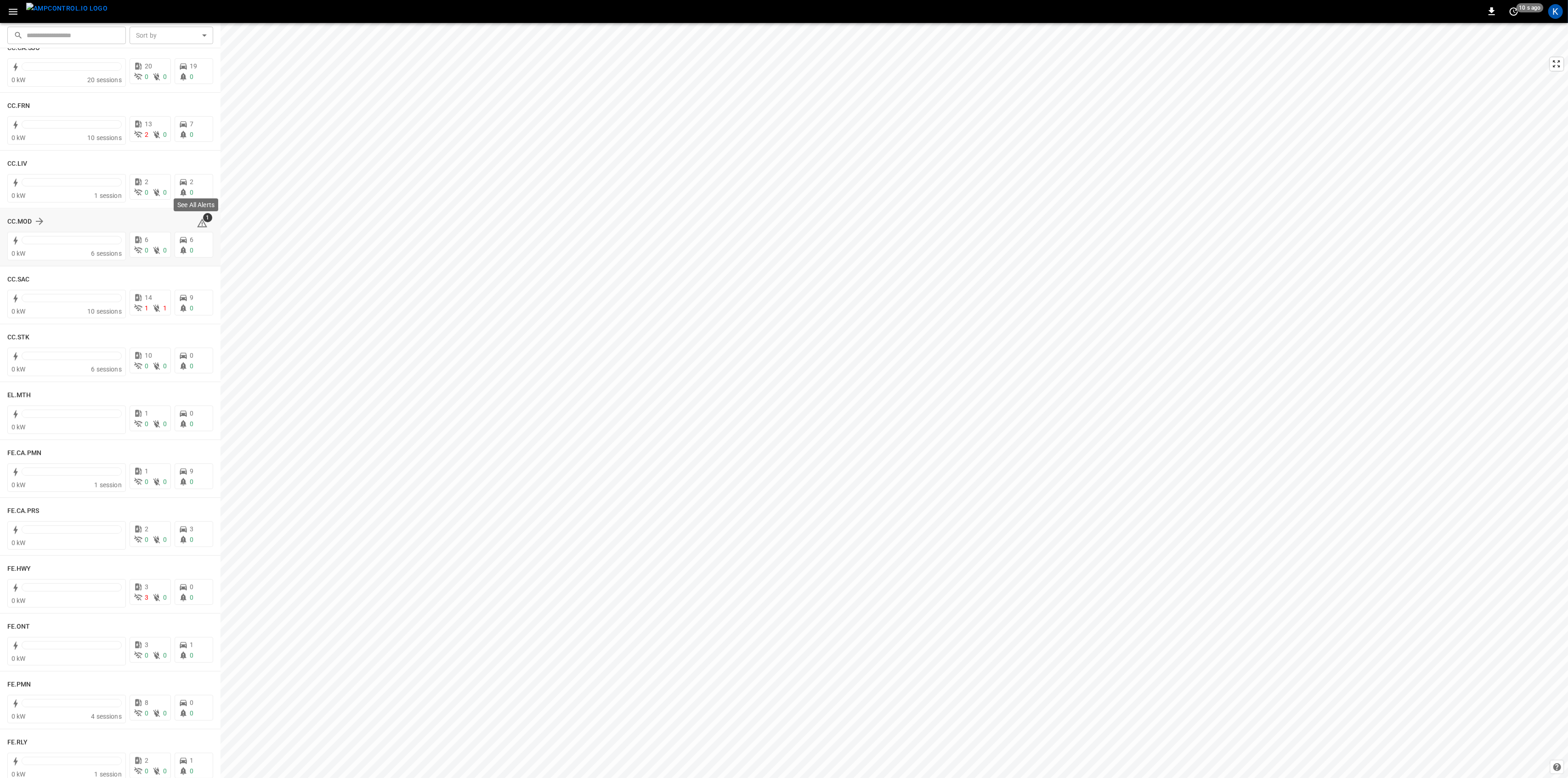
click at [203, 221] on span "1" at bounding box center [208, 218] width 9 height 9
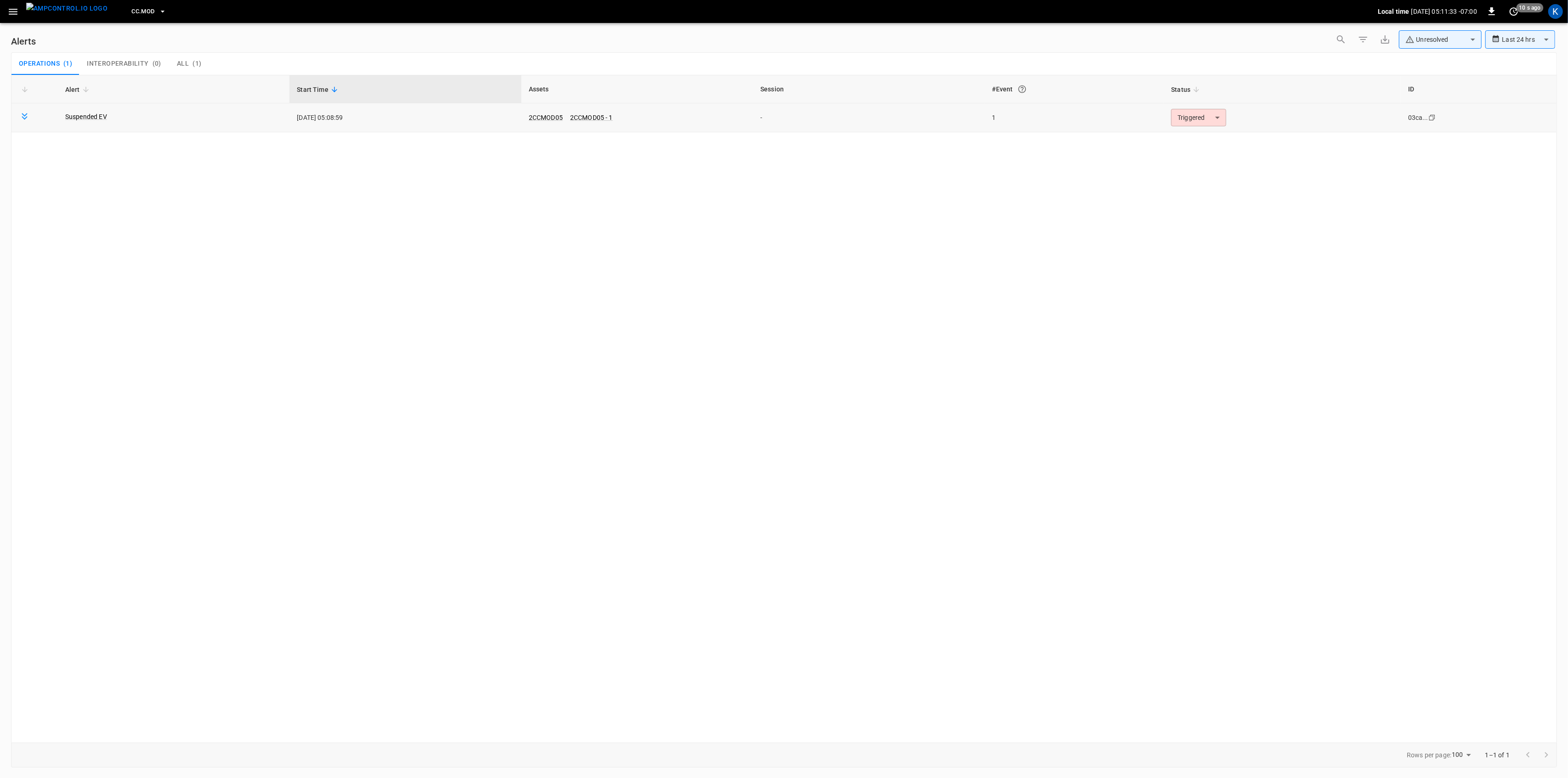
click at [1210, 110] on body "**********" at bounding box center [784, 387] width 1568 height 775
click at [1184, 136] on li "Resolved" at bounding box center [1197, 140] width 58 height 16
click at [5, 12] on button "button" at bounding box center [13, 12] width 19 height 17
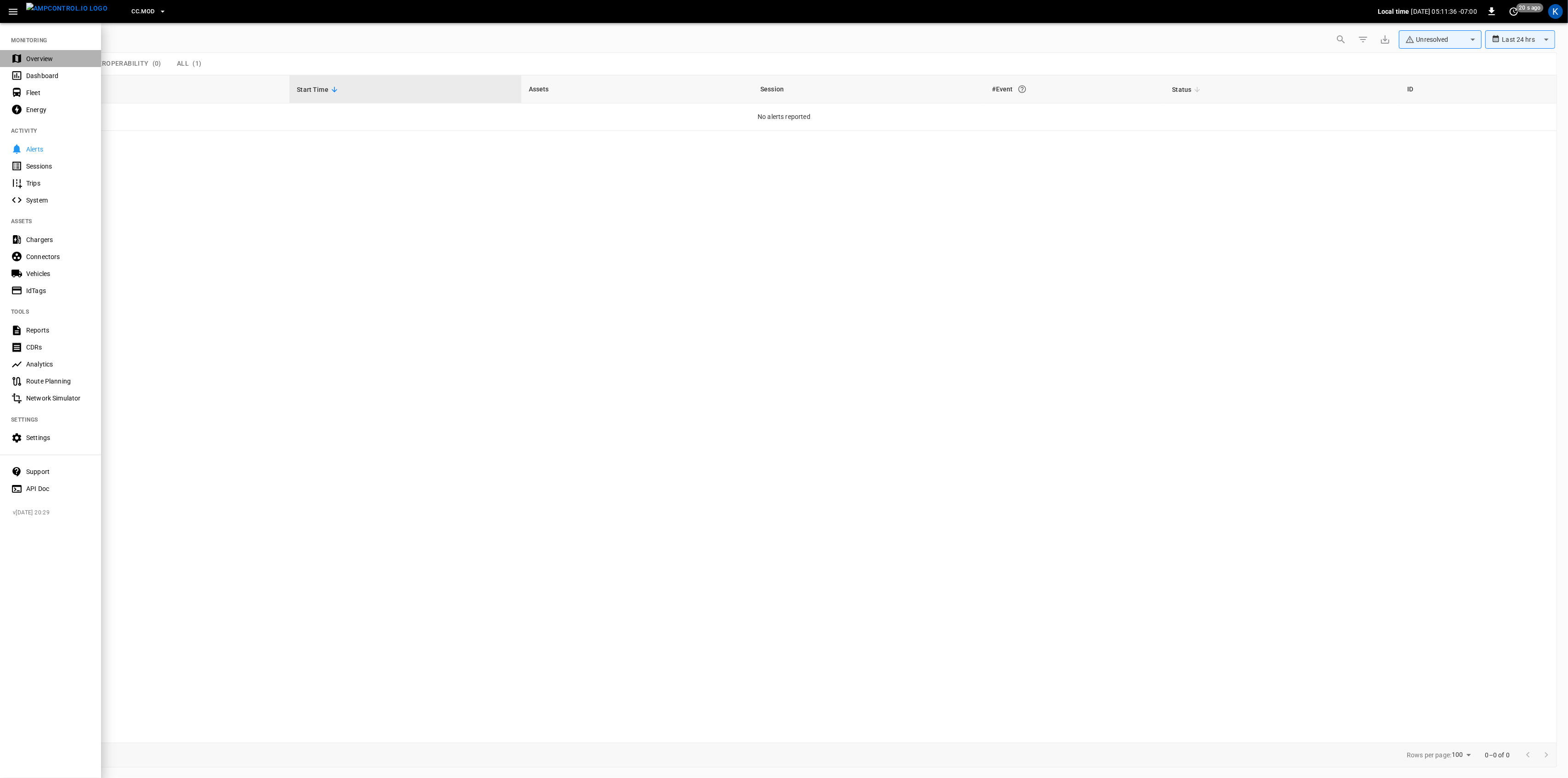
click at [29, 54] on div "Overview" at bounding box center [58, 59] width 64 height 9
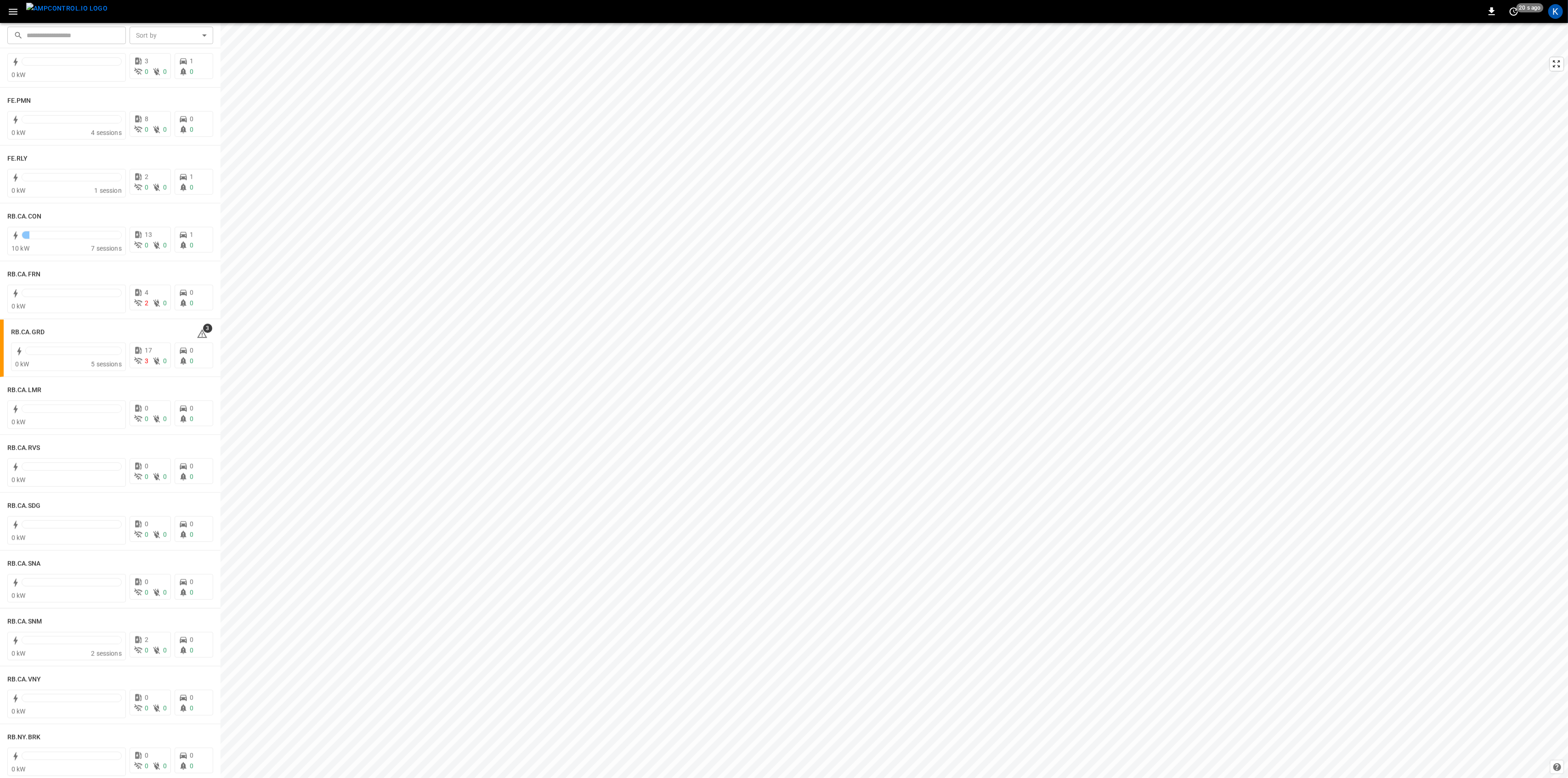
scroll to position [1061, 0]
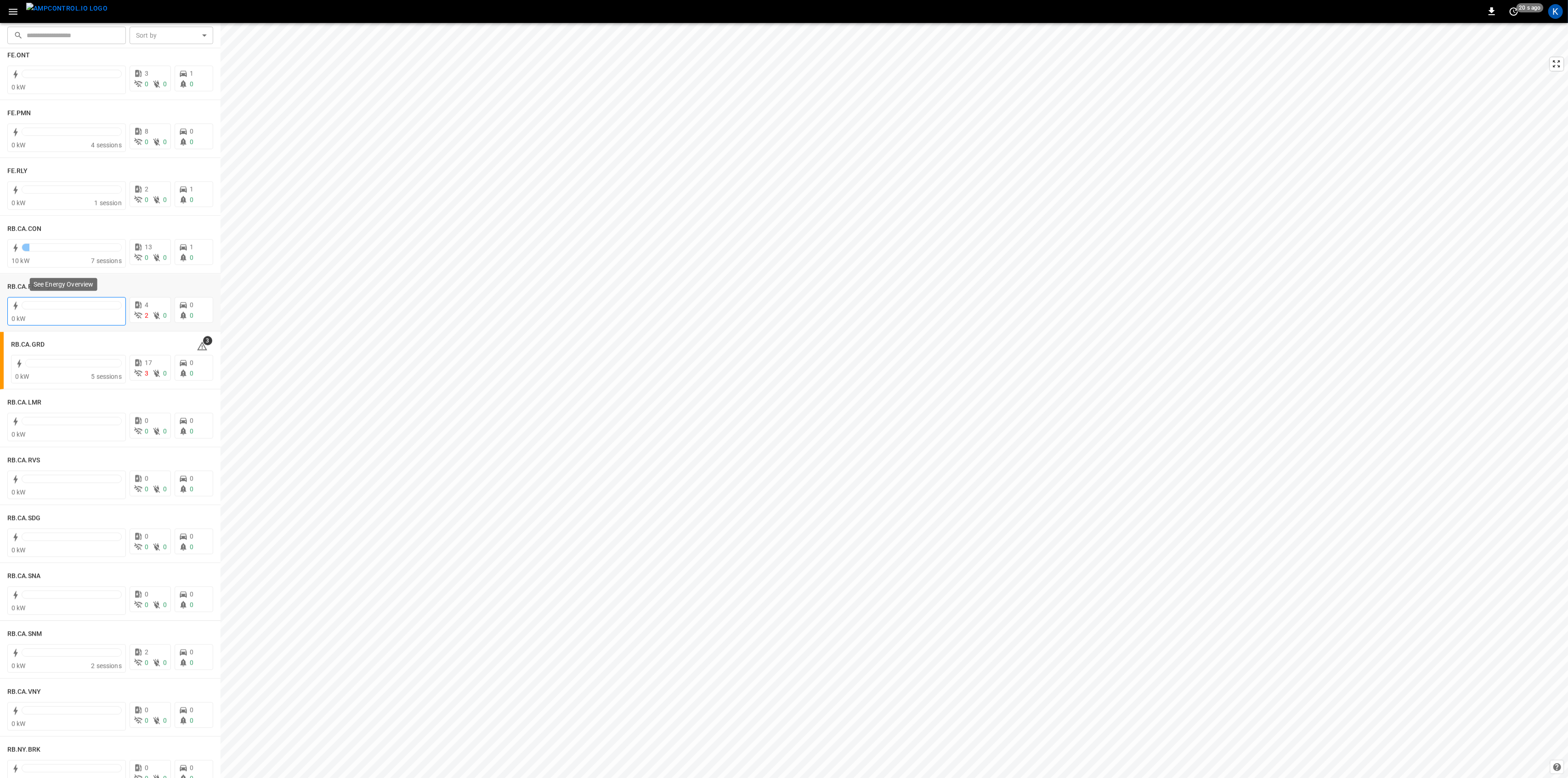
click at [71, 313] on div at bounding box center [71, 308] width 100 height 13
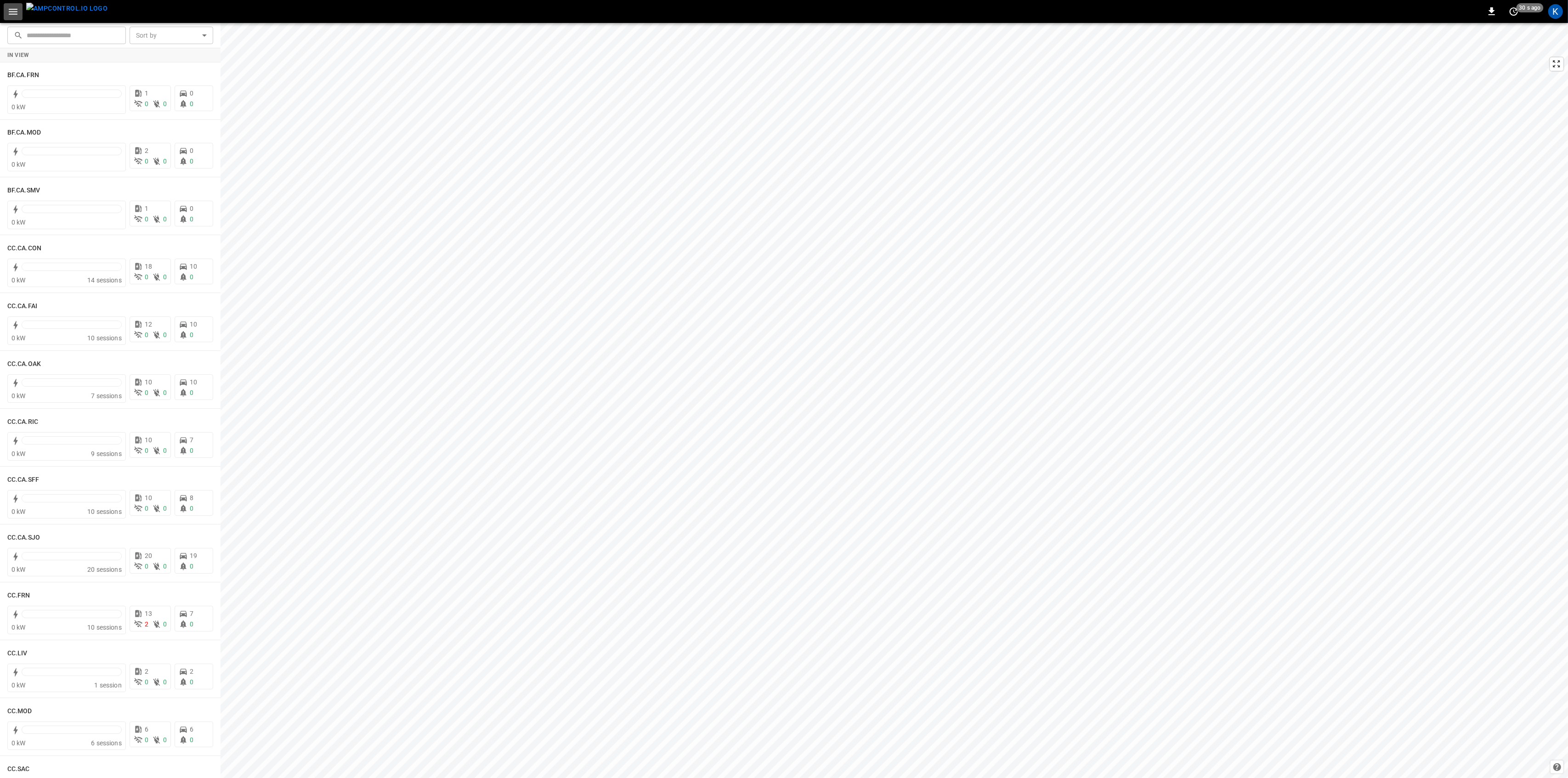
click at [12, 15] on icon "button" at bounding box center [13, 12] width 12 height 12
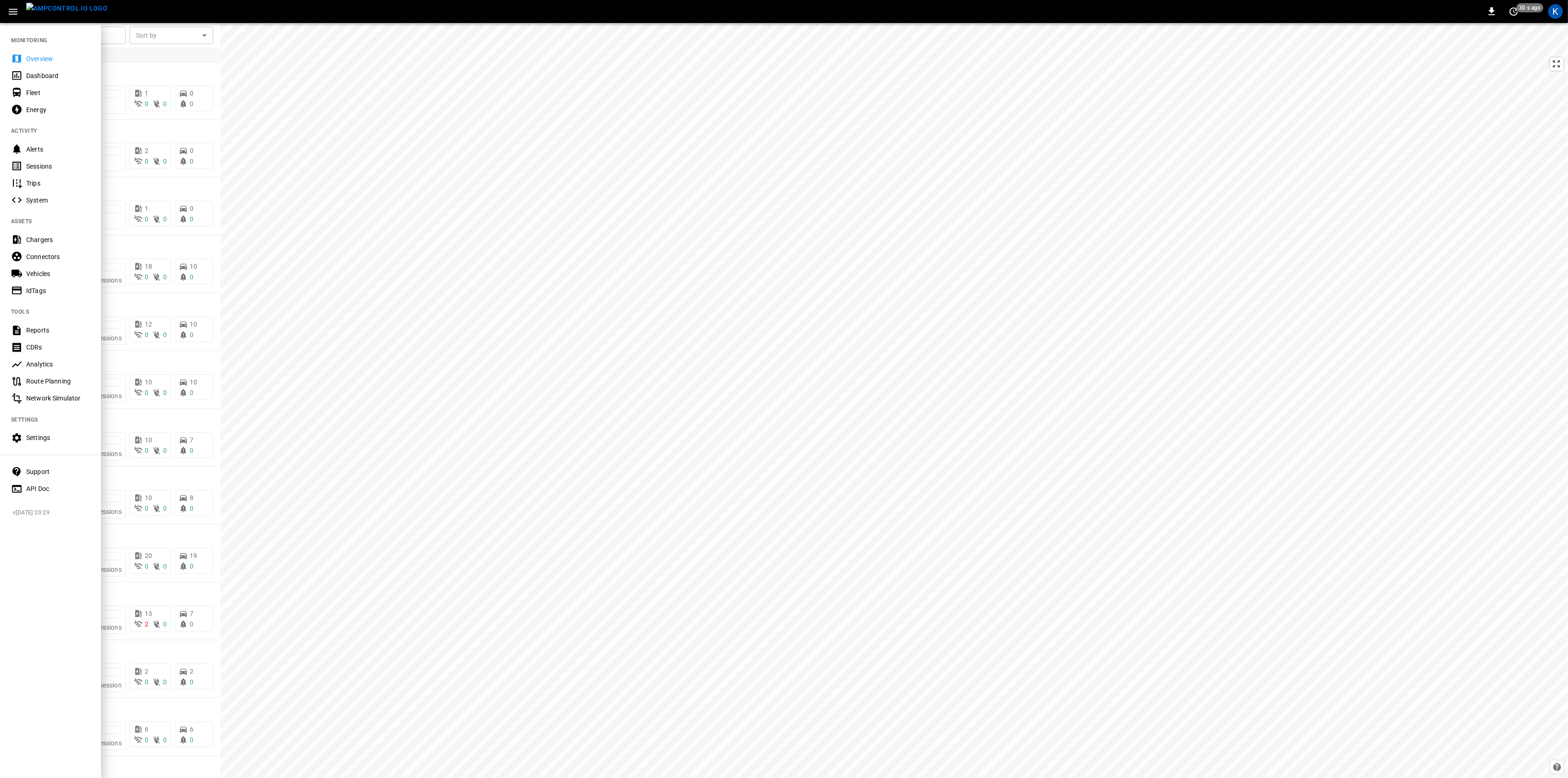
click at [22, 52] on div "Overview" at bounding box center [50, 59] width 101 height 17
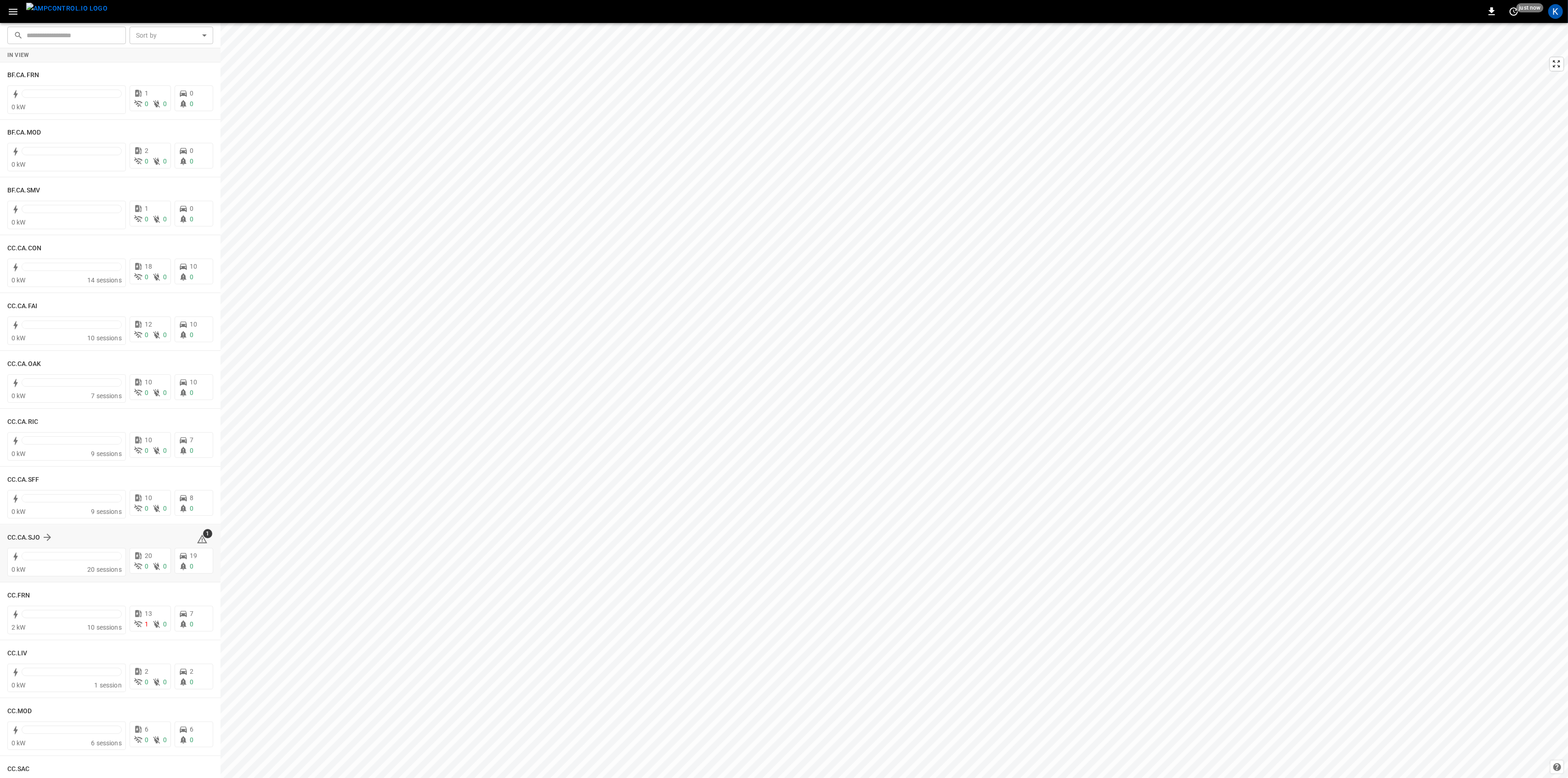
click at [196, 537] on icon at bounding box center [202, 539] width 11 height 11
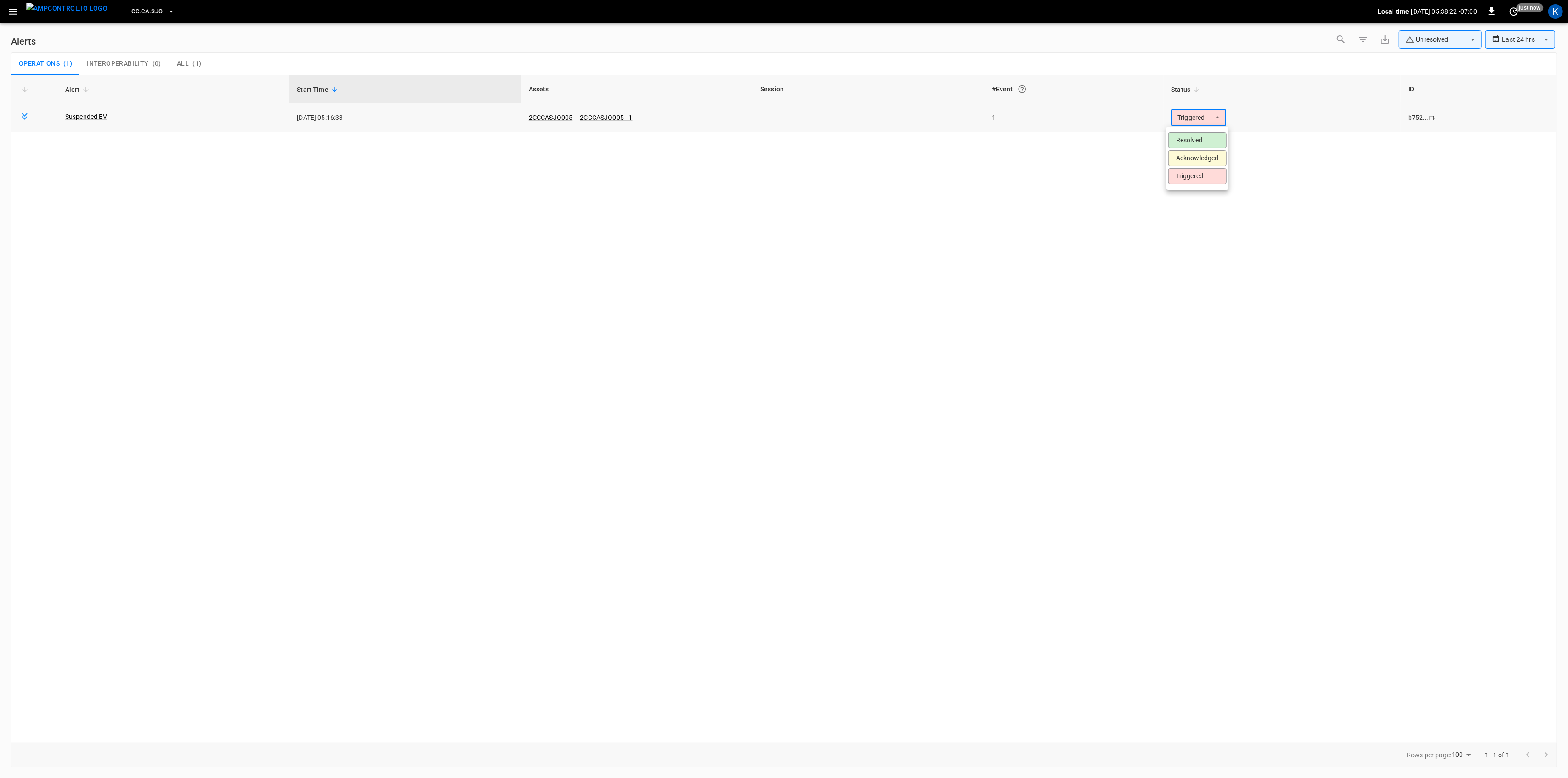
click at [1200, 122] on body "**********" at bounding box center [784, 387] width 1568 height 775
click at [1193, 137] on li "Resolved" at bounding box center [1197, 140] width 58 height 16
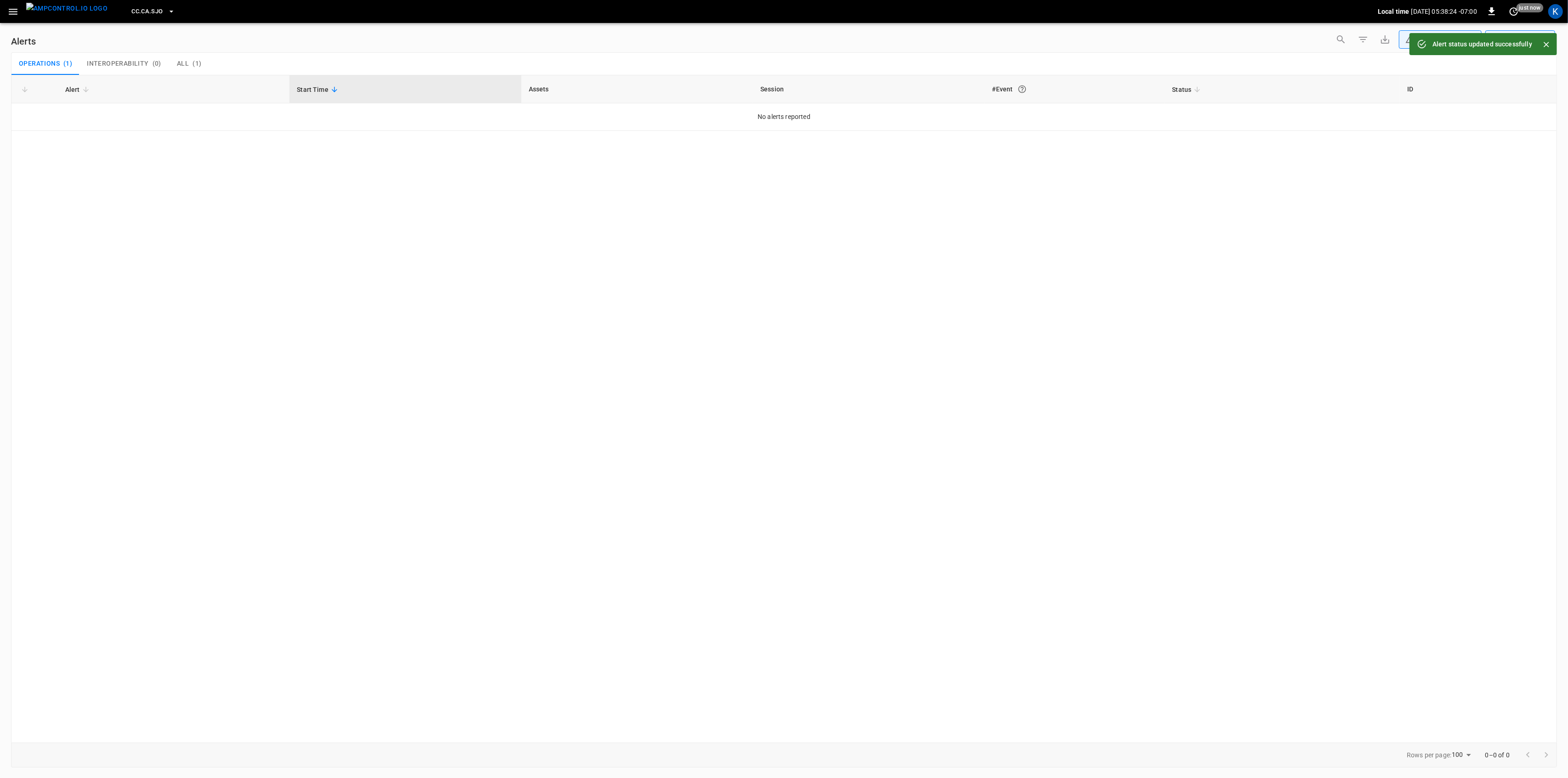
click at [10, 16] on icon "button" at bounding box center [13, 12] width 12 height 12
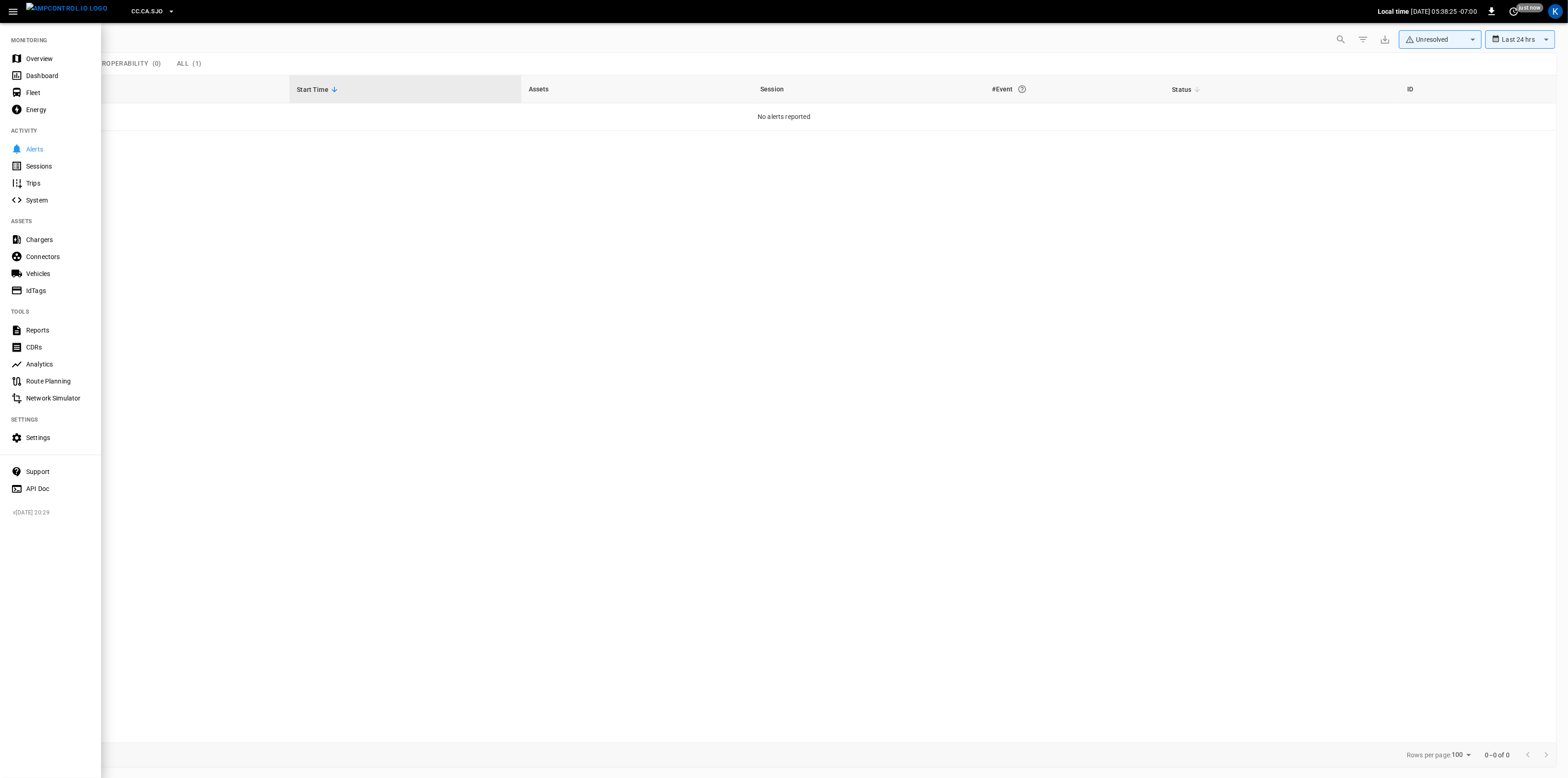
click at [37, 54] on div "Overview" at bounding box center [50, 59] width 101 height 17
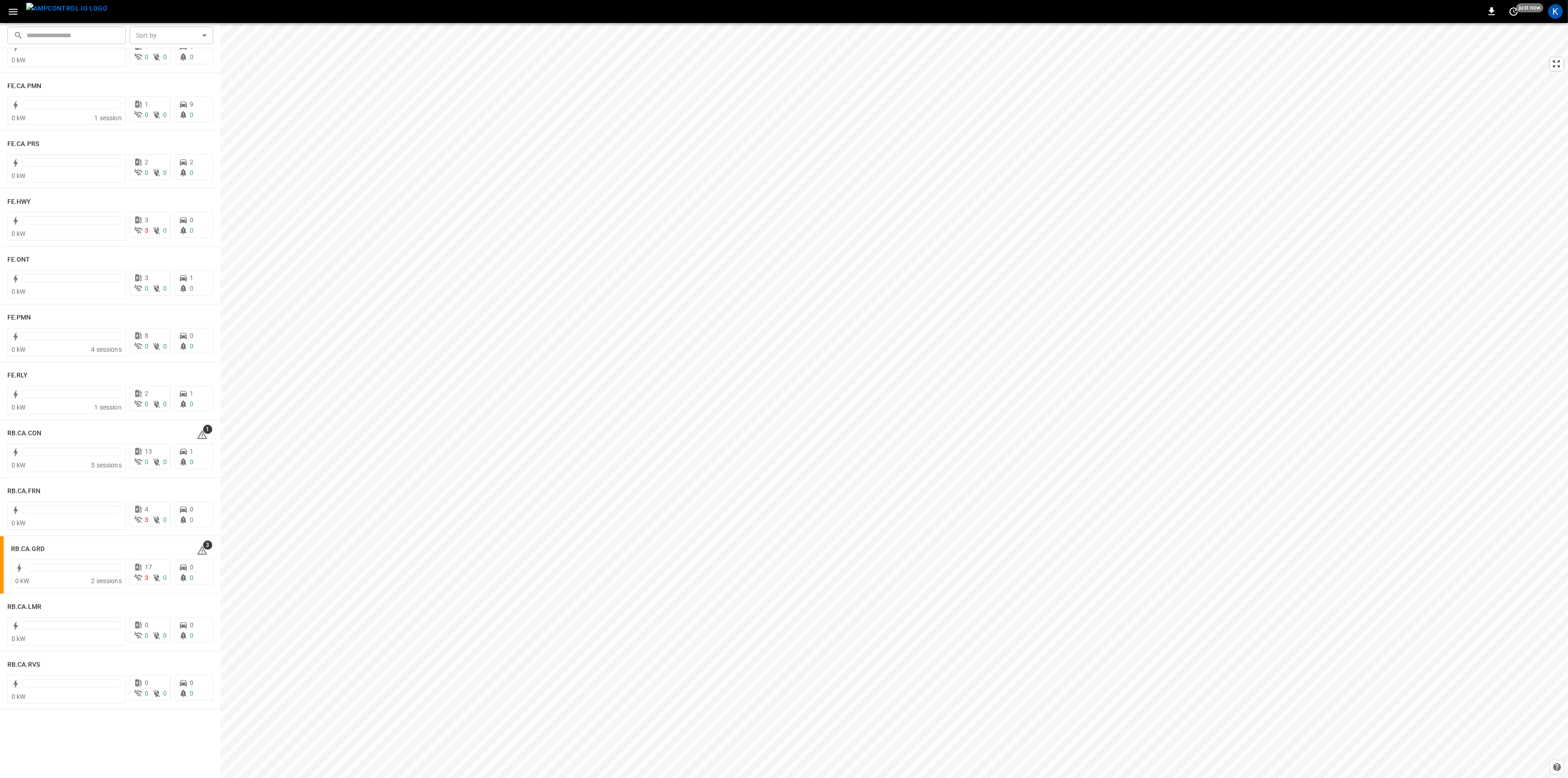
scroll to position [857, 0]
click at [196, 435] on icon at bounding box center [202, 434] width 11 height 11
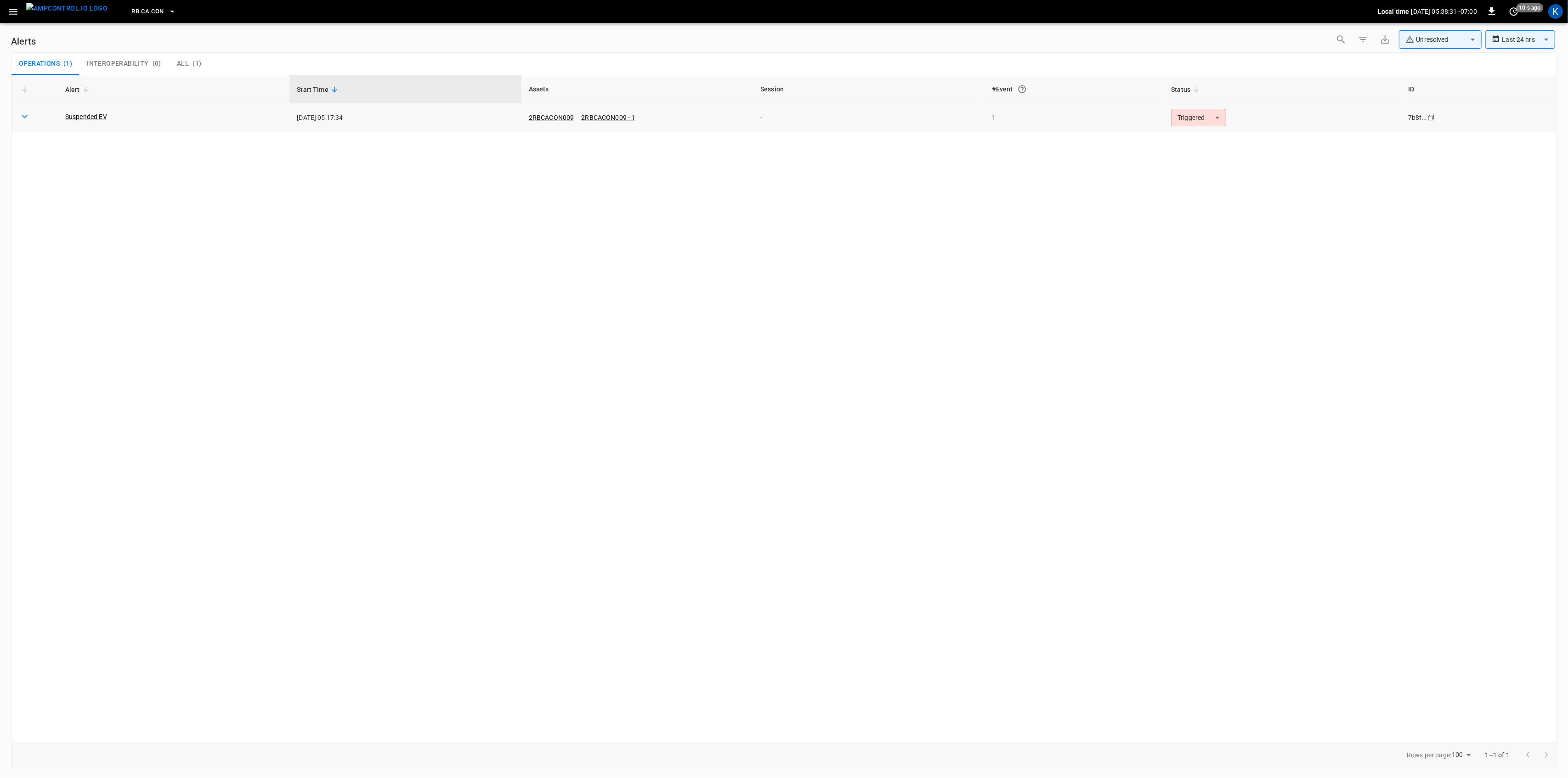
click at [1197, 125] on body "**********" at bounding box center [784, 387] width 1568 height 775
click at [1191, 138] on li "Resolved" at bounding box center [1197, 140] width 58 height 16
click at [13, 10] on icon "button" at bounding box center [13, 12] width 12 height 12
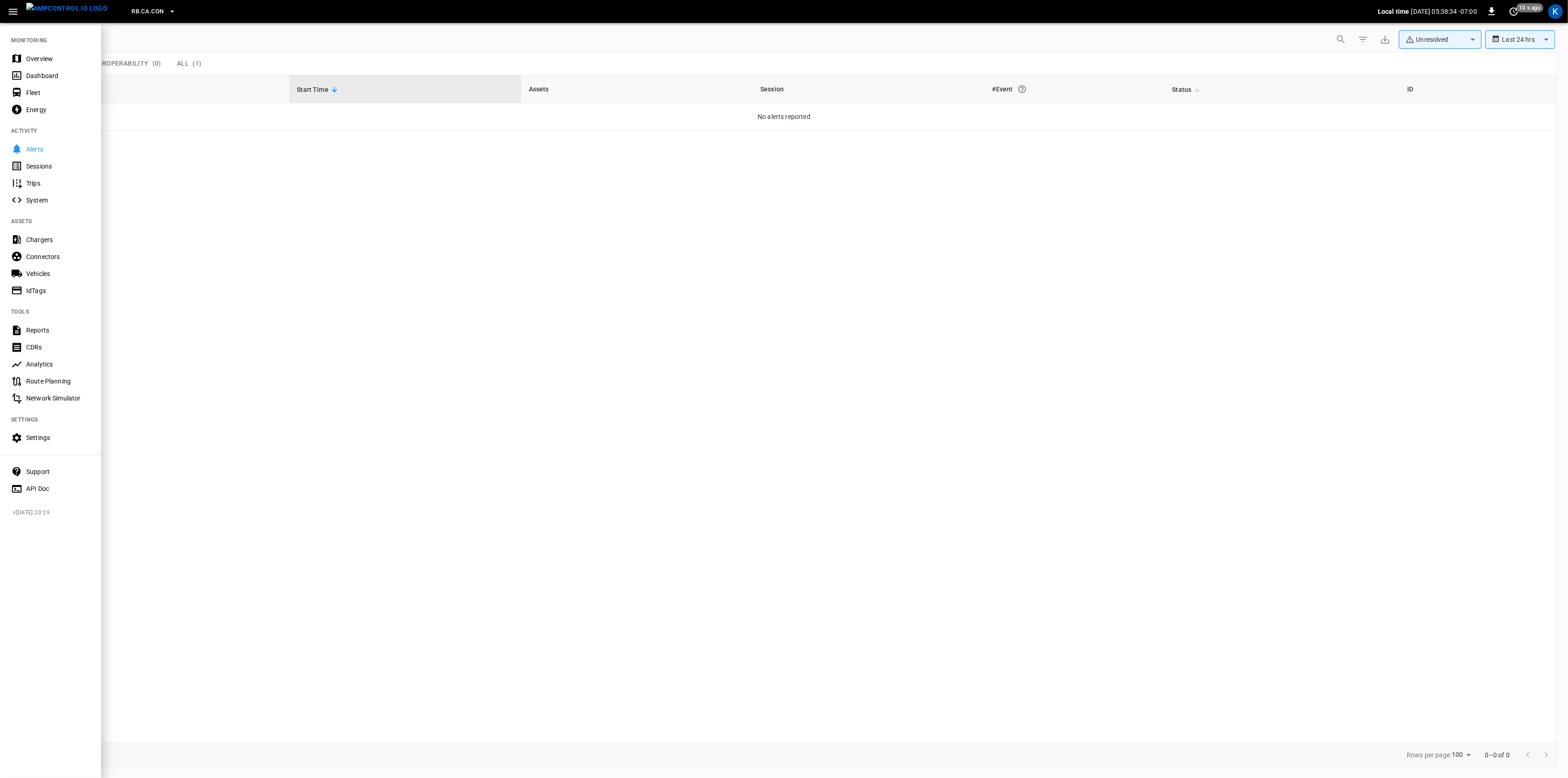
click at [31, 59] on div "Overview" at bounding box center [58, 59] width 64 height 9
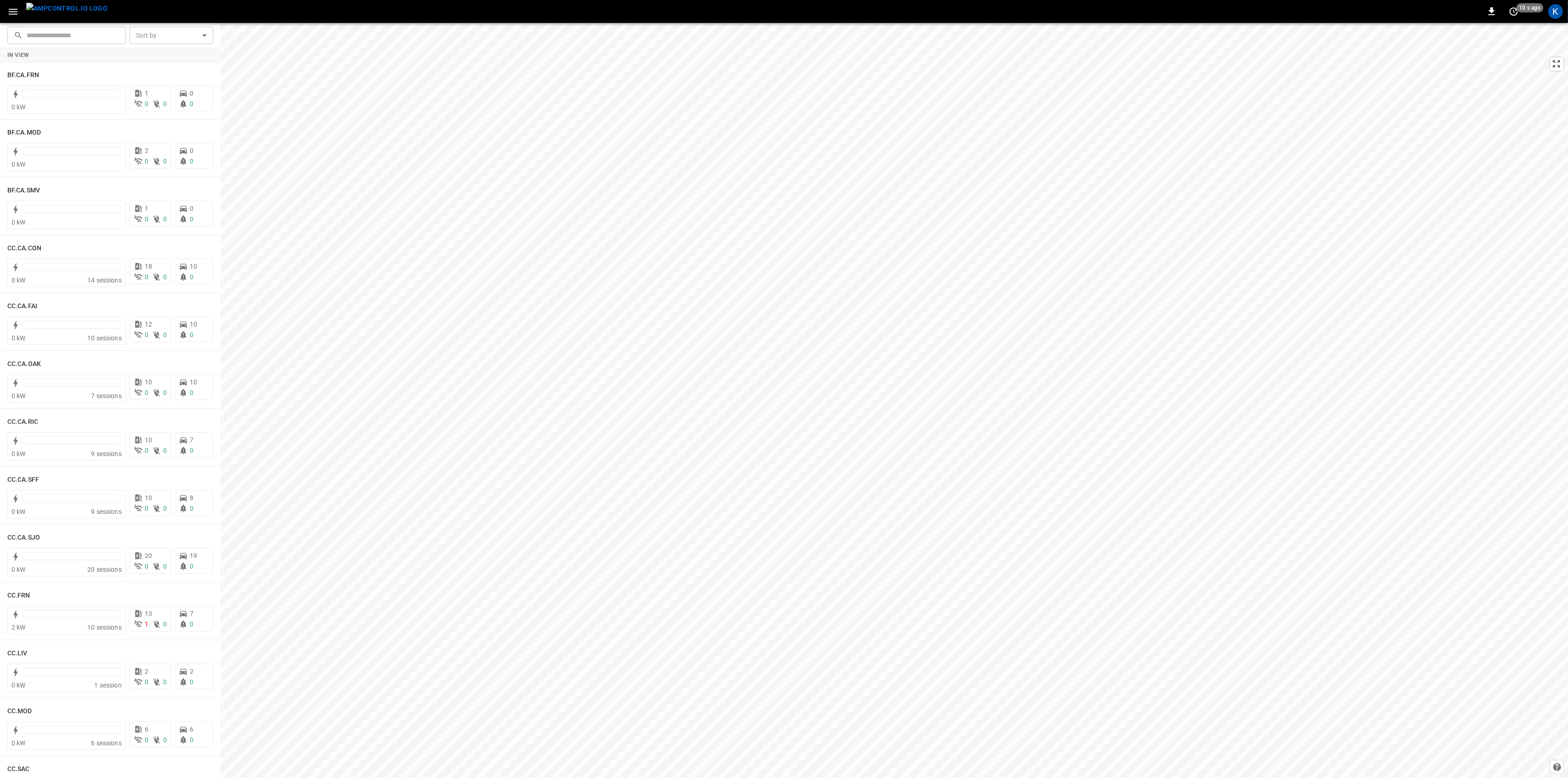
click at [10, 10] on icon "button" at bounding box center [13, 12] width 12 height 12
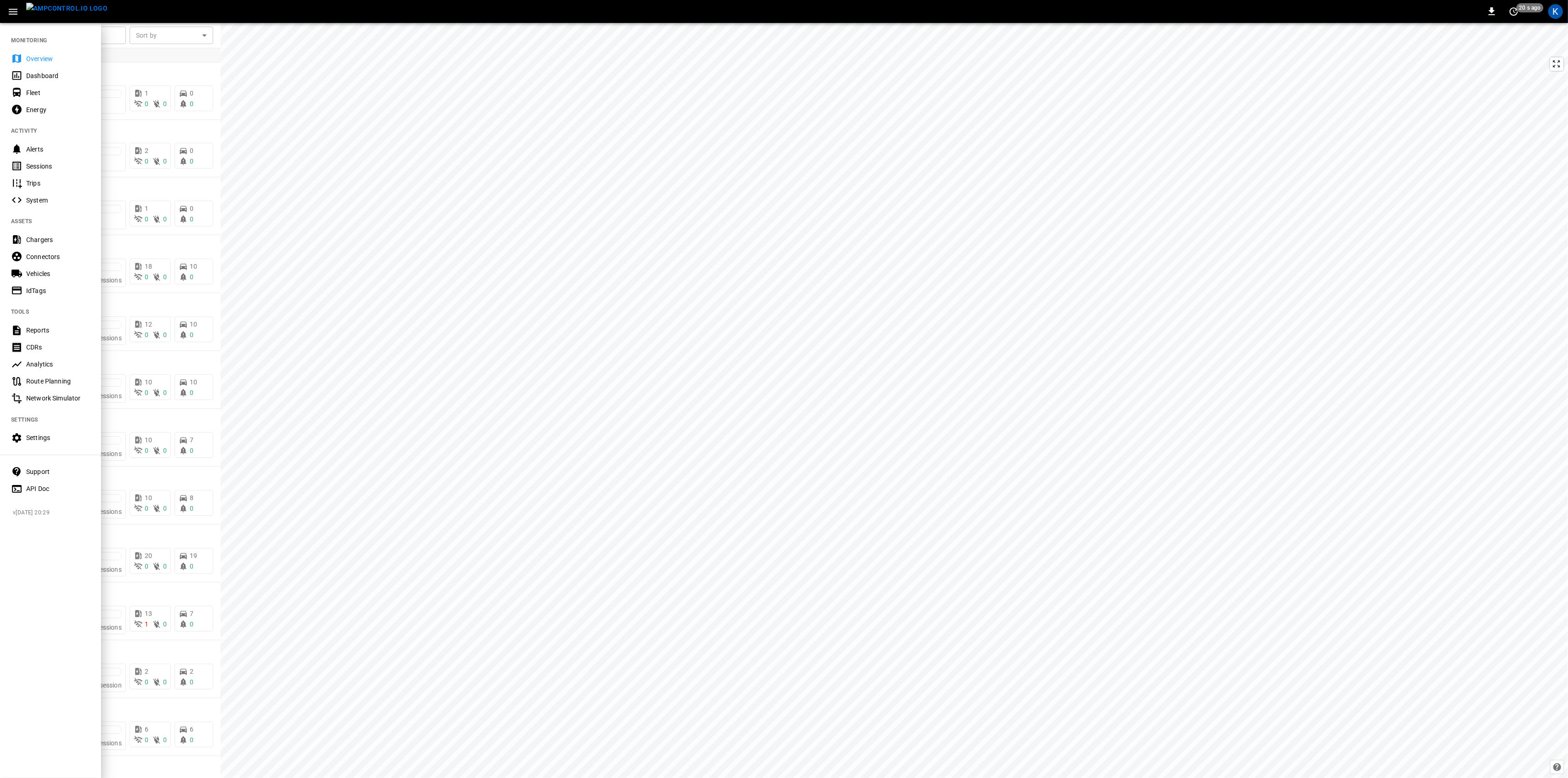
click at [28, 57] on div "Overview" at bounding box center [58, 59] width 64 height 9
